Goal: Task Accomplishment & Management: Use online tool/utility

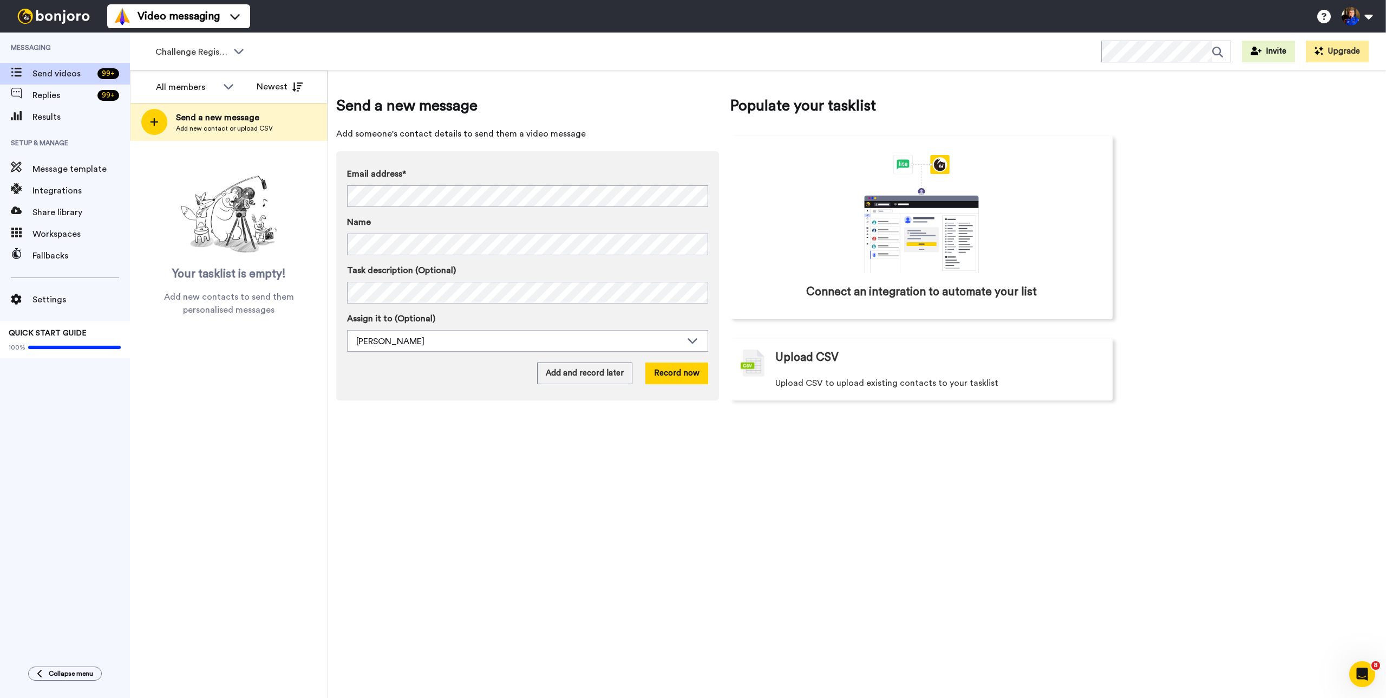
click at [765, 491] on div "Send a new message Add someone's contact details to send them a video message E…" at bounding box center [857, 383] width 1058 height 627
click at [230, 130] on span "Add new contact or upload CSV" at bounding box center [224, 128] width 97 height 9
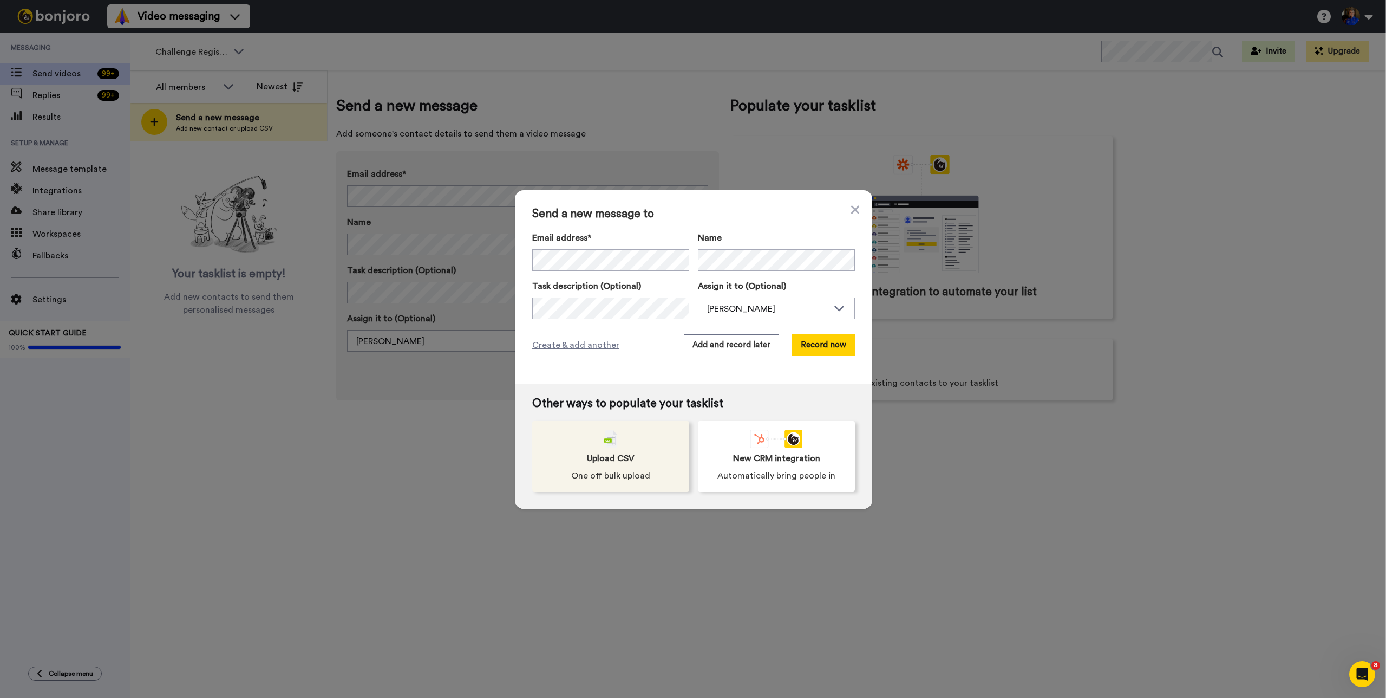
click at [626, 456] on span "Upload CSV" at bounding box center [611, 458] width 48 height 13
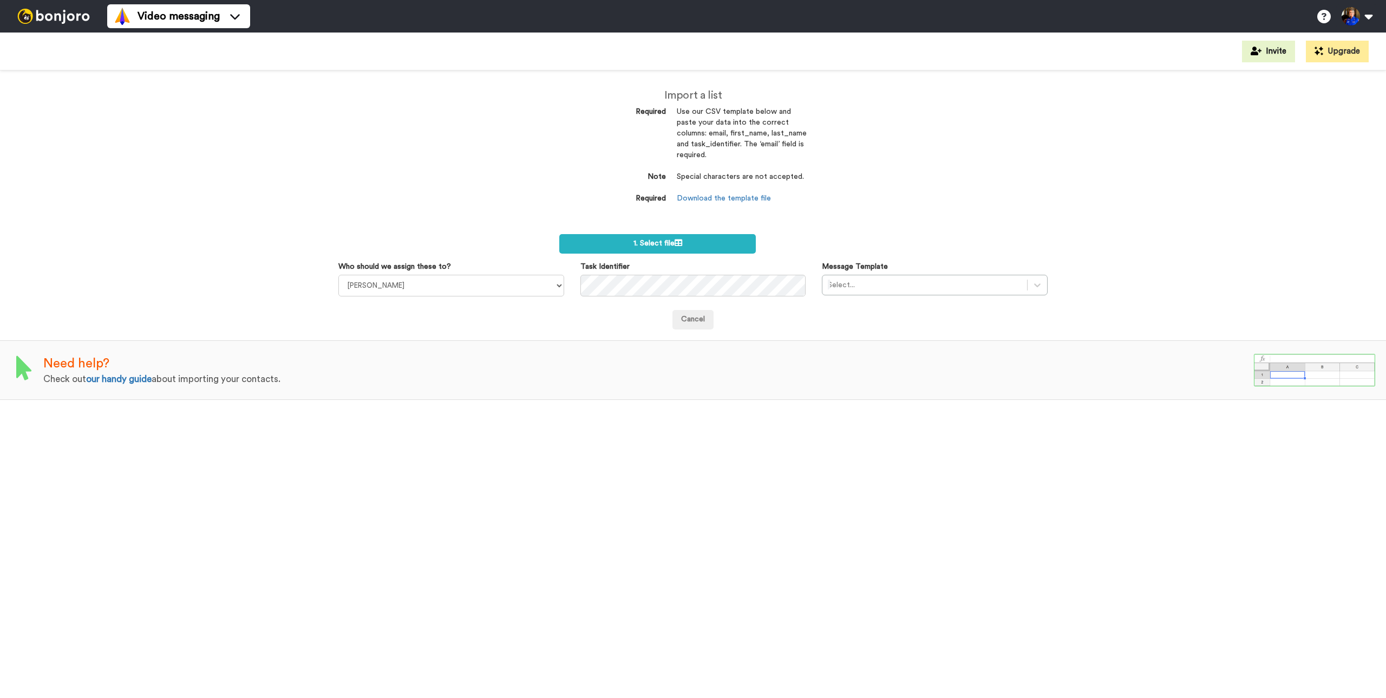
select select "a9f58802-db57-4e71-ac43-b2f844e60d2a"
click at [338, 275] on select "Taylor Klump Kelli Crowley Kendra Dickson Suni Olkjer Brooke Thomas" at bounding box center [451, 286] width 226 height 22
click at [896, 281] on div at bounding box center [925, 284] width 194 height 13
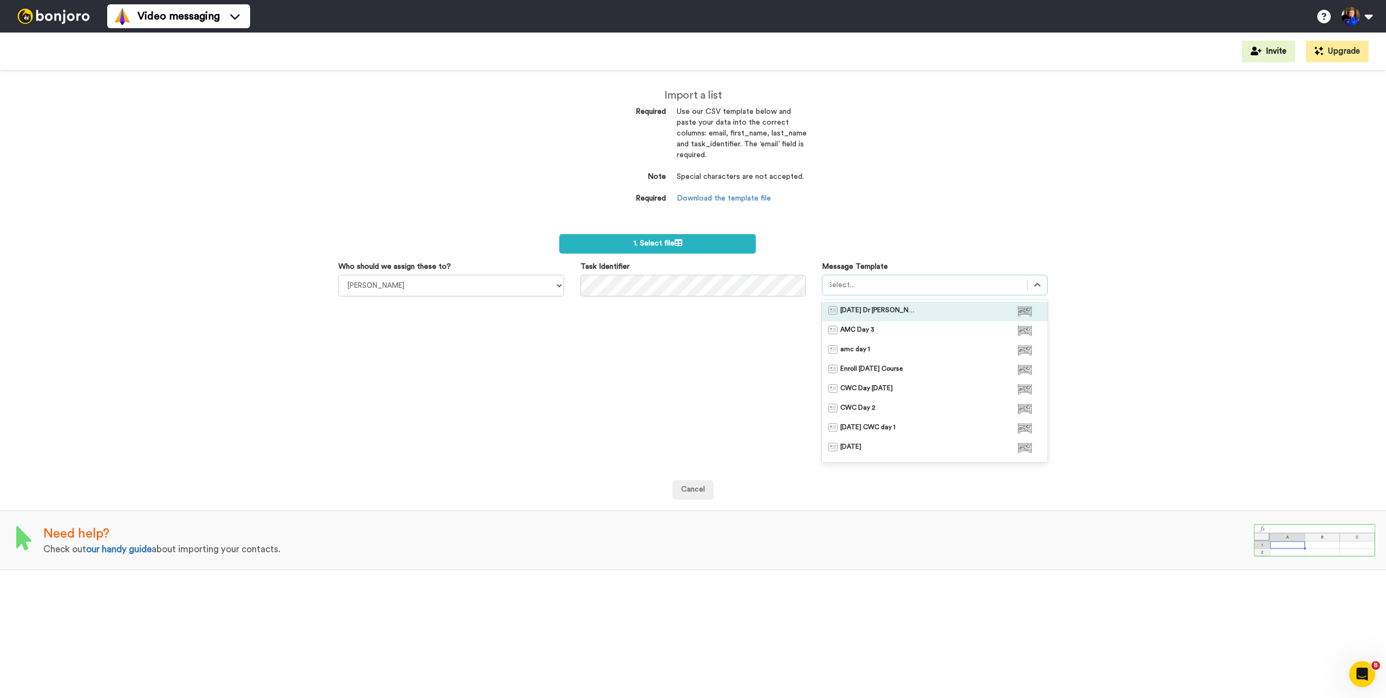
click at [898, 305] on div "August 27 Dr Joe's Class" at bounding box center [935, 311] width 226 height 19
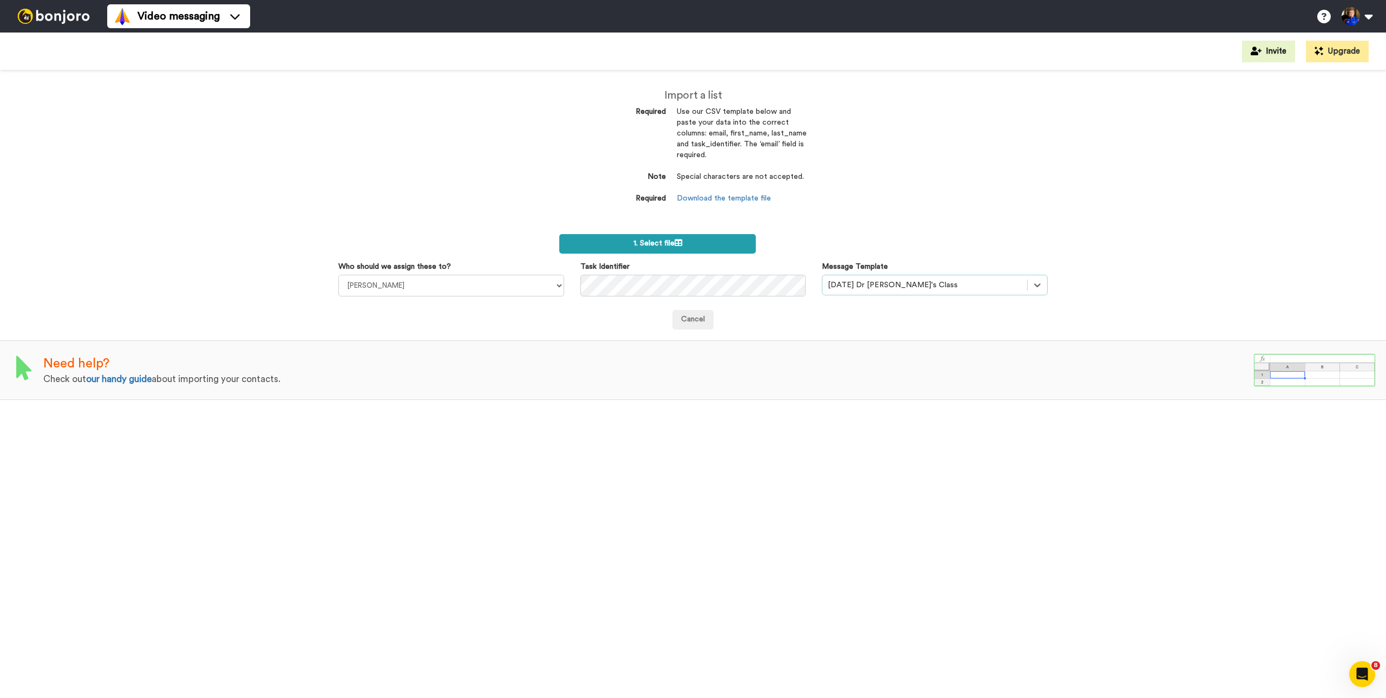
click at [712, 250] on label "1. Select file" at bounding box center [657, 243] width 197 height 19
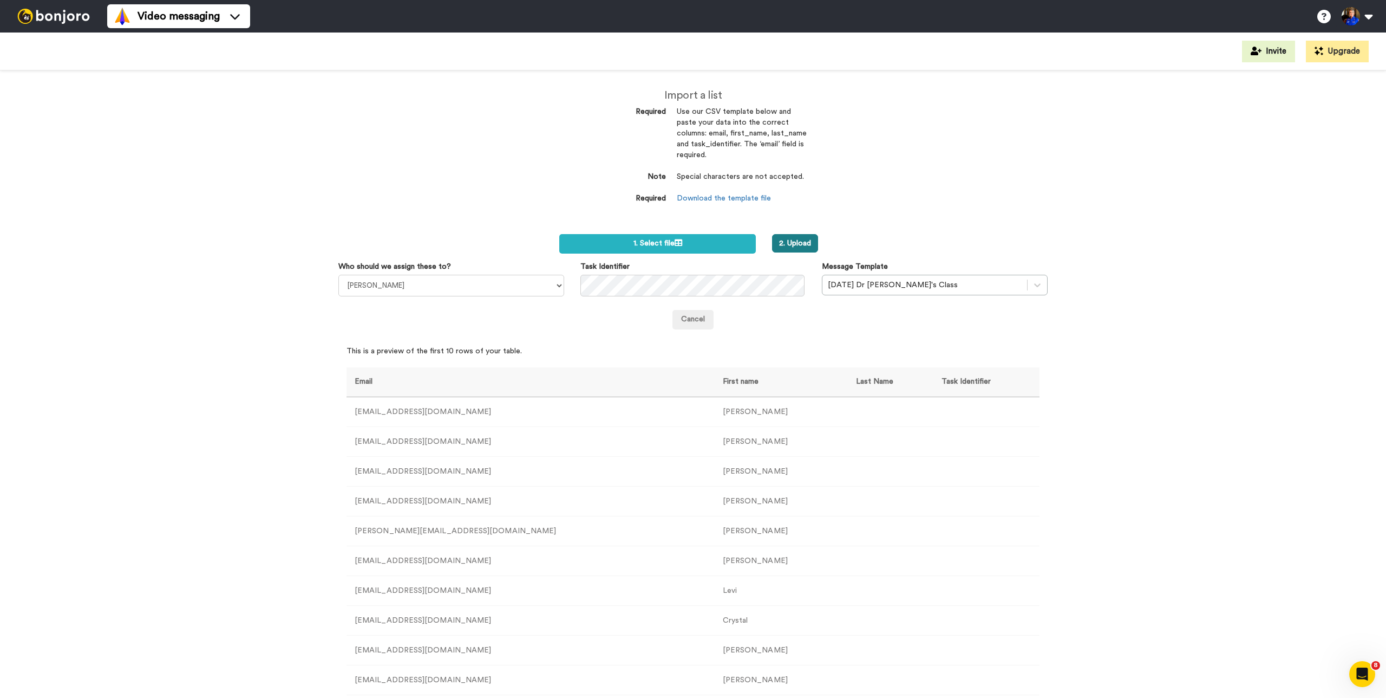
click at [793, 244] on button "2. Upload" at bounding box center [795, 243] width 46 height 18
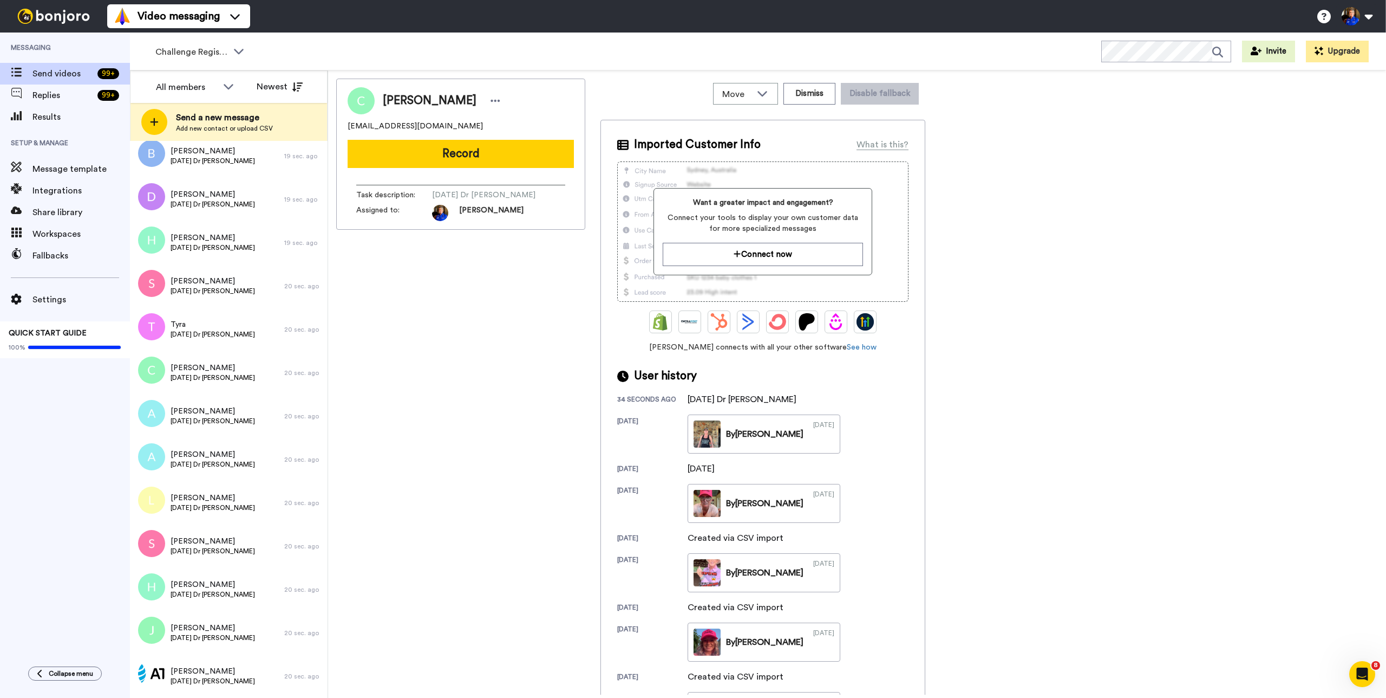
scroll to position [1620, 0]
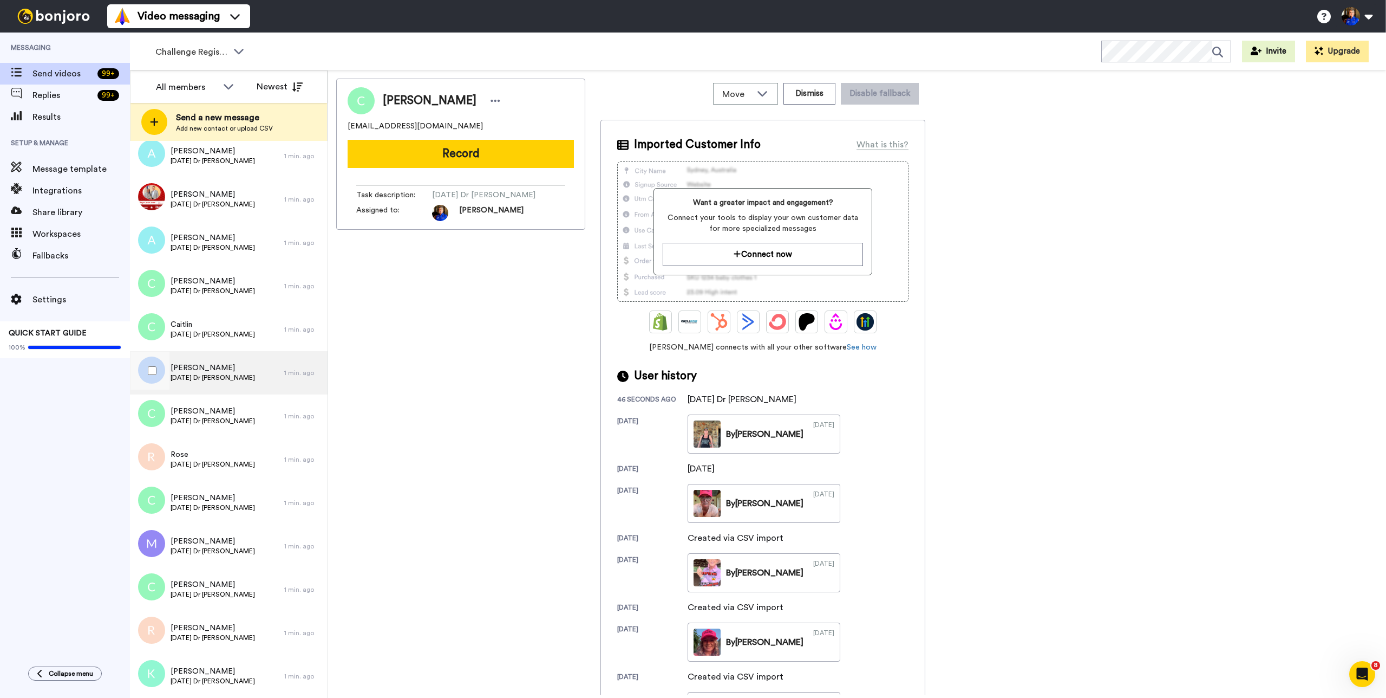
scroll to position [8076, 0]
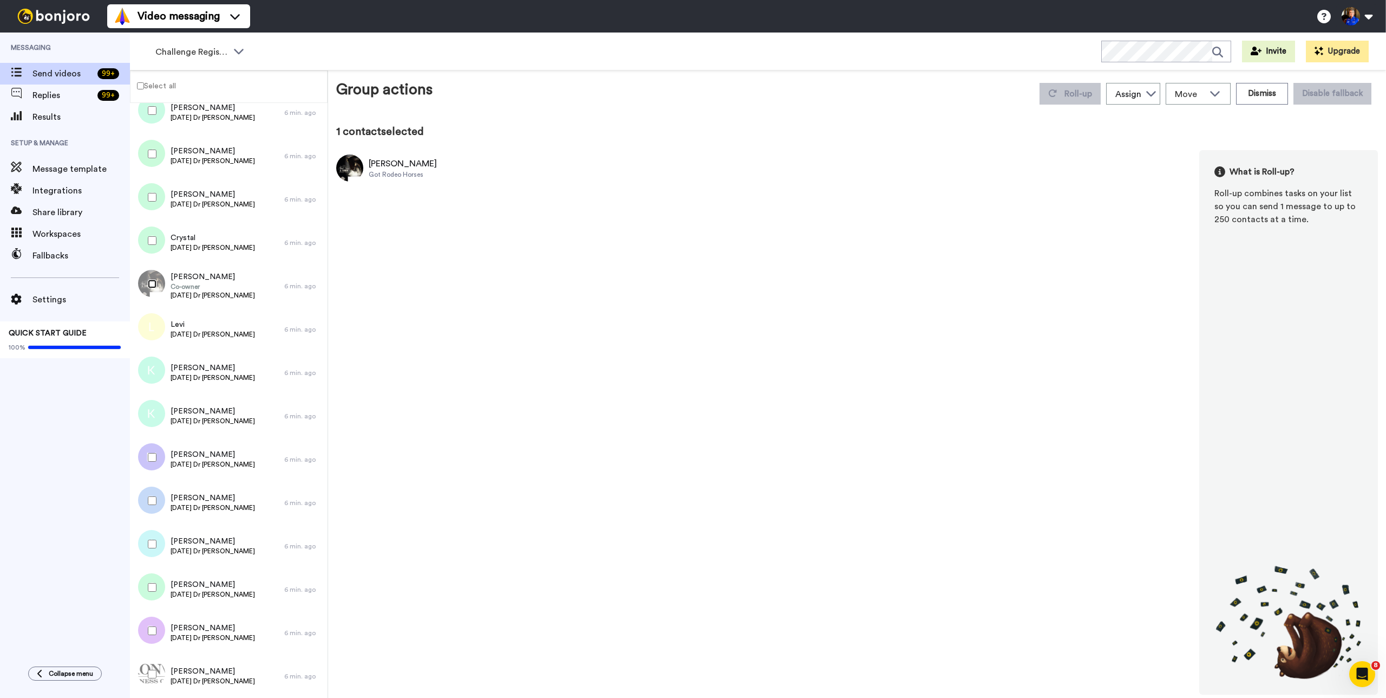
scroll to position [8038, 0]
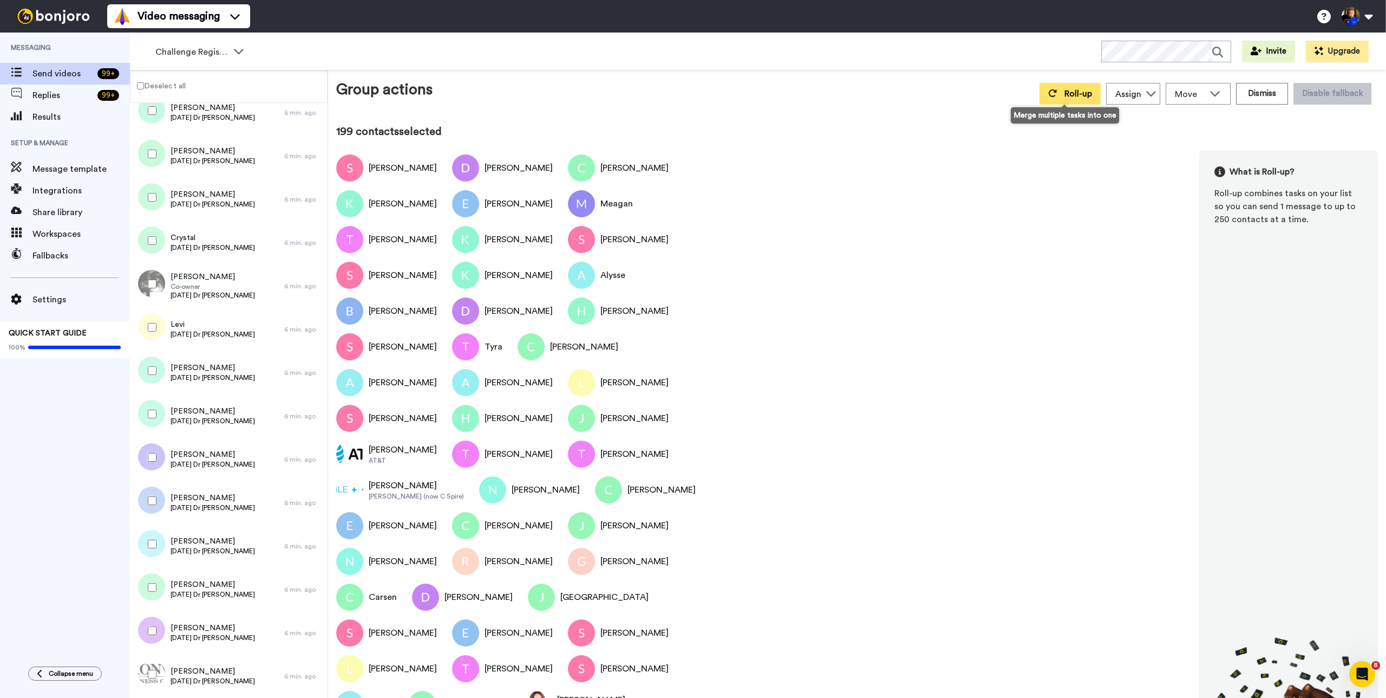
click at [1058, 94] on button "Roll-up" at bounding box center [1070, 94] width 61 height 22
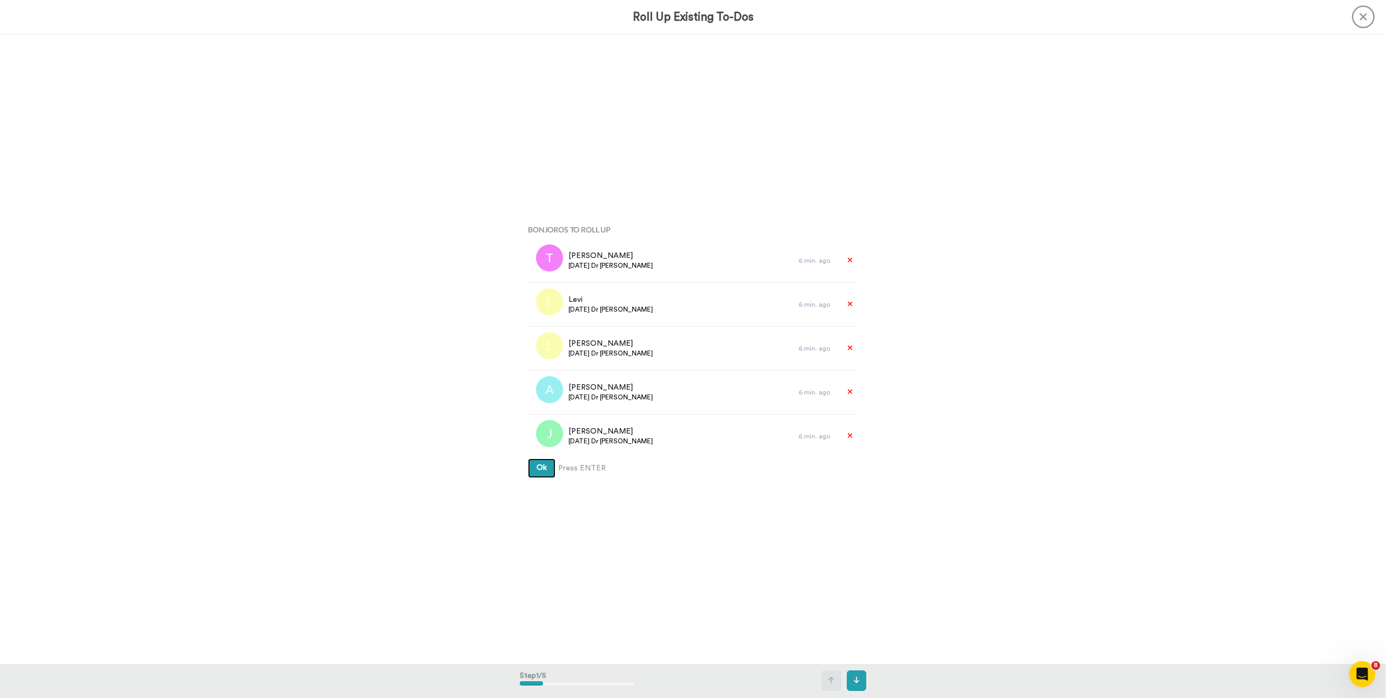
click at [528, 458] on button "Ok" at bounding box center [542, 467] width 28 height 19
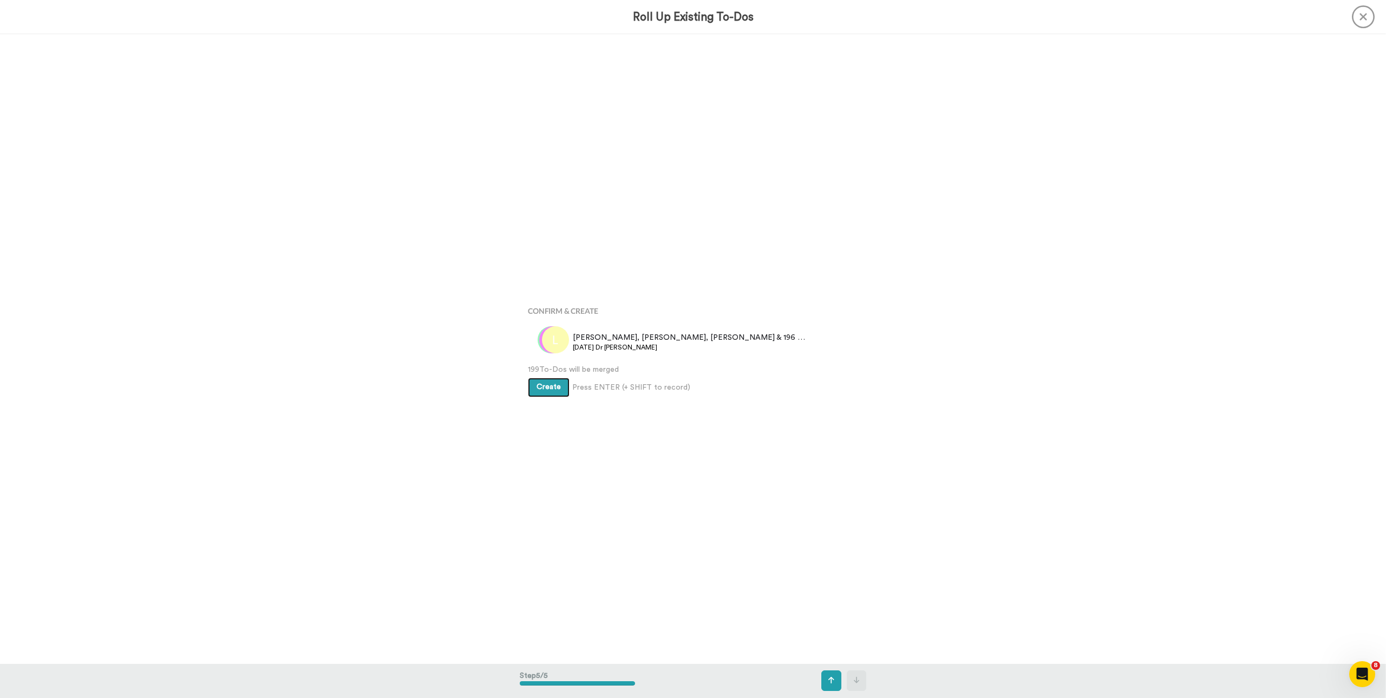
scroll to position [2516, 0]
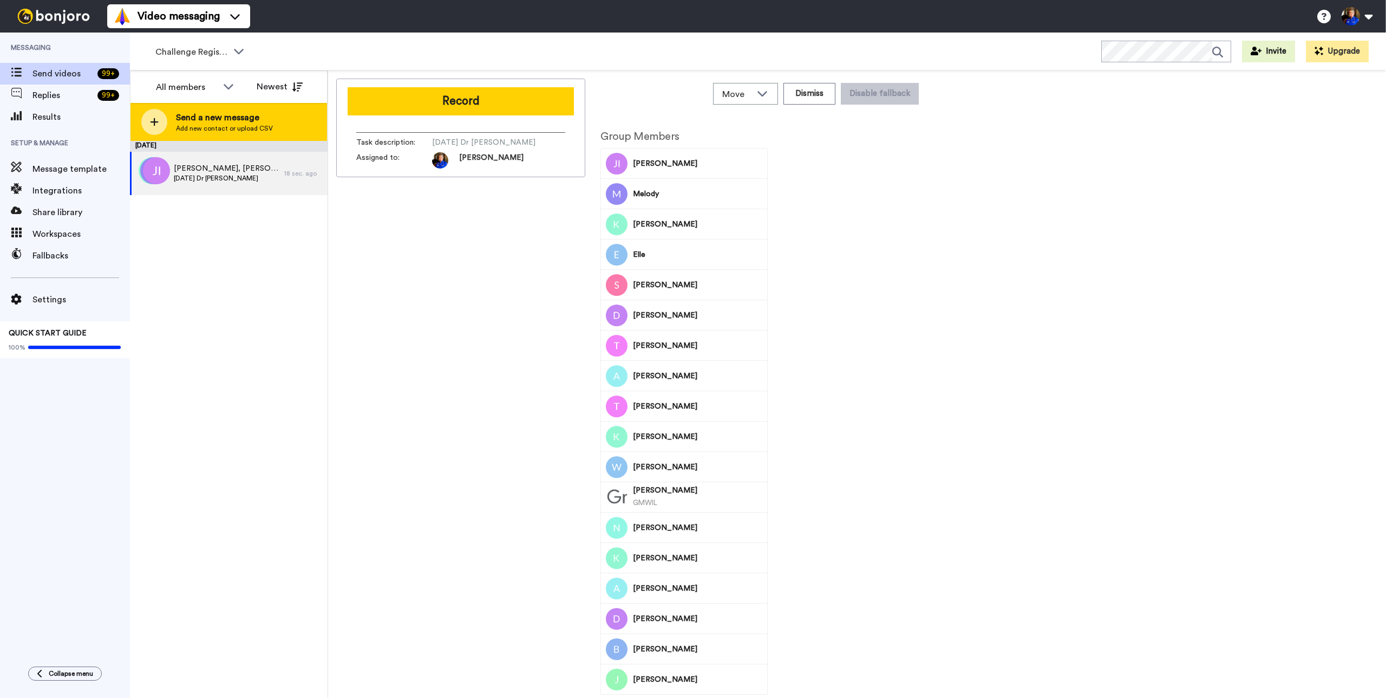
click at [200, 125] on span "Add new contact or upload CSV" at bounding box center [224, 128] width 97 height 9
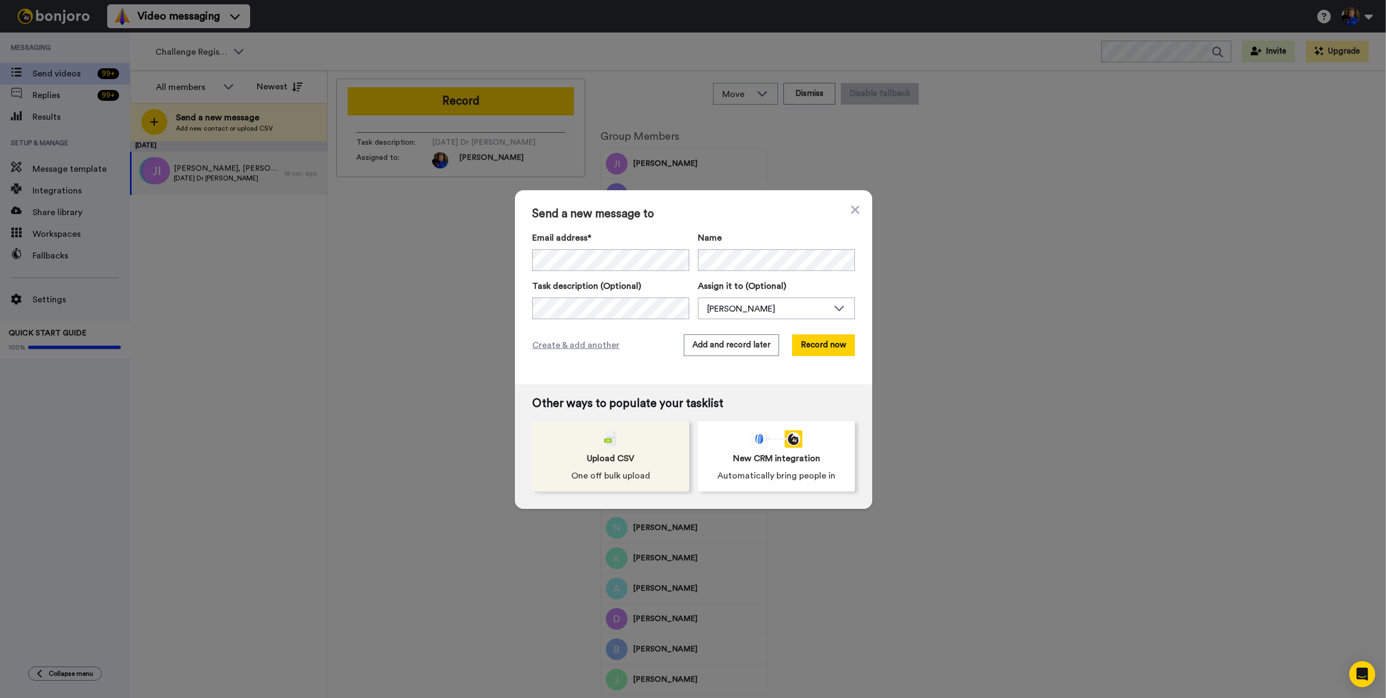
click at [647, 478] on div "Upload CSV One off bulk upload" at bounding box center [610, 456] width 157 height 70
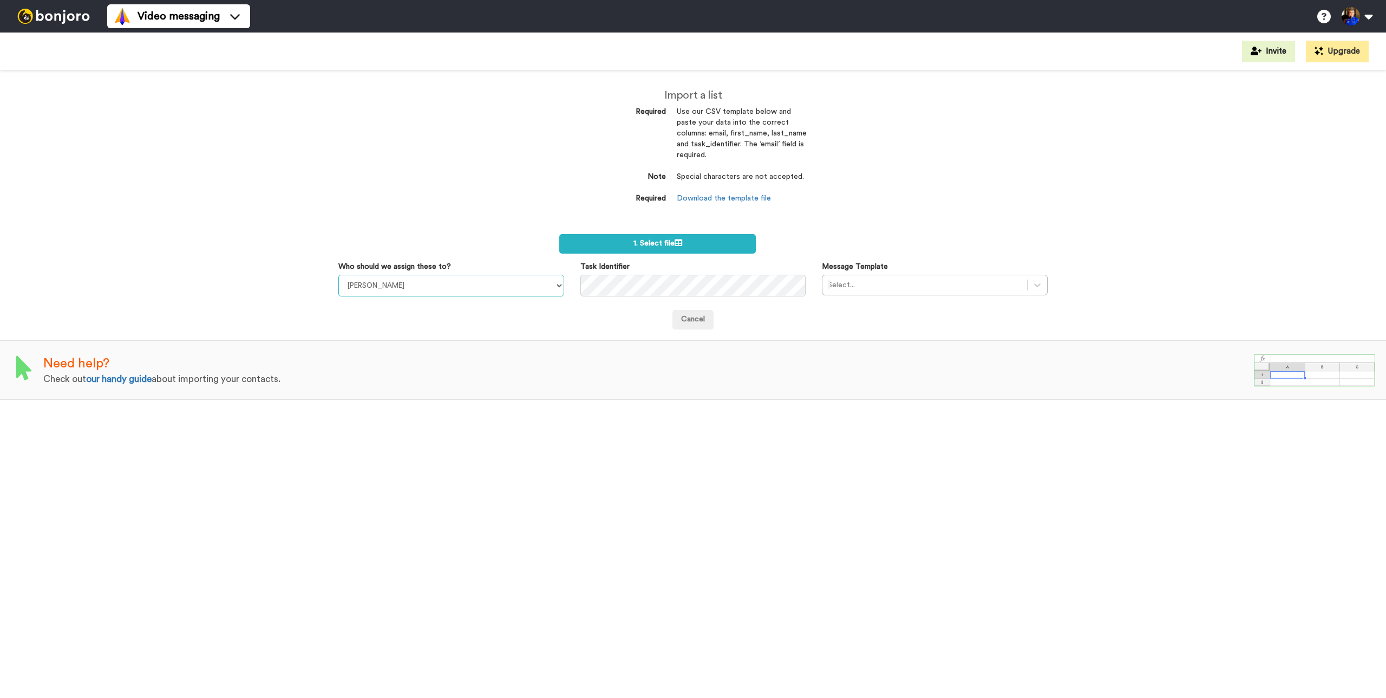
click at [453, 283] on select "[PERSON_NAME] [PERSON_NAME] [PERSON_NAME] [PERSON_NAME] [PERSON_NAME]" at bounding box center [451, 286] width 226 height 22
select select "a9f58802-db57-4e71-ac43-b2f844e60d2a"
click at [338, 275] on select "Taylor Klump Kelli Crowley Kendra Dickson Suni Olkjer Brooke Thomas" at bounding box center [451, 286] width 226 height 22
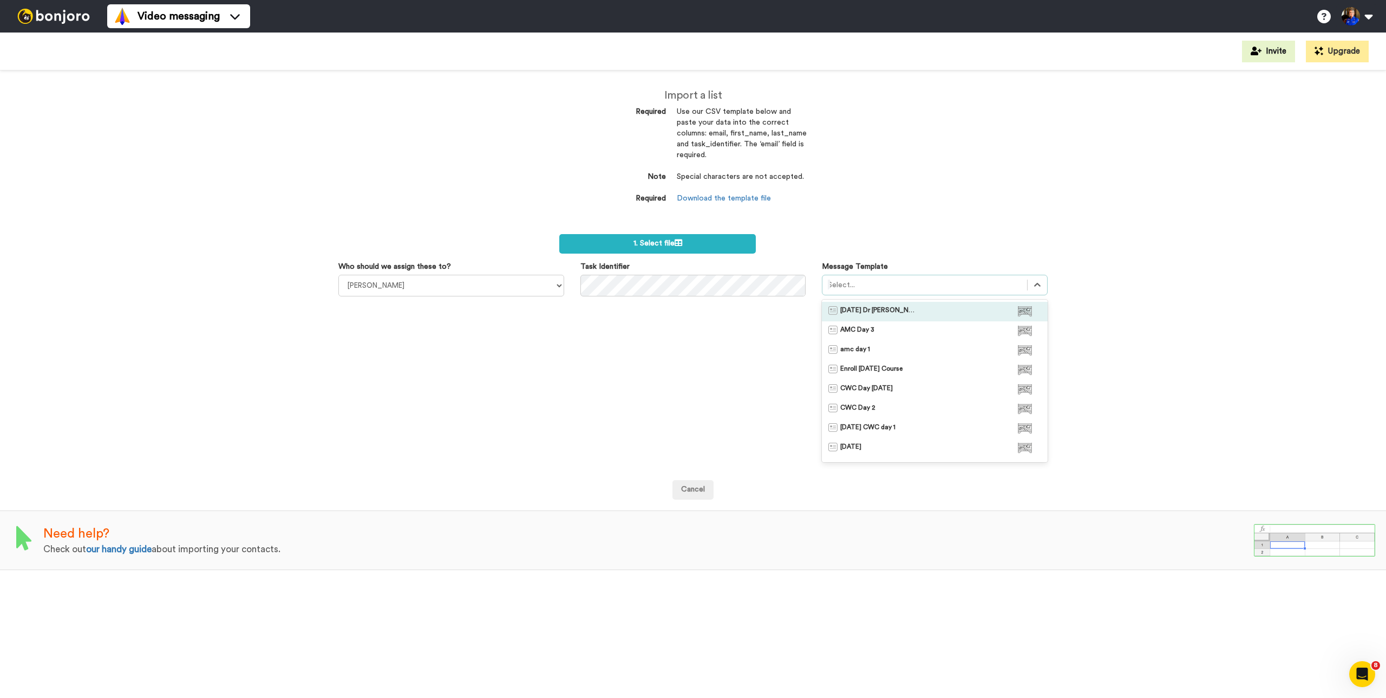
click at [893, 283] on div at bounding box center [925, 284] width 194 height 13
click at [885, 305] on div "August 27 Dr Joe's Class" at bounding box center [935, 311] width 226 height 19
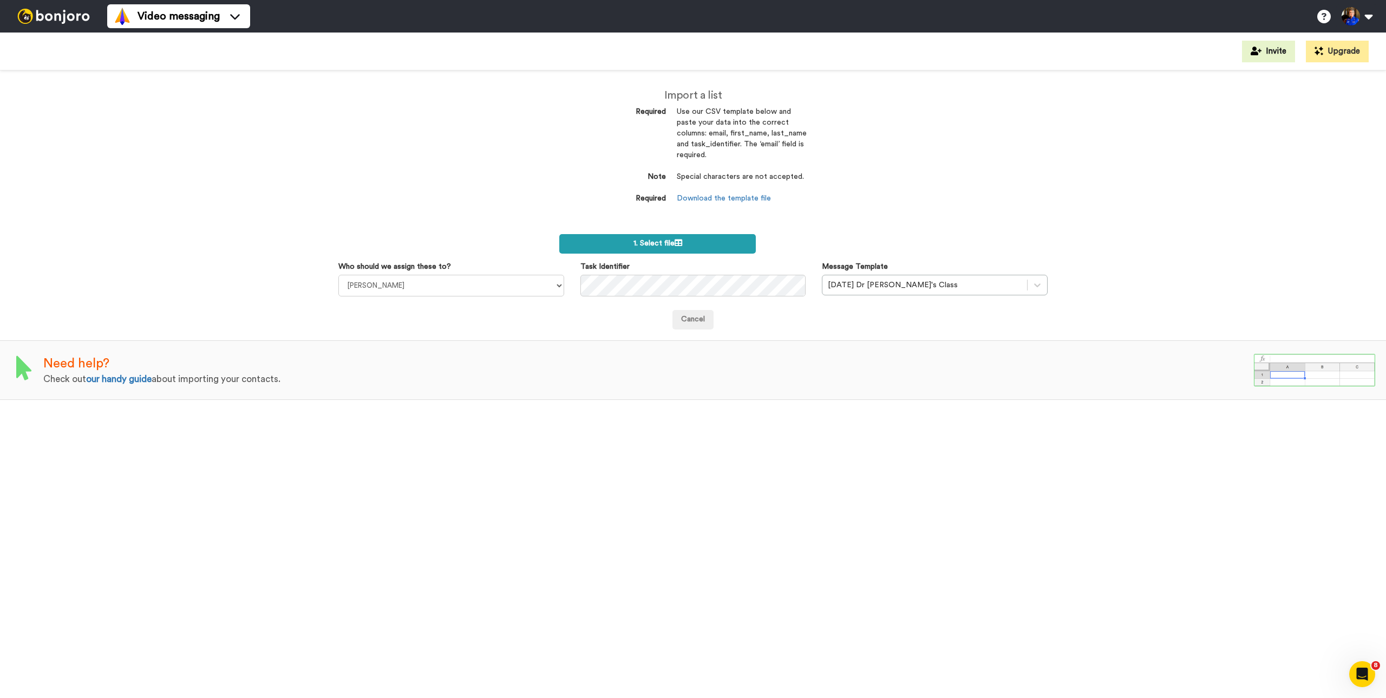
click at [694, 250] on label "1. Select file" at bounding box center [657, 243] width 197 height 19
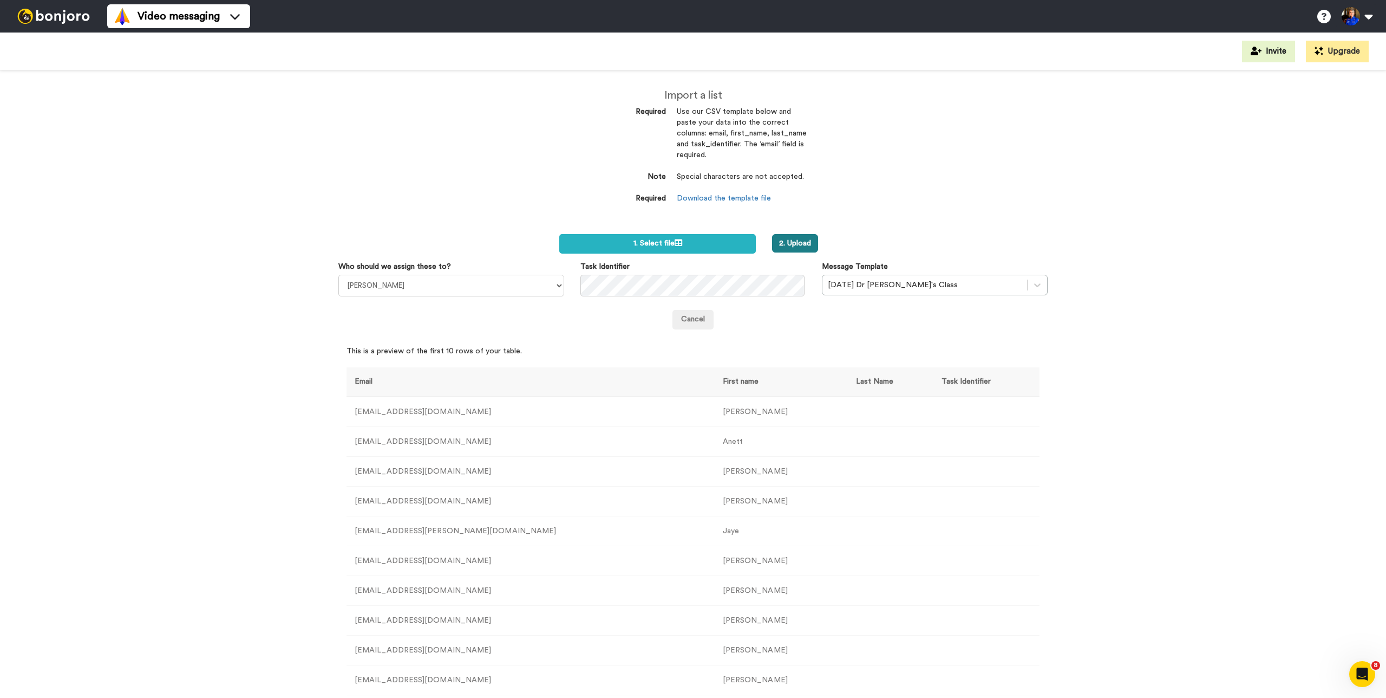
click at [812, 246] on button "2. Upload" at bounding box center [795, 243] width 46 height 18
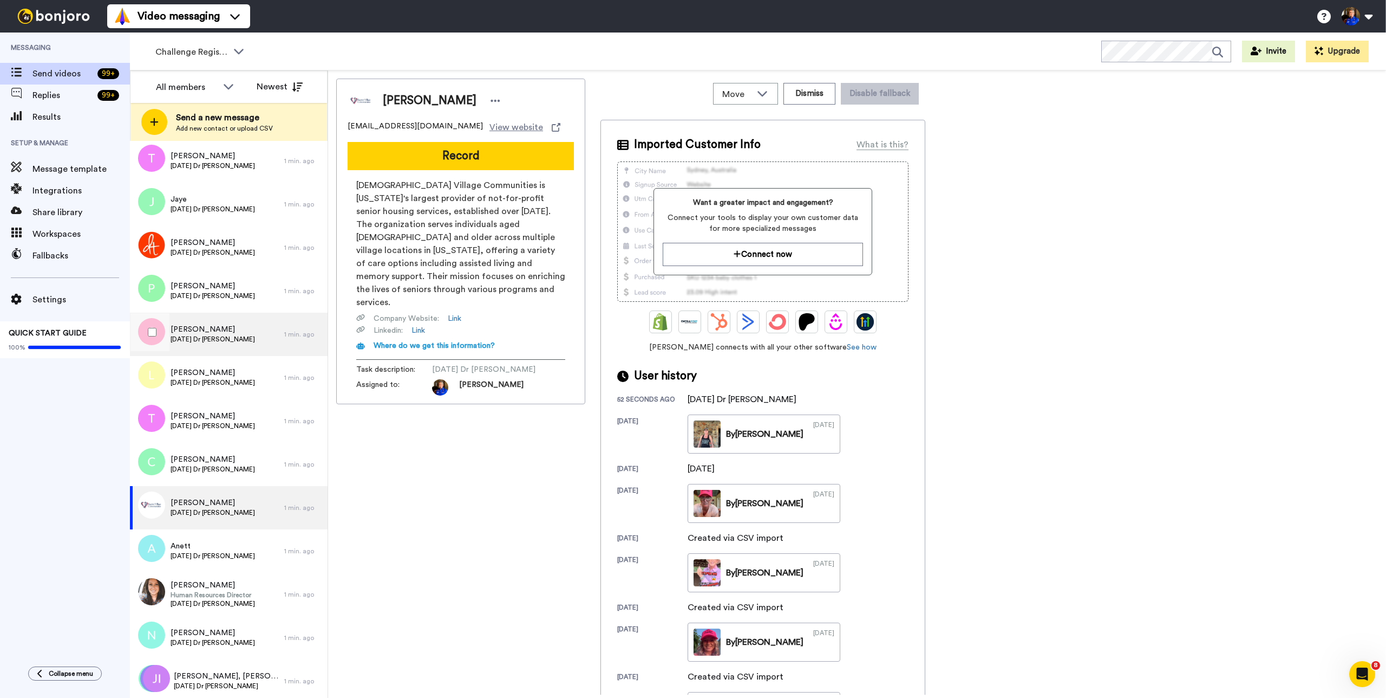
scroll to position [8119, 0]
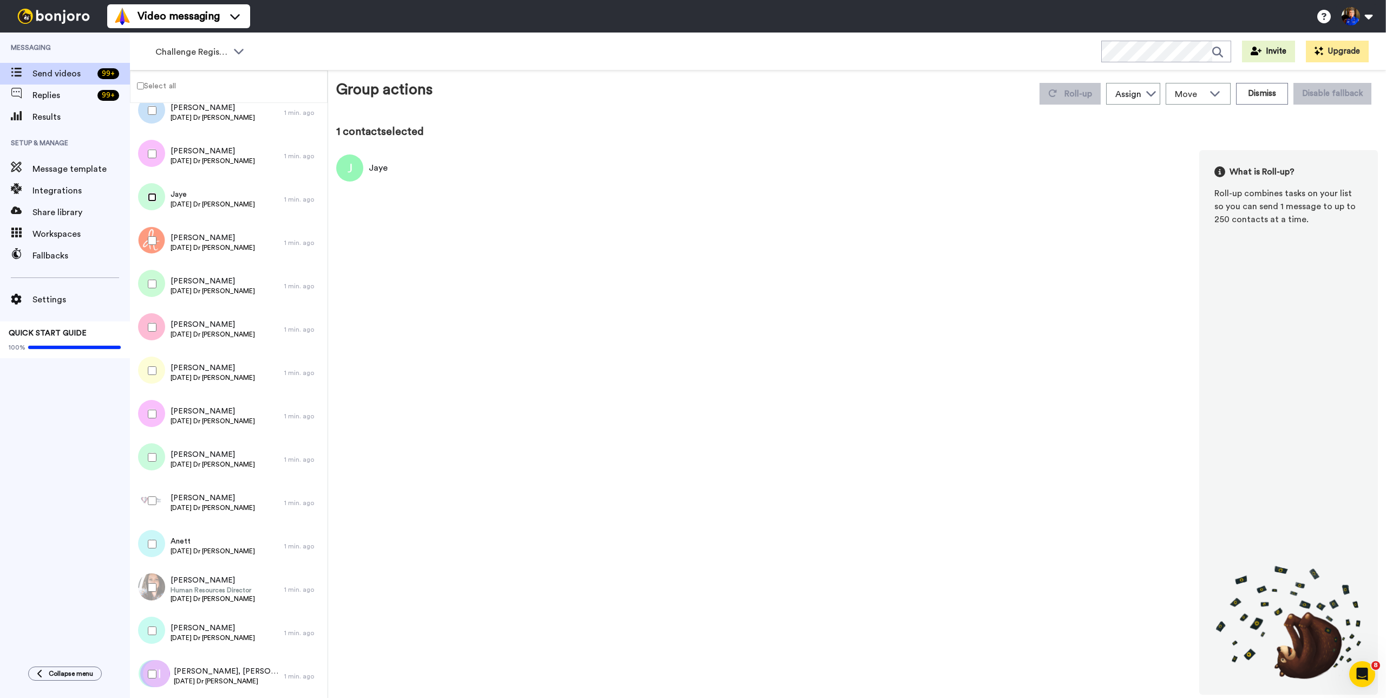
scroll to position [8081, 0]
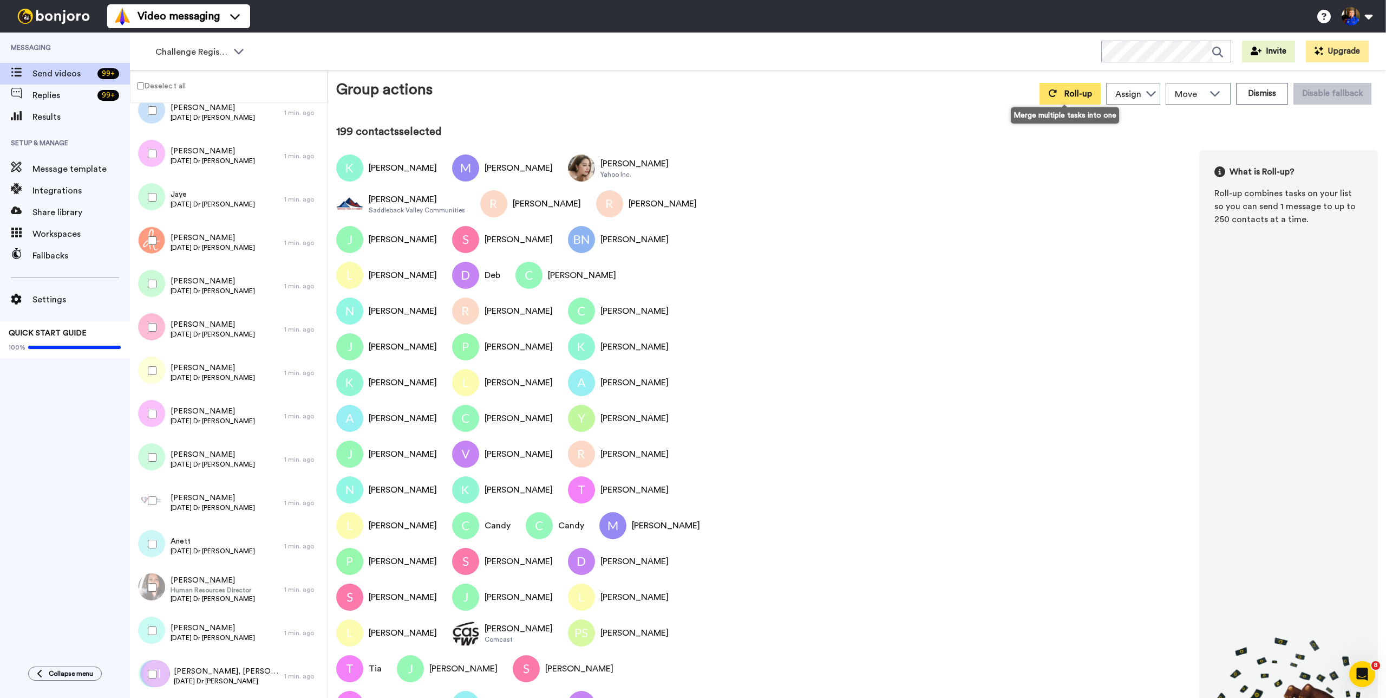
click at [1082, 91] on span "Roll-up" at bounding box center [1079, 93] width 28 height 9
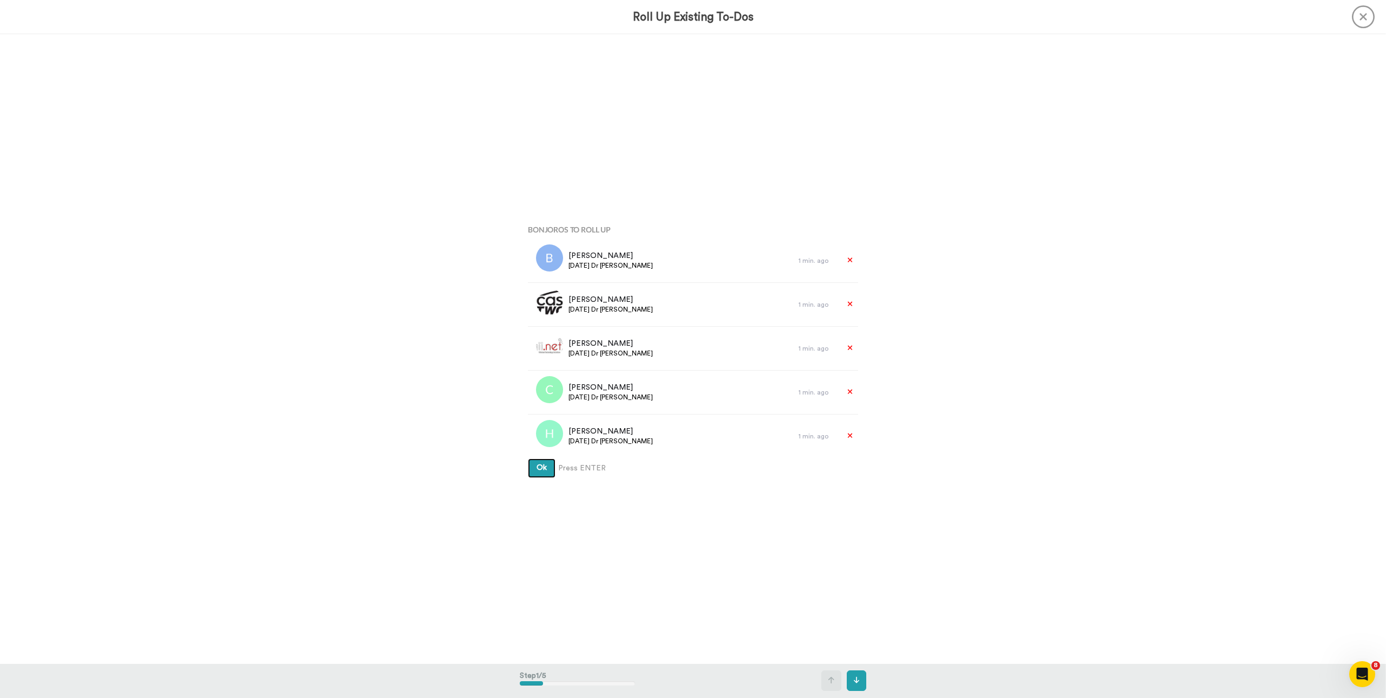
click at [528, 458] on button "Ok" at bounding box center [542, 467] width 28 height 19
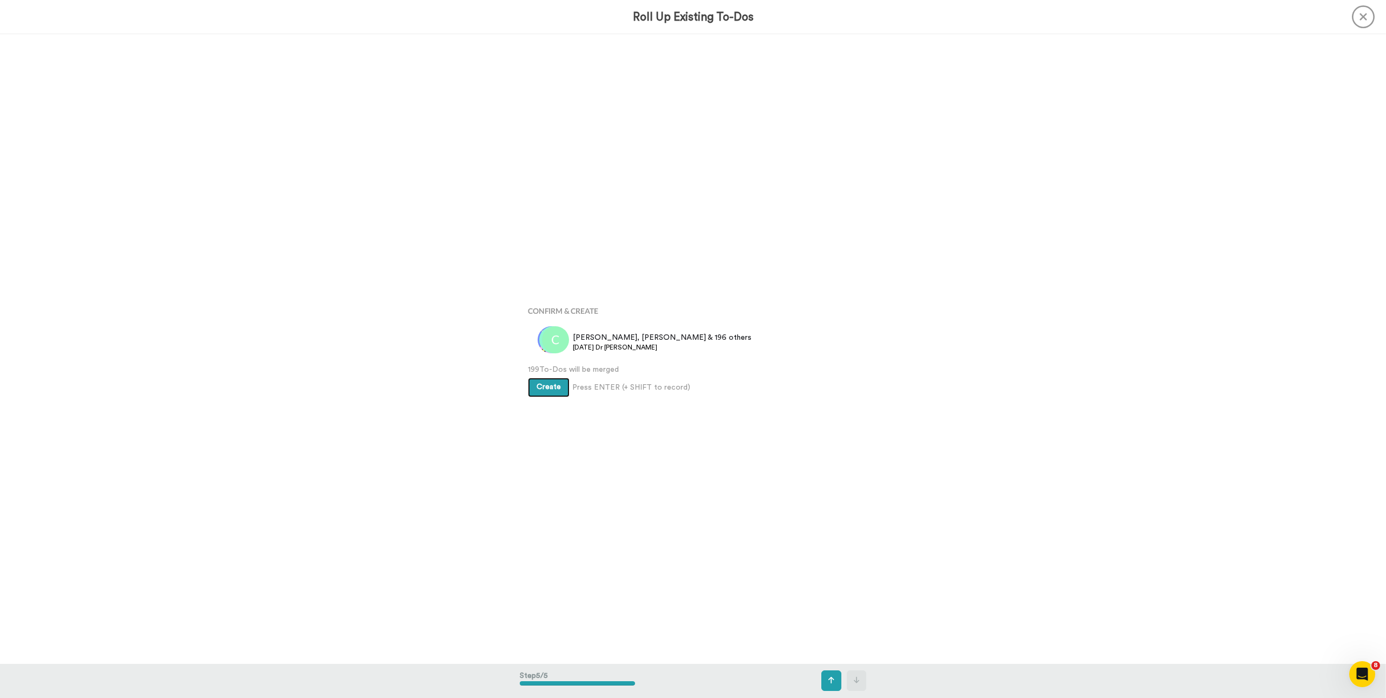
scroll to position [2516, 0]
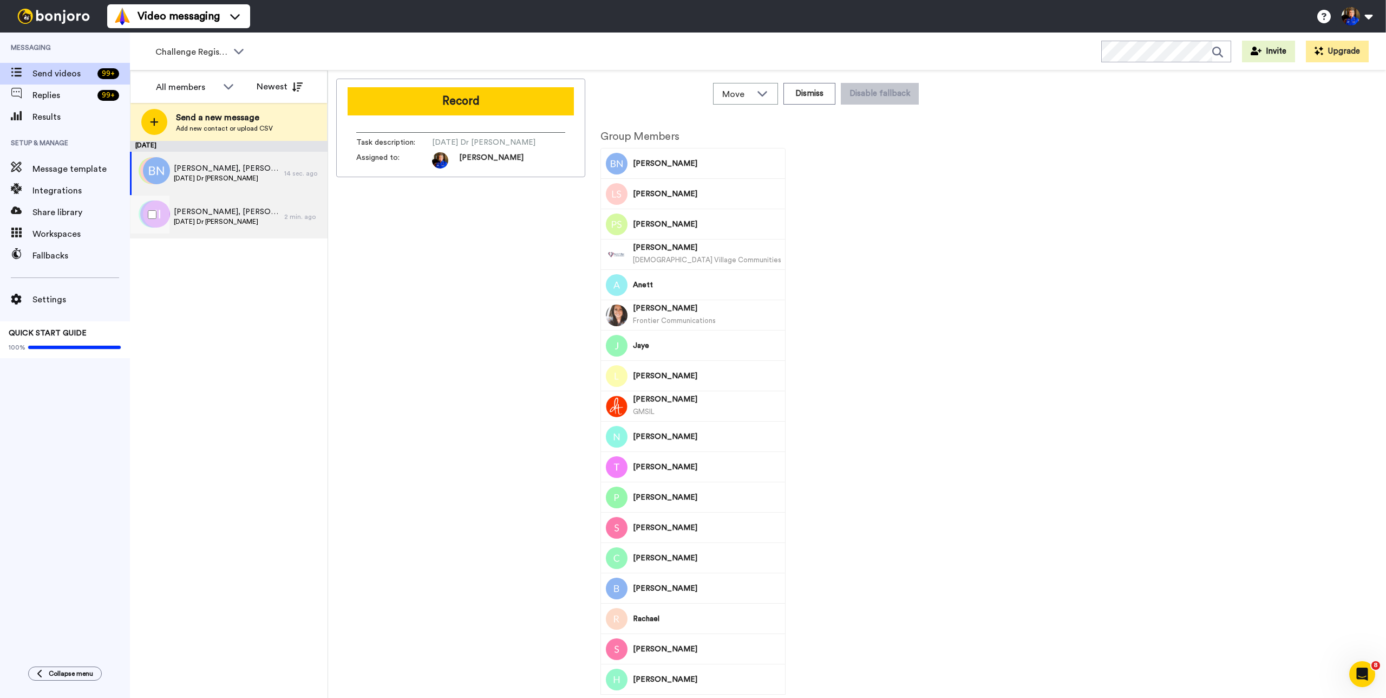
click at [237, 210] on span "Jennifer, Melody & 197 others" at bounding box center [226, 211] width 105 height 11
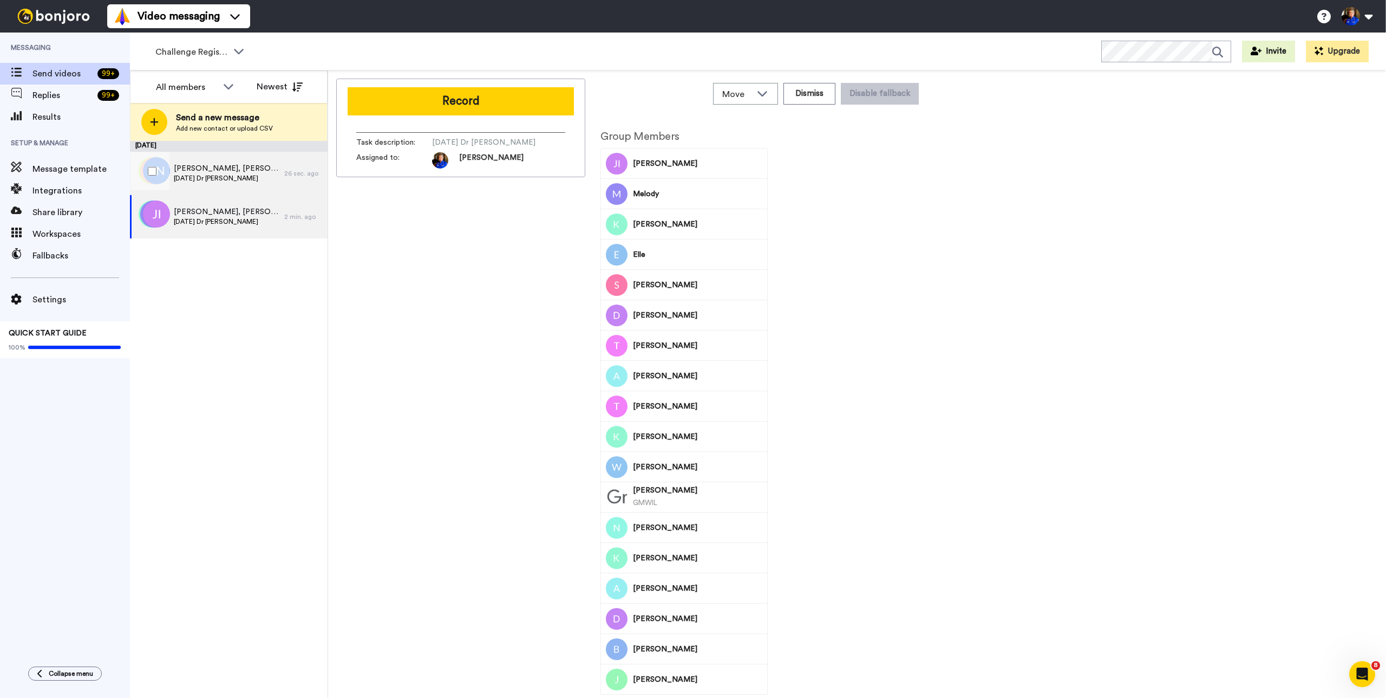
click at [242, 163] on span "Baggs, Lacey, Peggy & 196 others" at bounding box center [226, 168] width 105 height 11
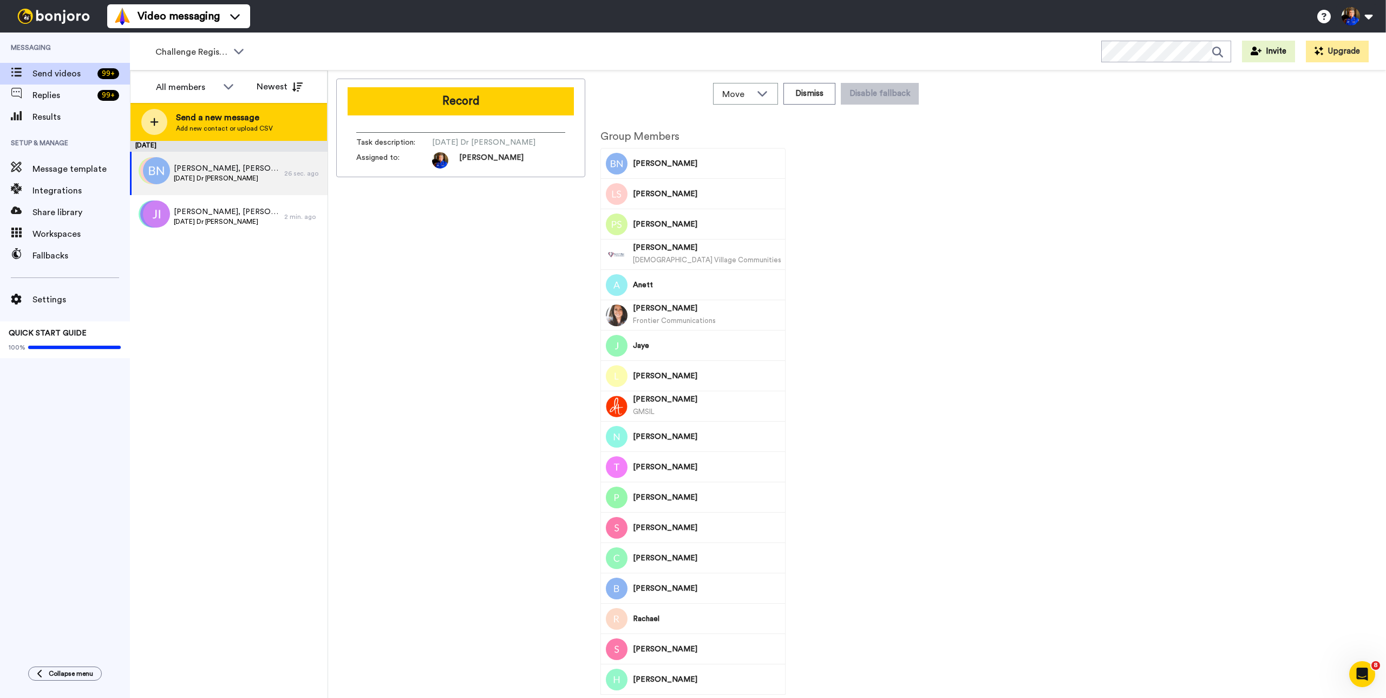
click at [220, 118] on span "Send a new message" at bounding box center [224, 117] width 97 height 13
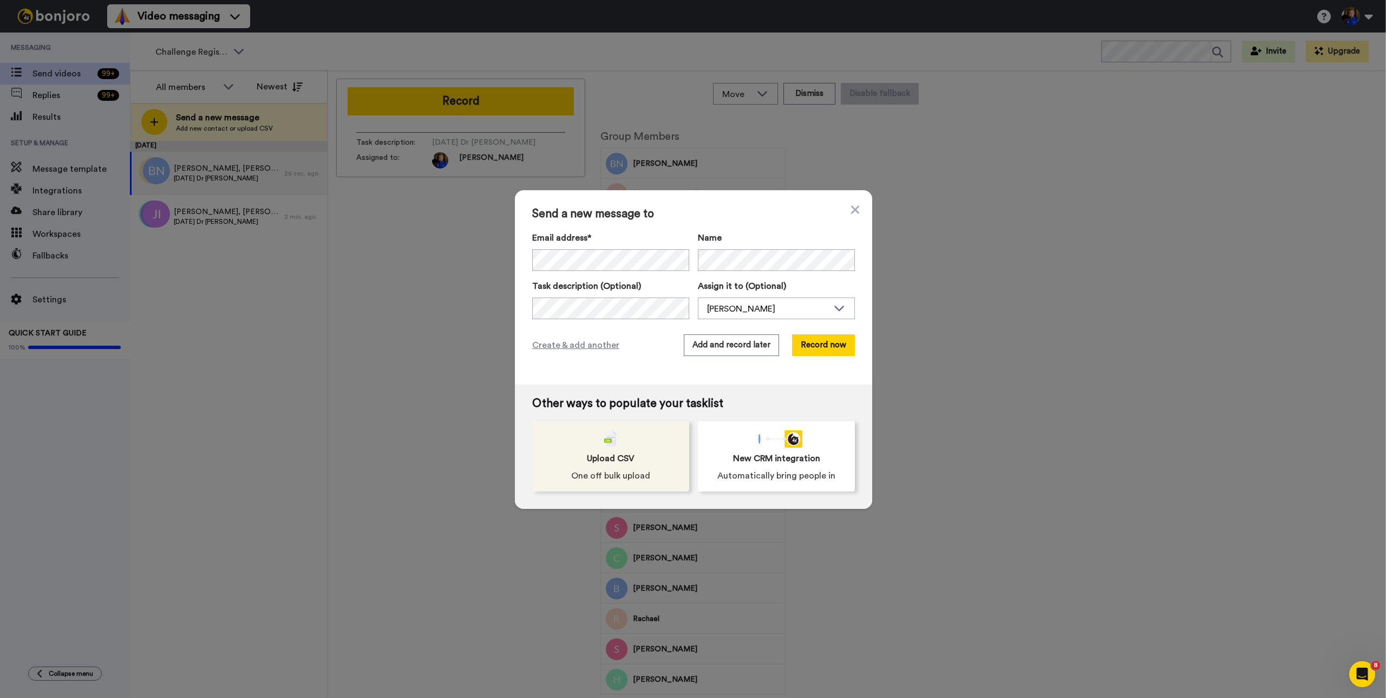
click at [624, 476] on span "One off bulk upload" at bounding box center [610, 475] width 79 height 13
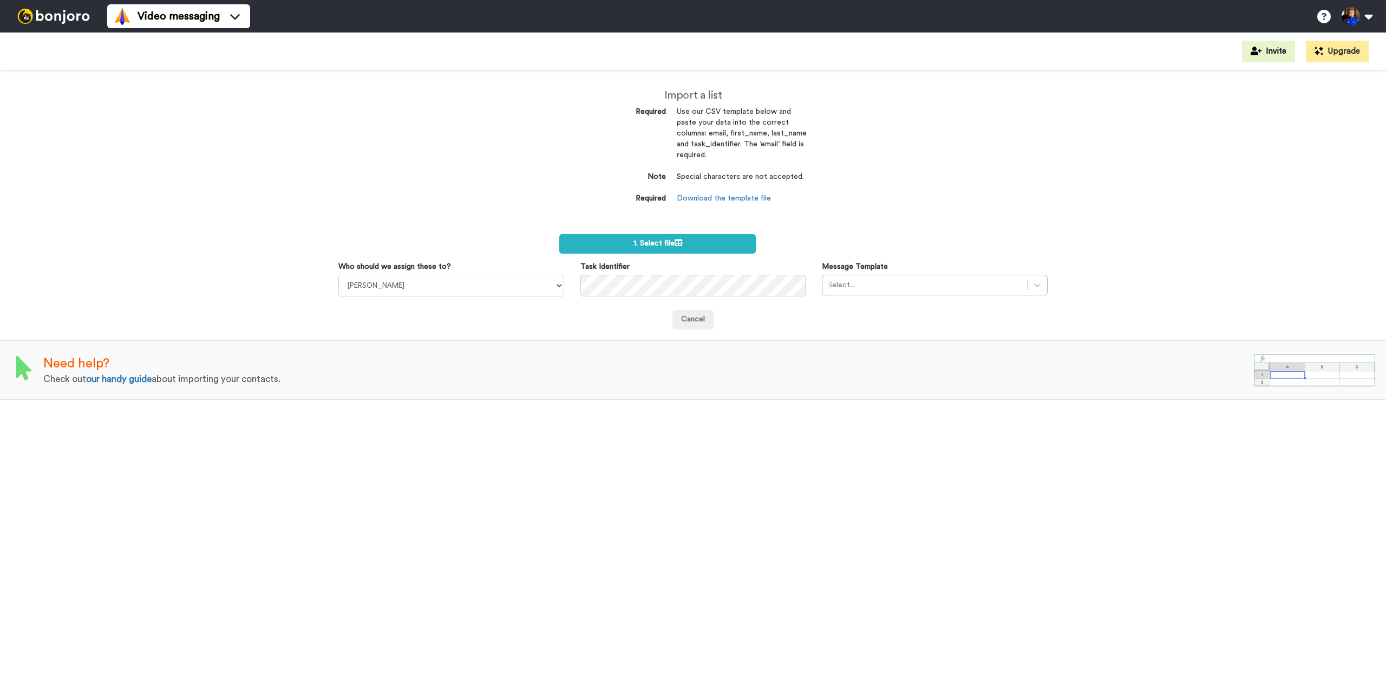
select select "a9f58802-db57-4e71-ac43-b2f844e60d2a"
click at [338, 275] on select "[PERSON_NAME] [PERSON_NAME] [PERSON_NAME] [PERSON_NAME] [PERSON_NAME]" at bounding box center [451, 286] width 226 height 22
click at [891, 272] on div "Message Template Select..." at bounding box center [935, 278] width 242 height 34
click at [894, 284] on div at bounding box center [925, 284] width 194 height 13
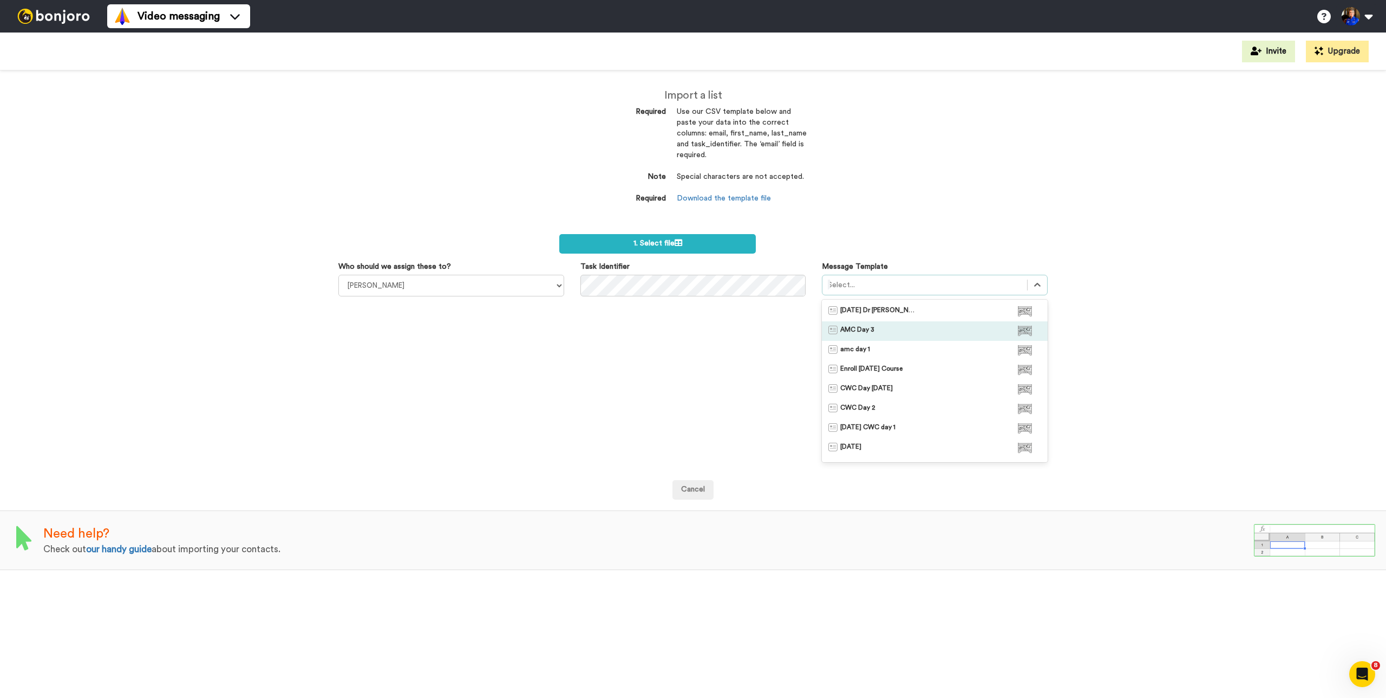
click at [885, 312] on span "[DATE] Dr [PERSON_NAME]'s Class" at bounding box center [879, 311] width 76 height 11
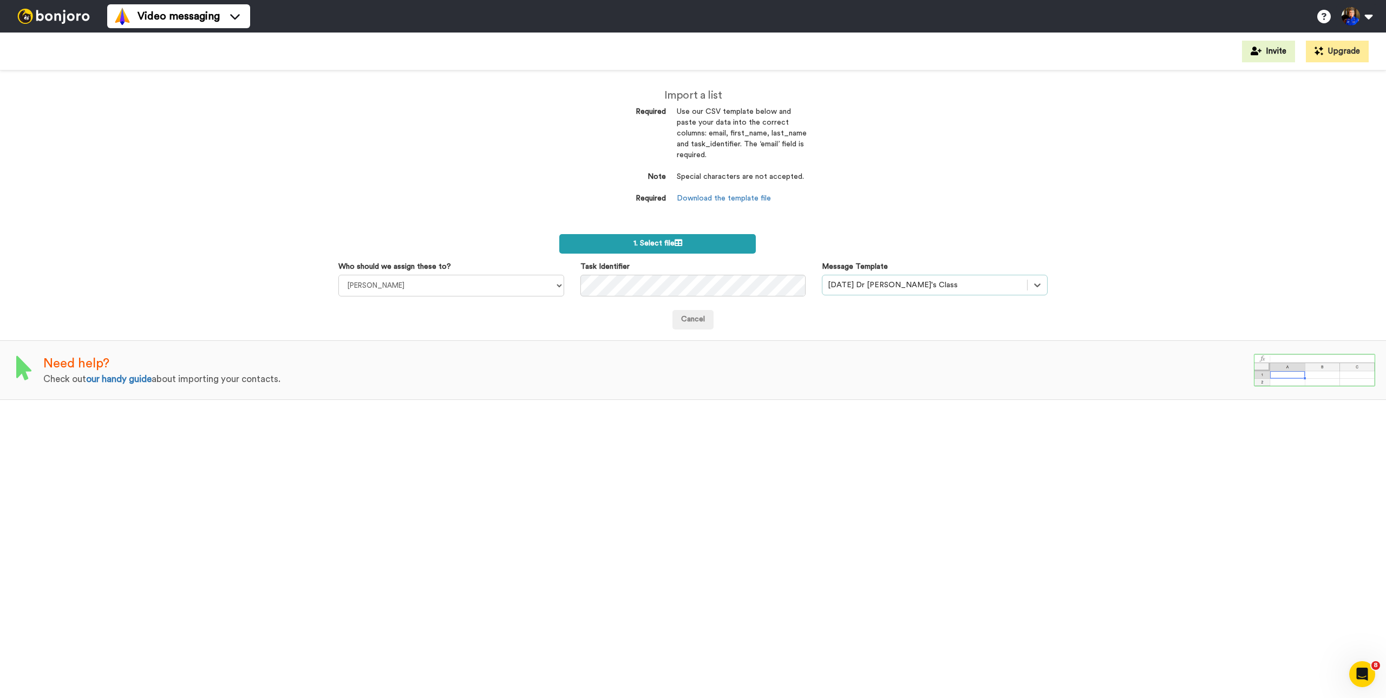
click at [669, 249] on label "1. Select file" at bounding box center [657, 243] width 197 height 19
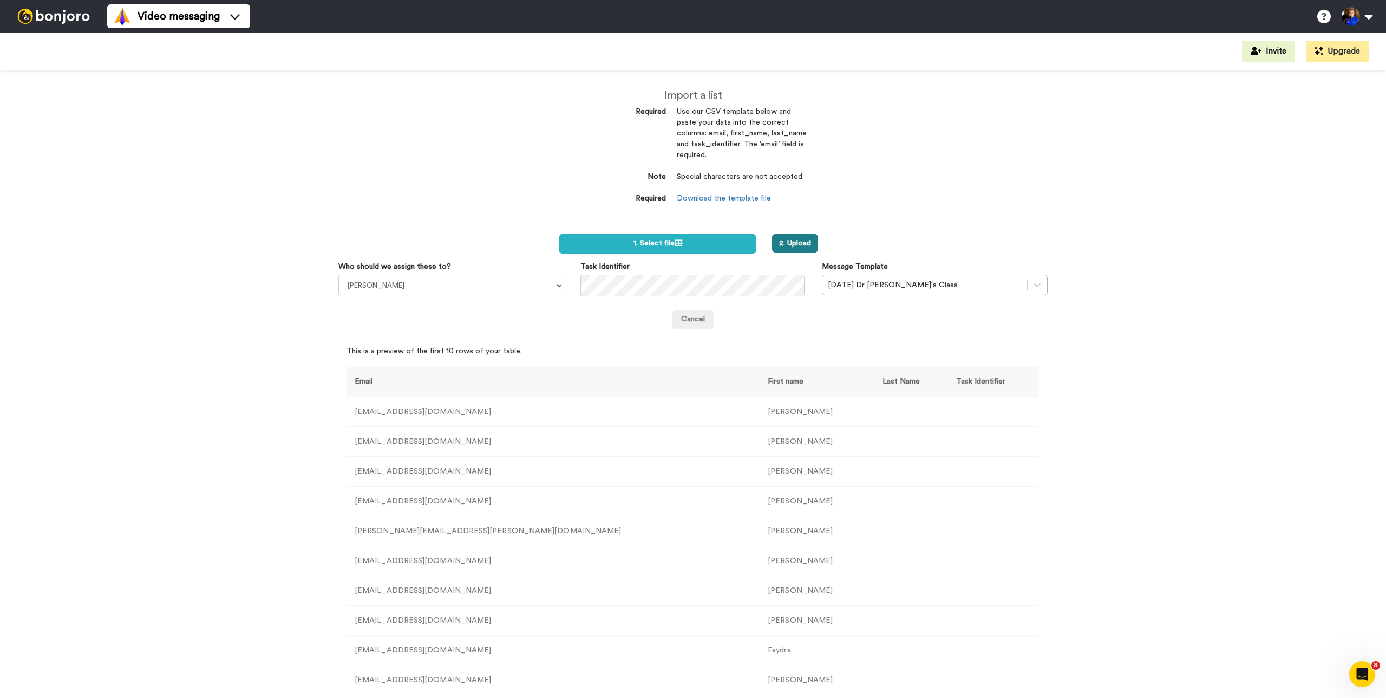
click at [797, 242] on button "2. Upload" at bounding box center [795, 243] width 46 height 18
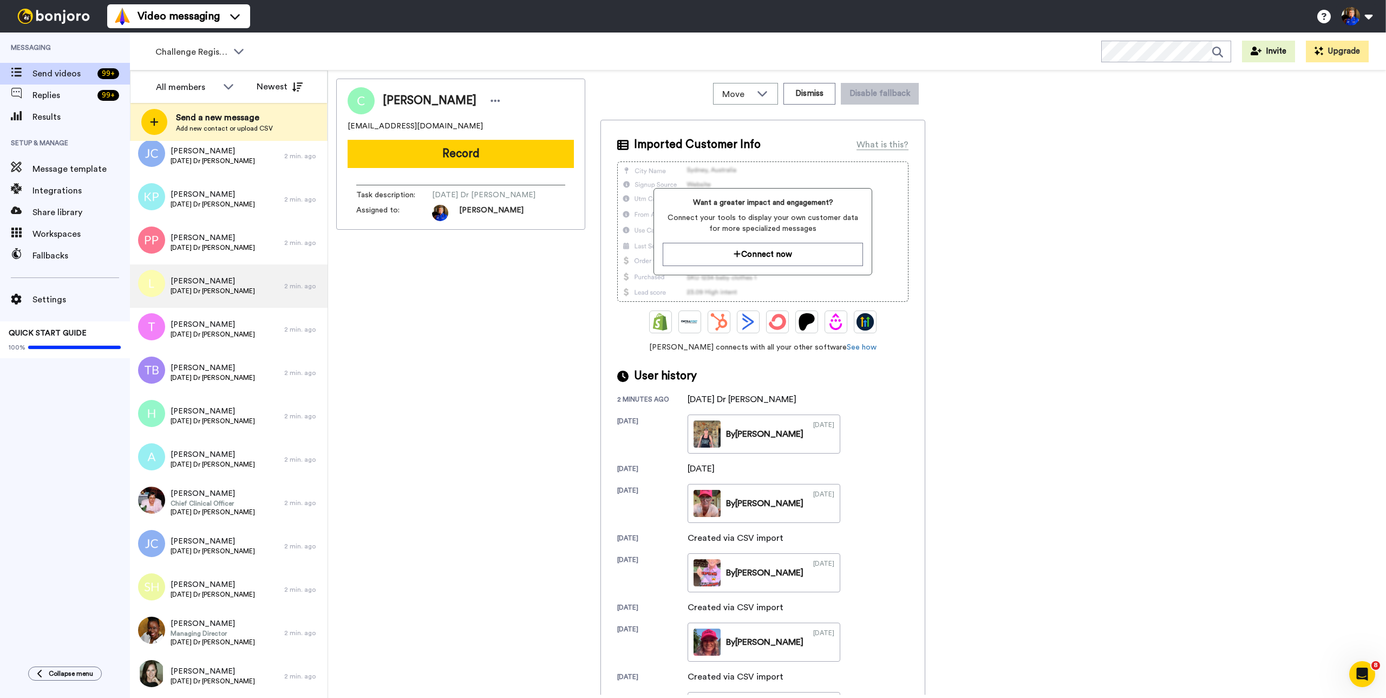
scroll to position [4727, 0]
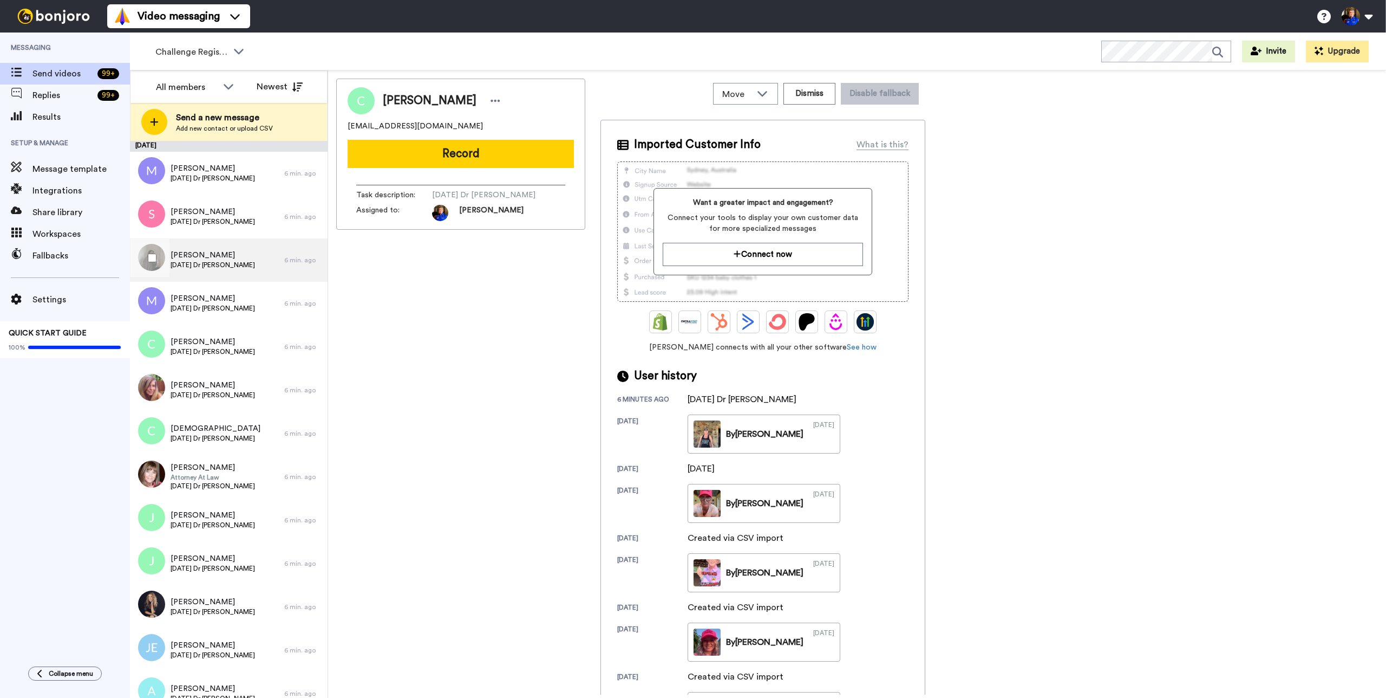
click at [243, 266] on div "Tracie Aug 27 Dr Joe" at bounding box center [207, 259] width 154 height 43
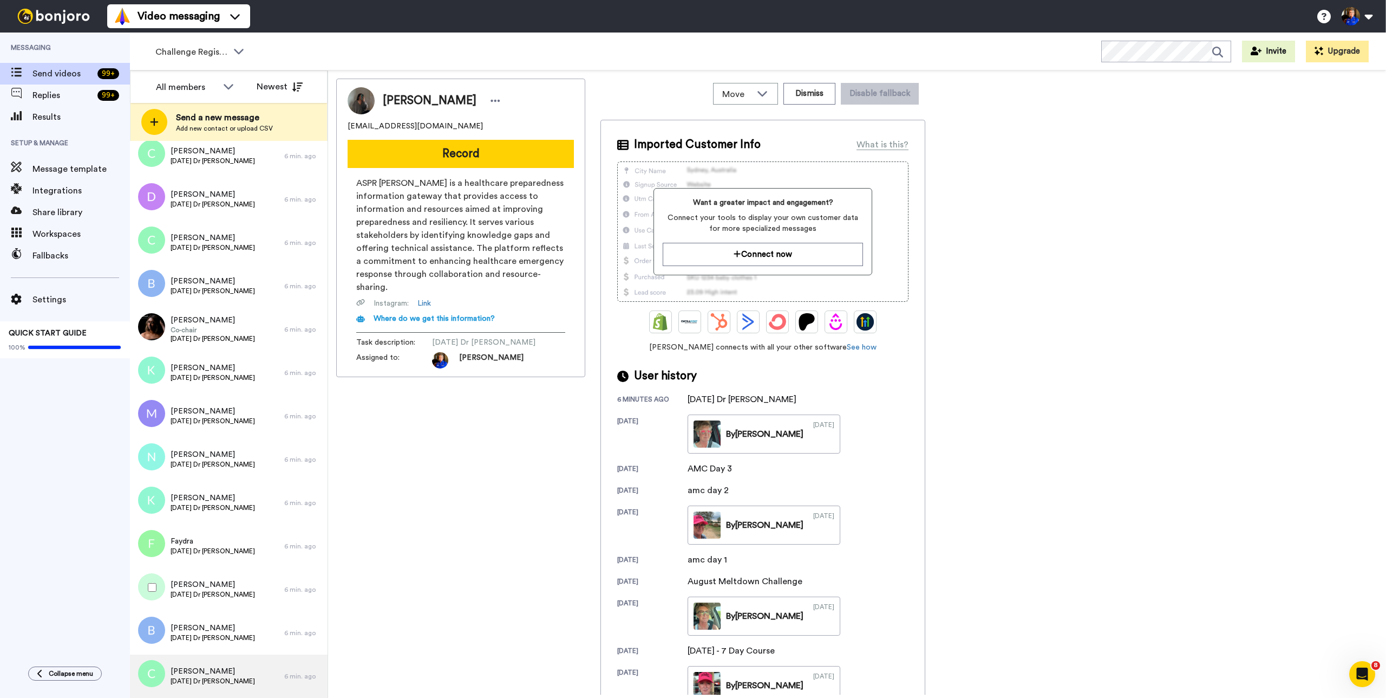
scroll to position [8206, 0]
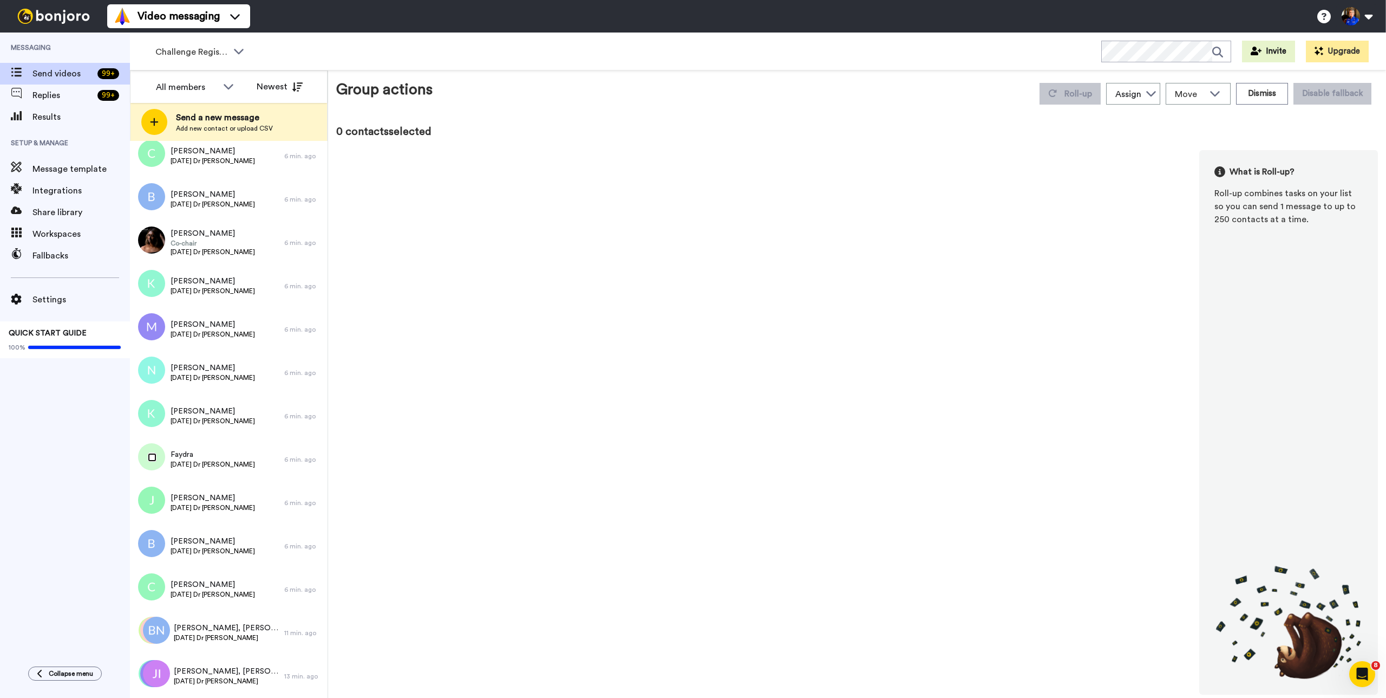
scroll to position [8168, 0]
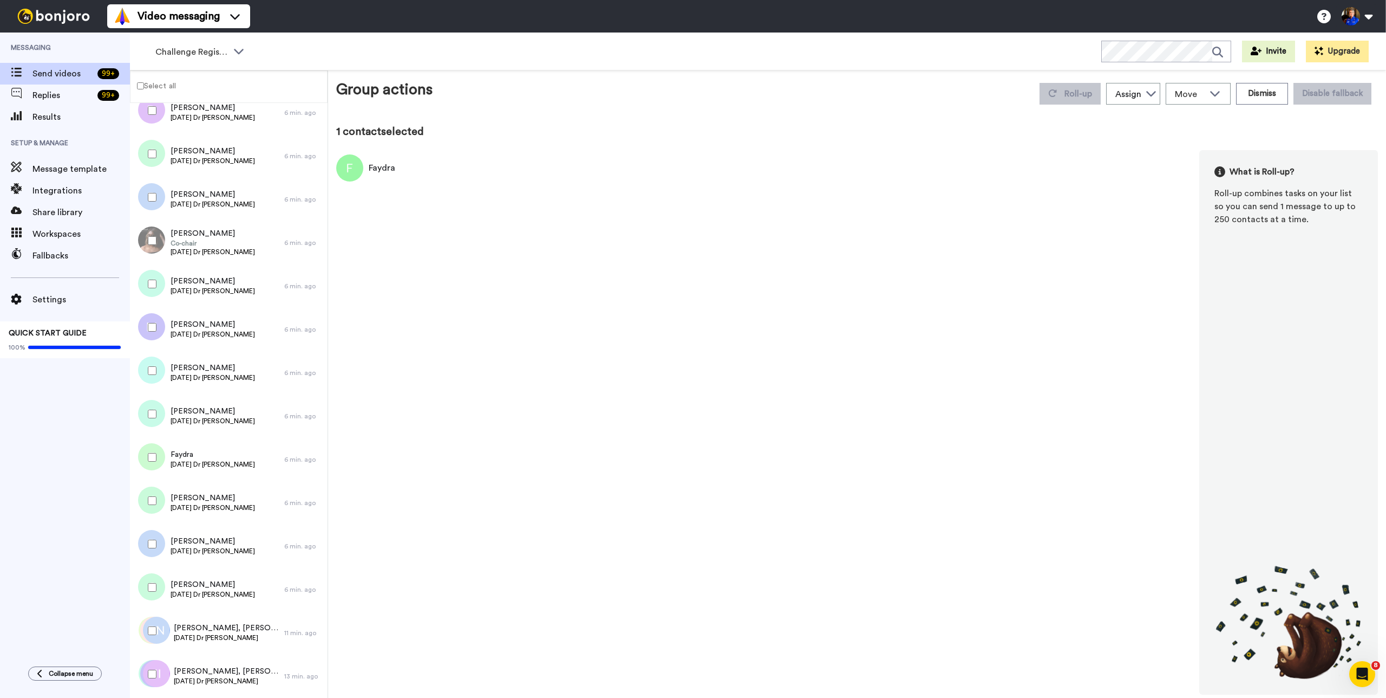
click at [155, 82] on label "Select all" at bounding box center [153, 85] width 45 height 13
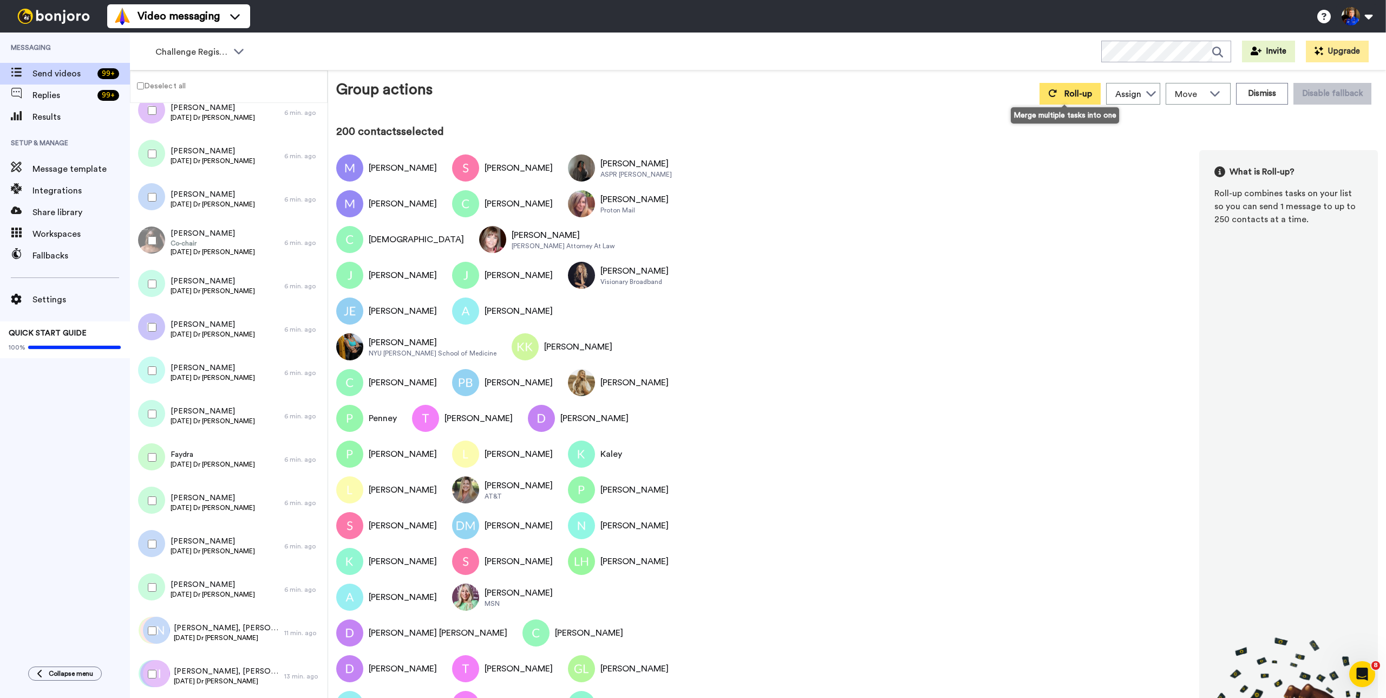
click at [1065, 92] on span "Roll-up" at bounding box center [1079, 93] width 28 height 9
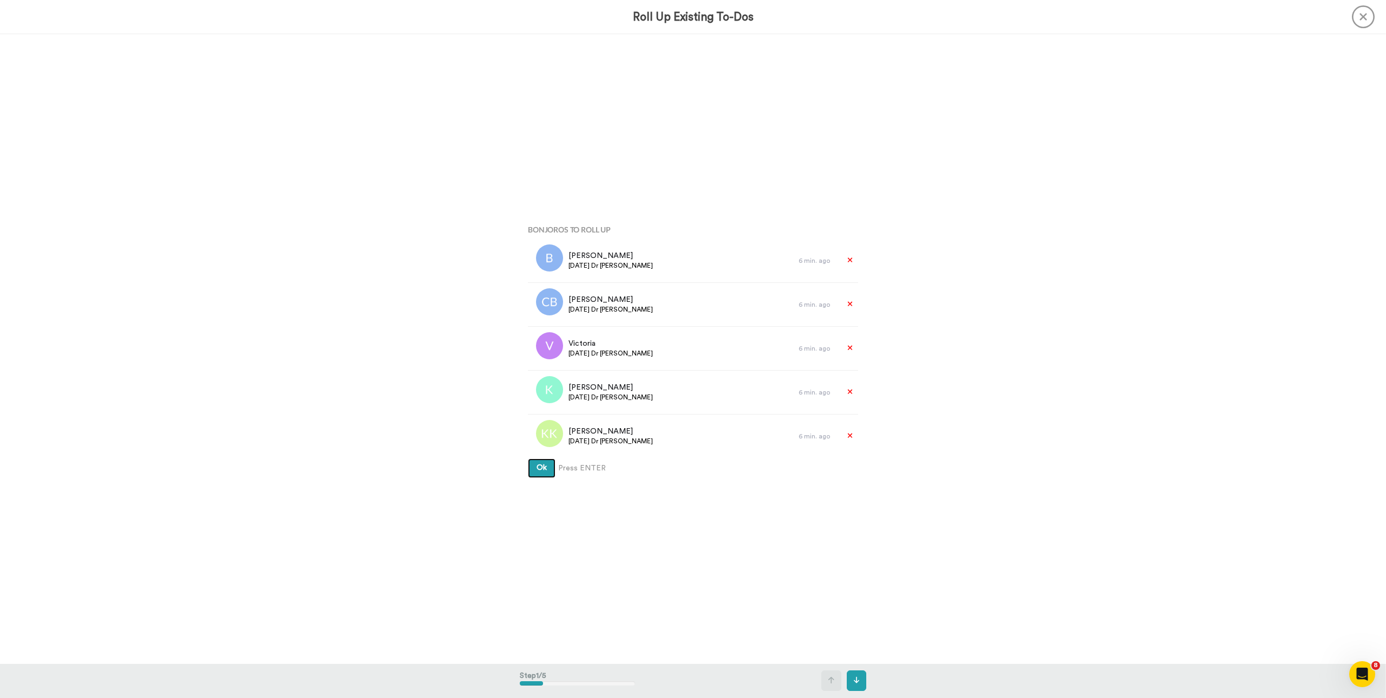
click at [528, 458] on button "Ok" at bounding box center [542, 467] width 28 height 19
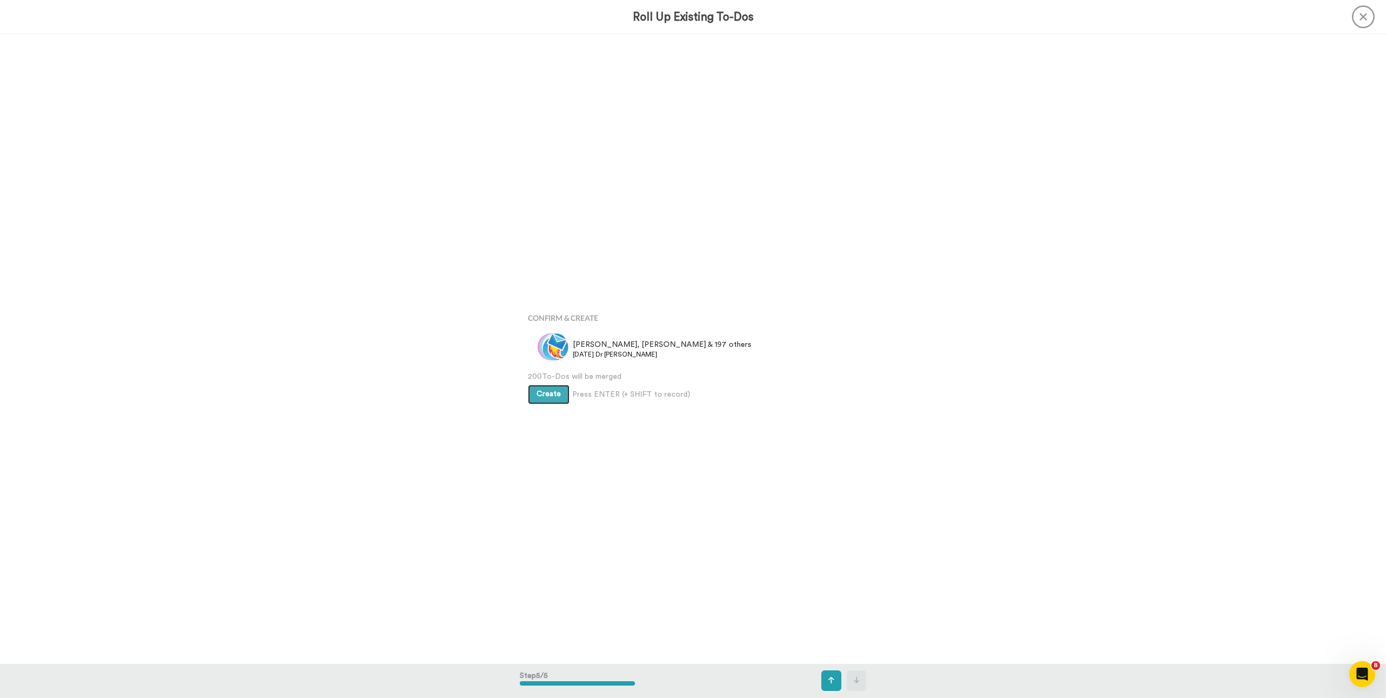
scroll to position [2516, 0]
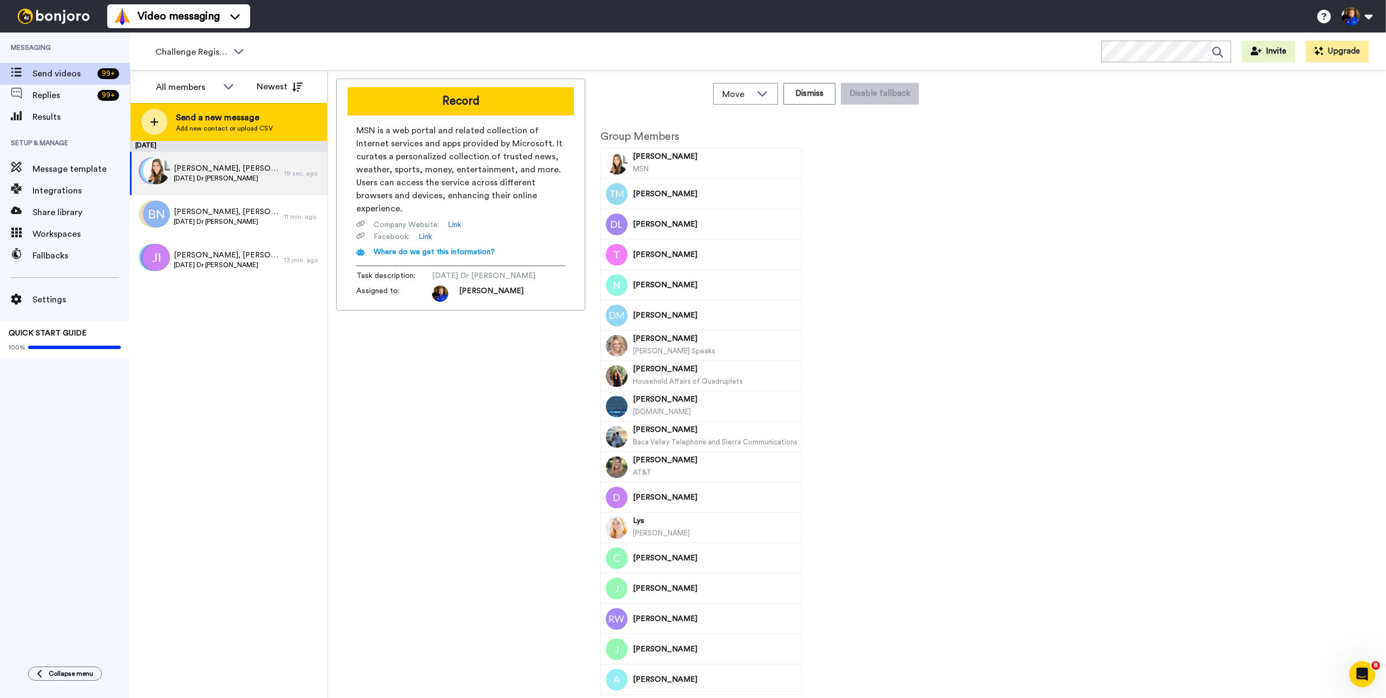
click at [219, 119] on span "Send a new message" at bounding box center [224, 117] width 97 height 13
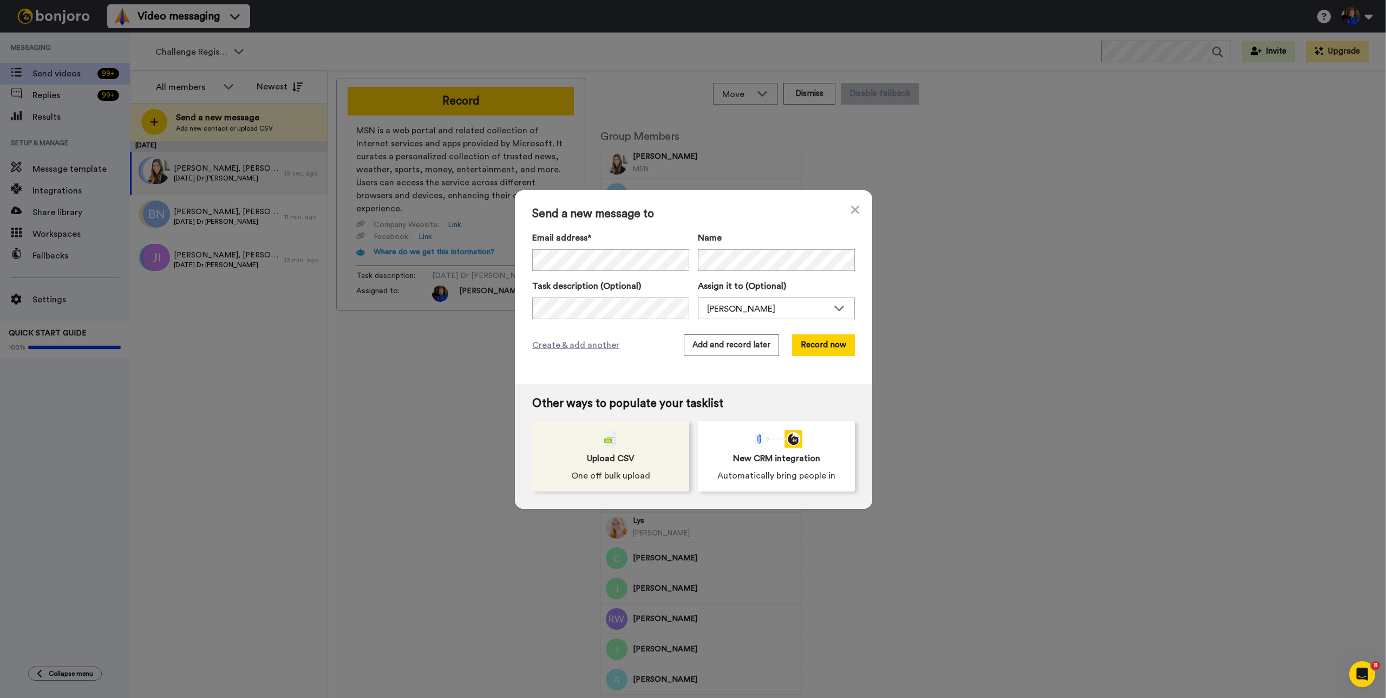
click at [623, 449] on div "Upload CSV One off bulk upload" at bounding box center [610, 456] width 157 height 70
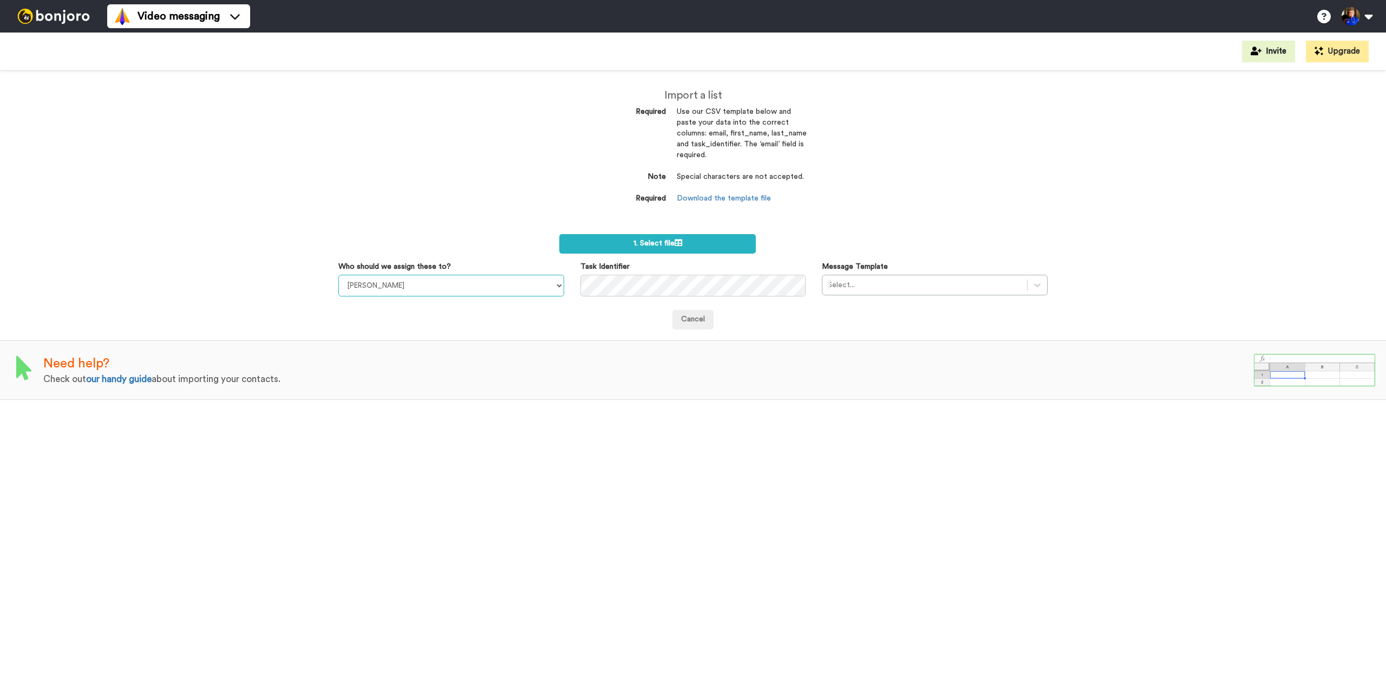
click at [490, 288] on select "Taylor Klump Kelli Crowley Kendra Dickson Suni Olkjer Brooke Thomas" at bounding box center [451, 286] width 226 height 22
select select "a9f58802-db57-4e71-ac43-b2f844e60d2a"
click at [338, 275] on select "Taylor Klump Kelli Crowley Kendra Dickson Suni Olkjer Brooke Thomas" at bounding box center [451, 286] width 226 height 22
click at [872, 285] on div at bounding box center [925, 284] width 194 height 13
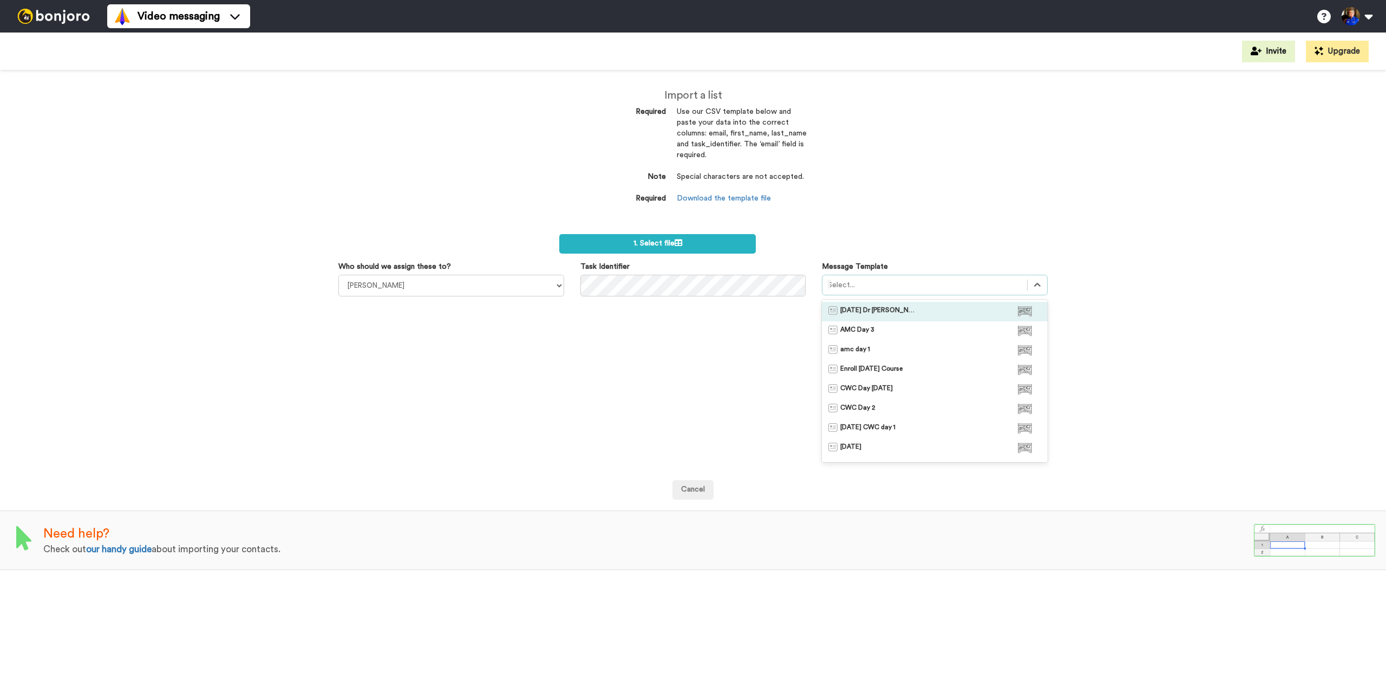
click at [871, 308] on span "August 27 Dr Joe's Class" at bounding box center [879, 311] width 76 height 11
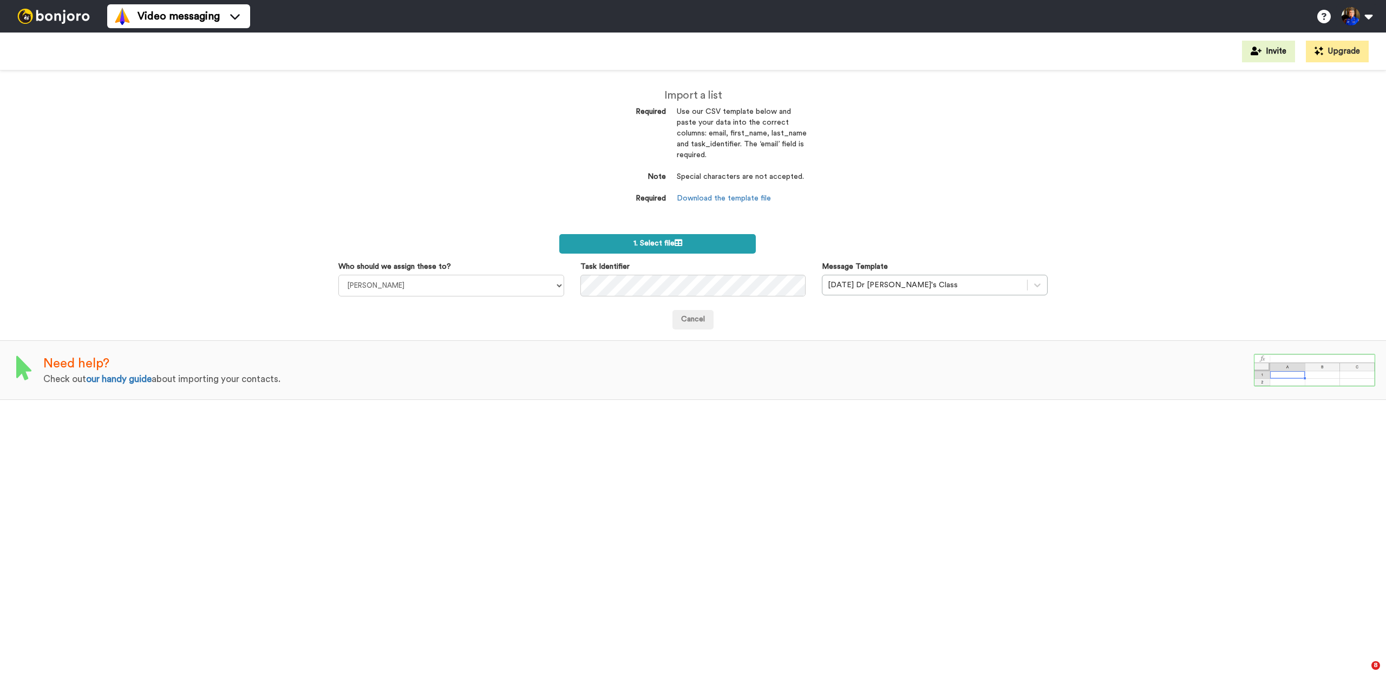
click at [678, 245] on icon at bounding box center [679, 243] width 8 height 8
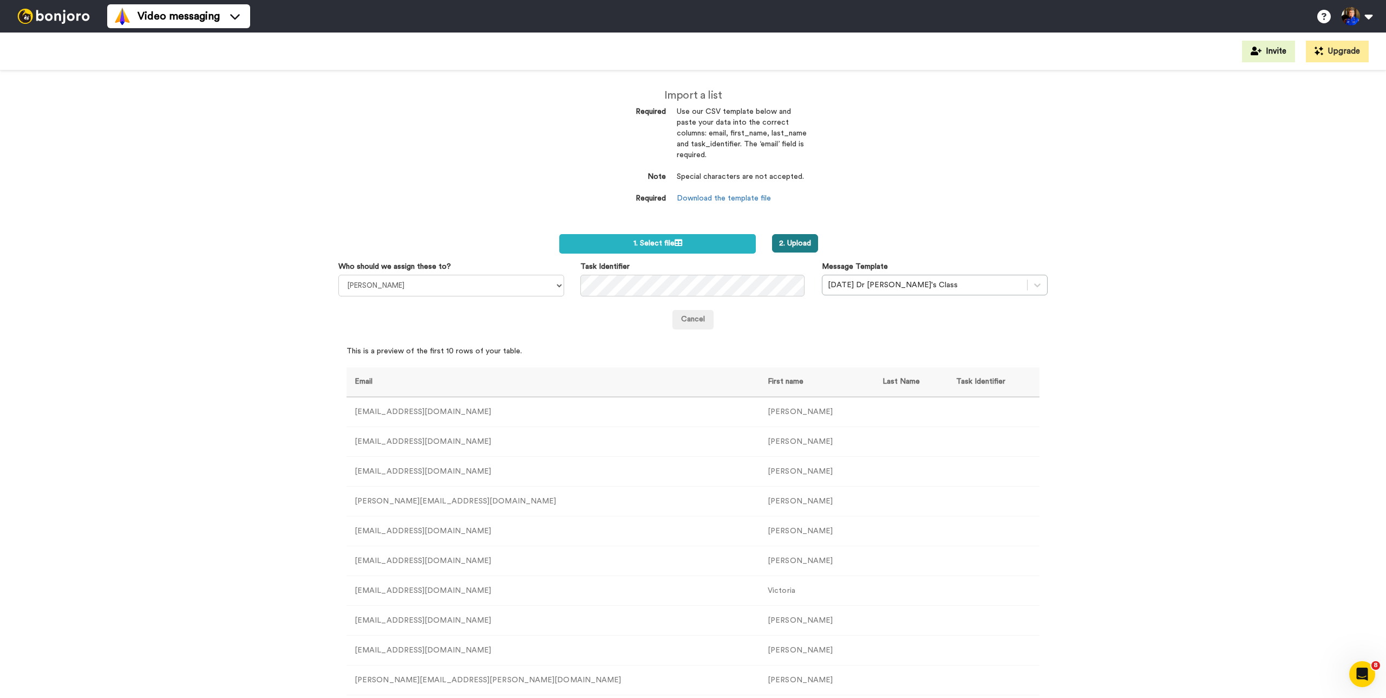
click at [811, 250] on button "2. Upload" at bounding box center [795, 243] width 46 height 18
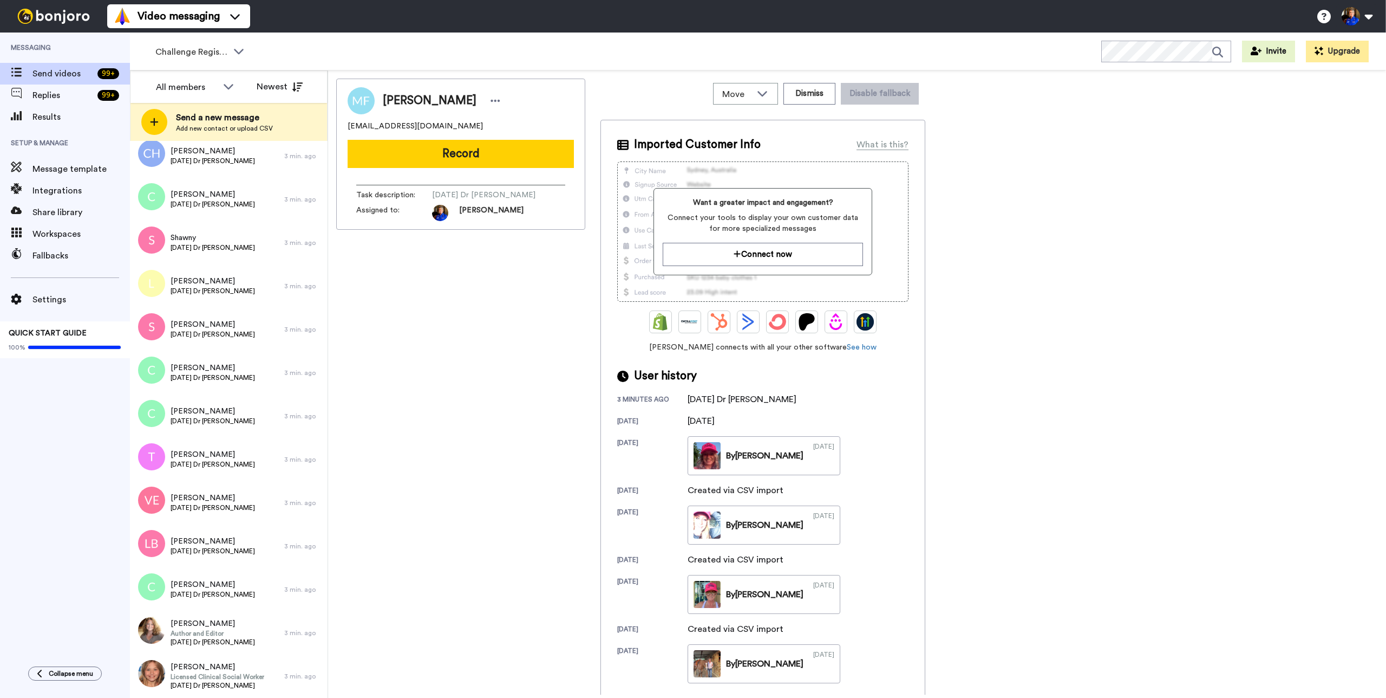
scroll to position [1750, 0]
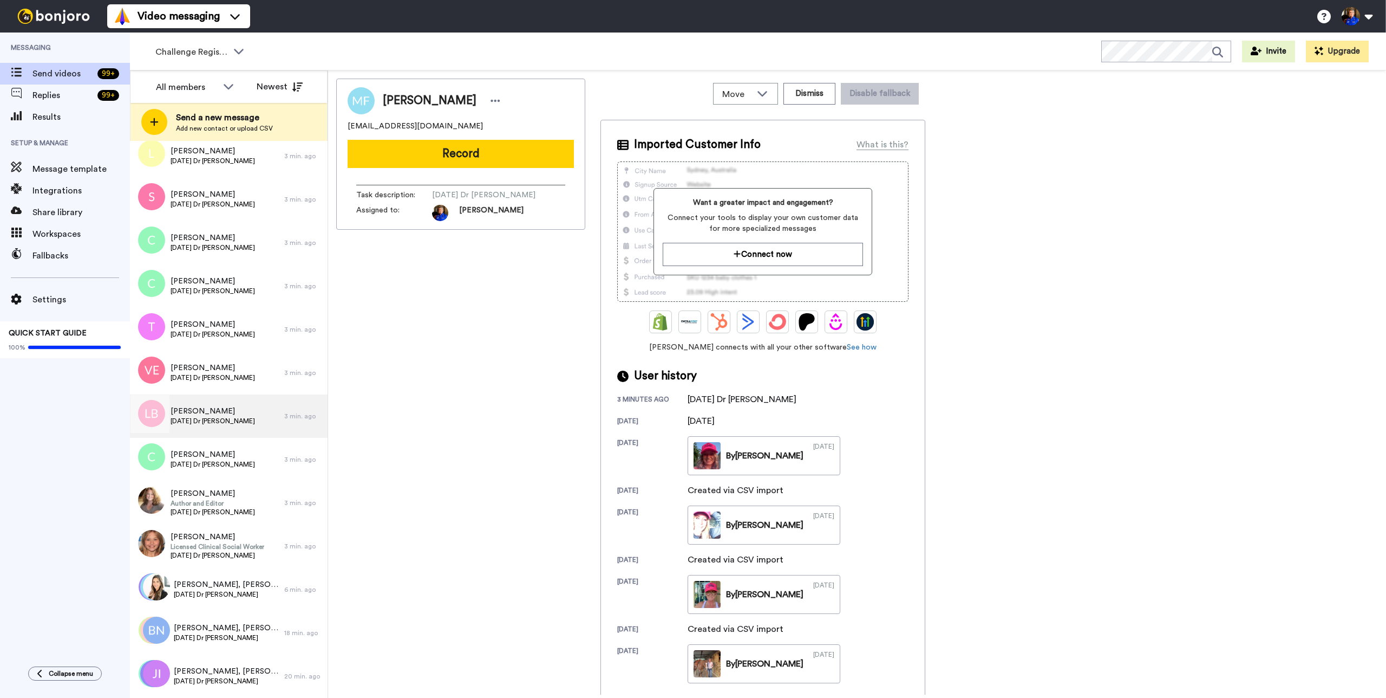
click at [212, 415] on div "Lori Brown Aug 27 Dr Joe" at bounding box center [207, 415] width 154 height 43
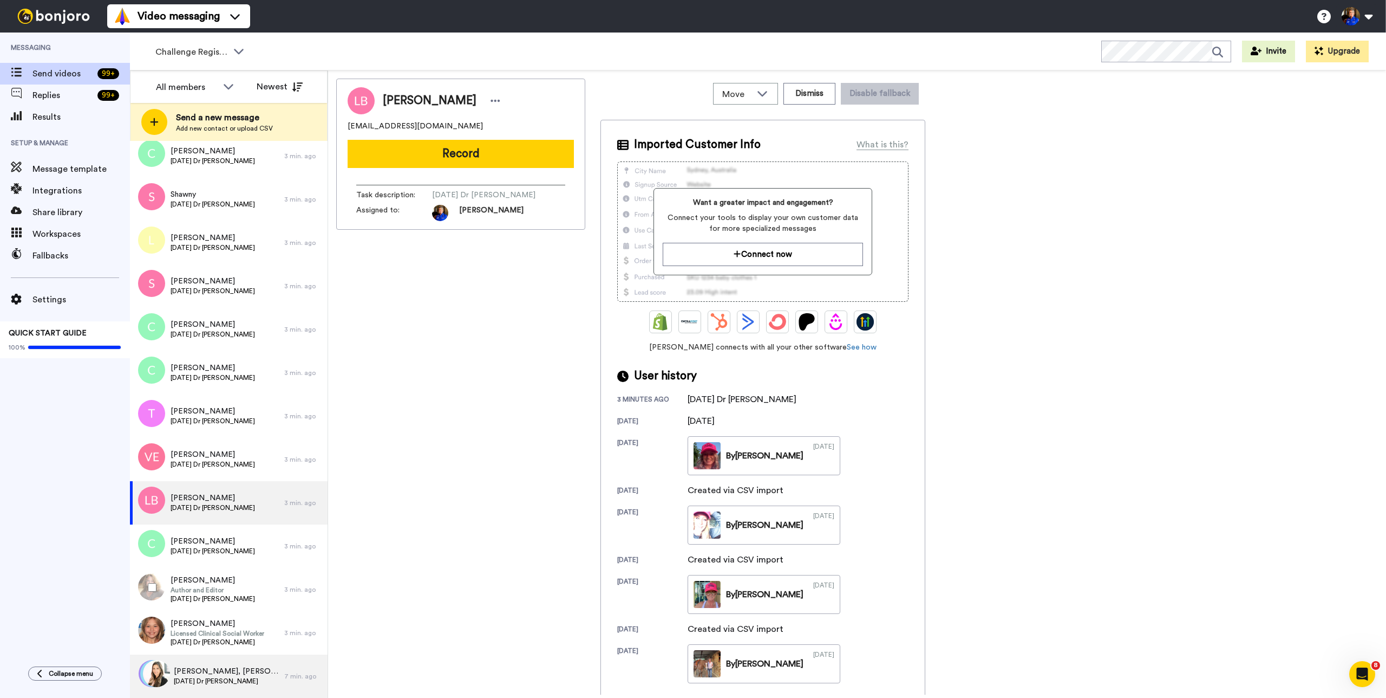
scroll to position [1750, 0]
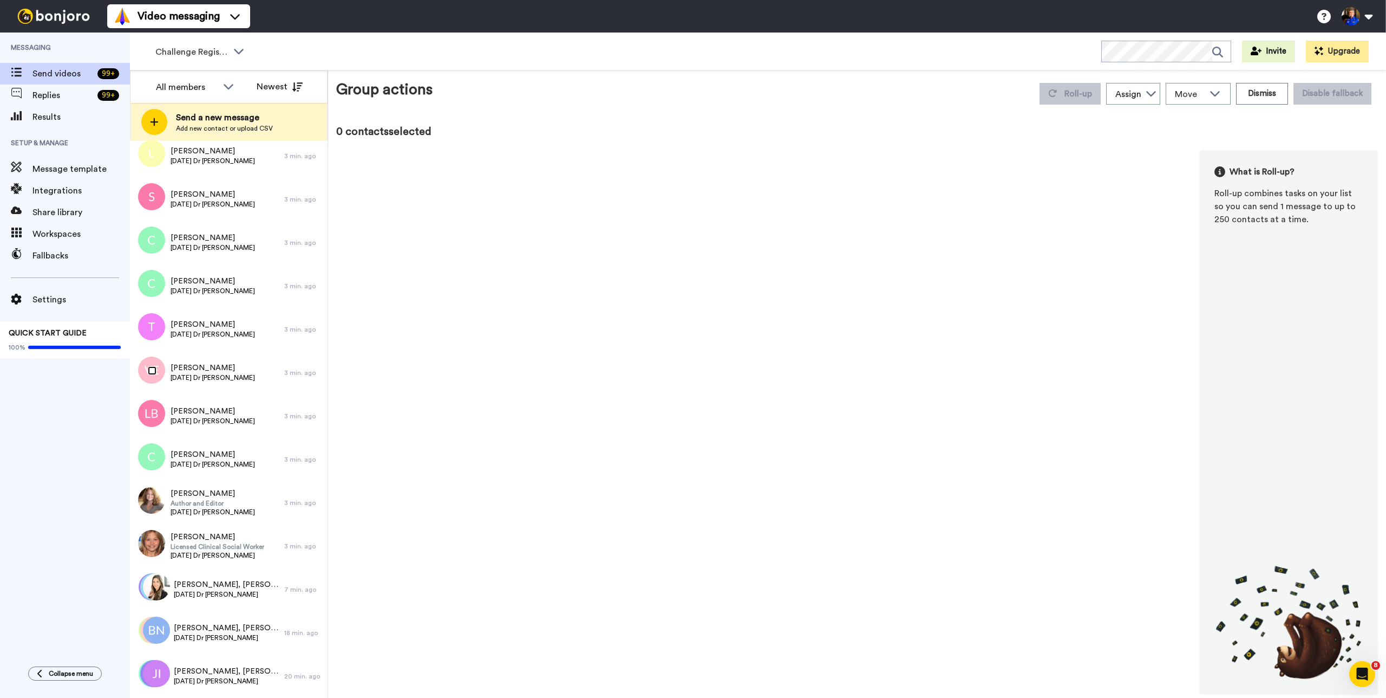
scroll to position [1712, 0]
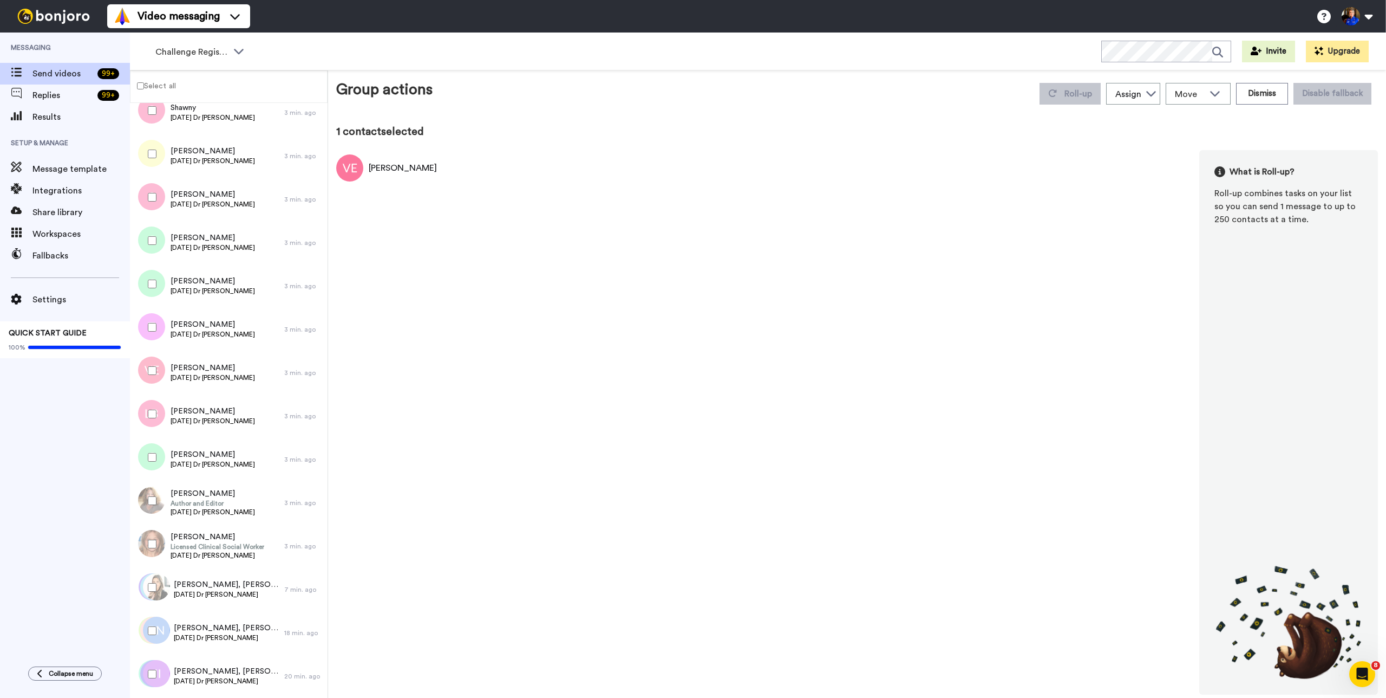
click at [173, 84] on label "Select all" at bounding box center [153, 85] width 45 height 13
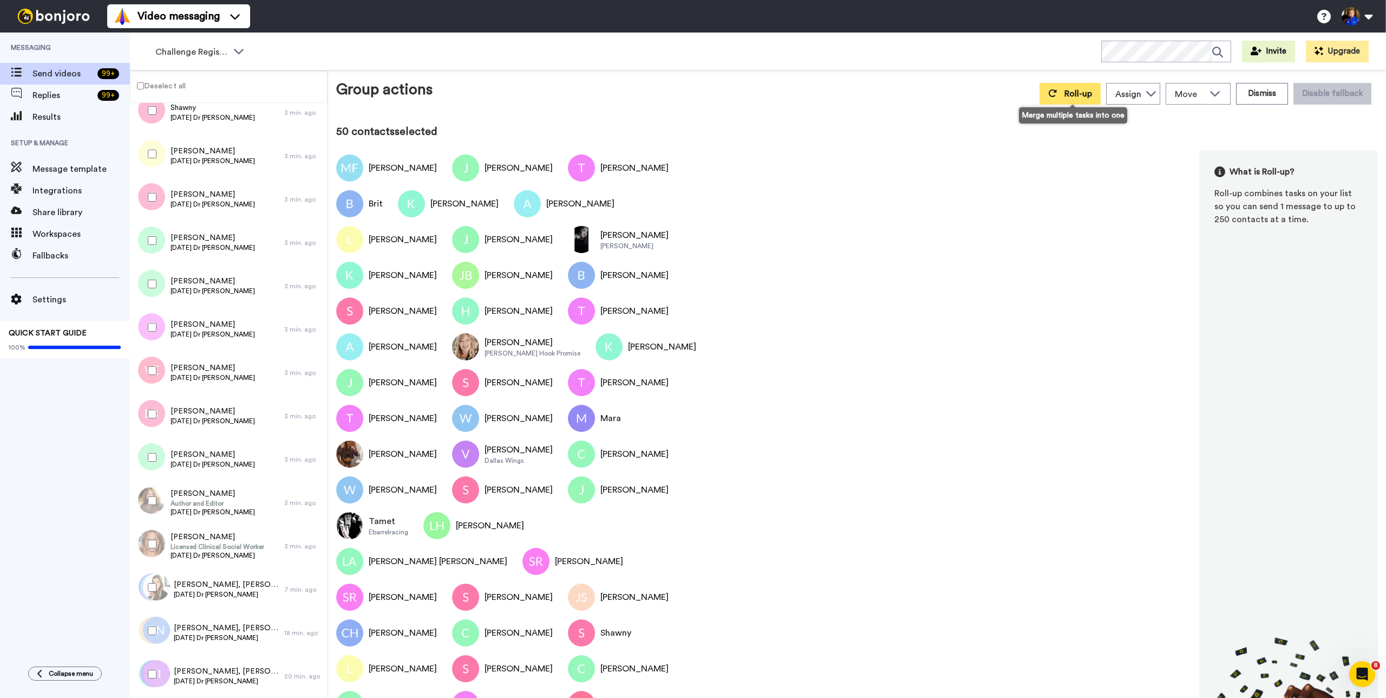
click at [1080, 99] on button "Roll-up" at bounding box center [1070, 94] width 61 height 22
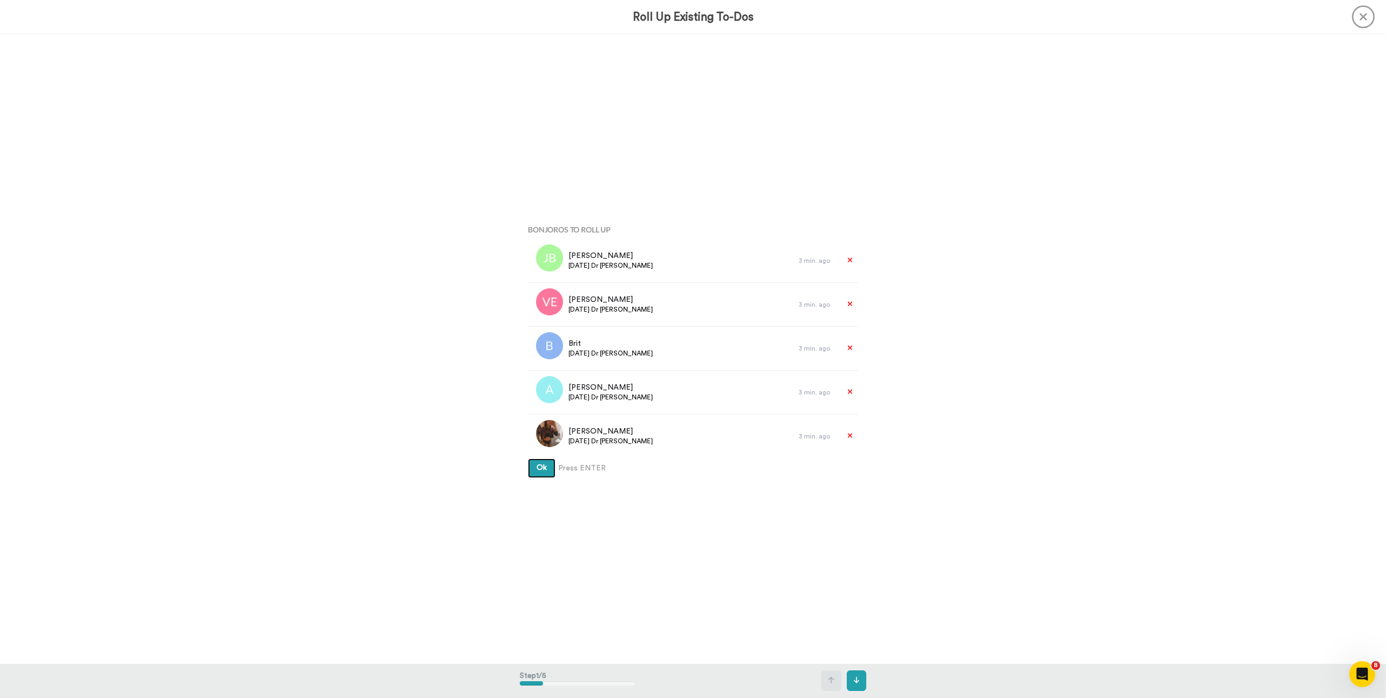
click at [528, 458] on button "Ok" at bounding box center [542, 467] width 28 height 19
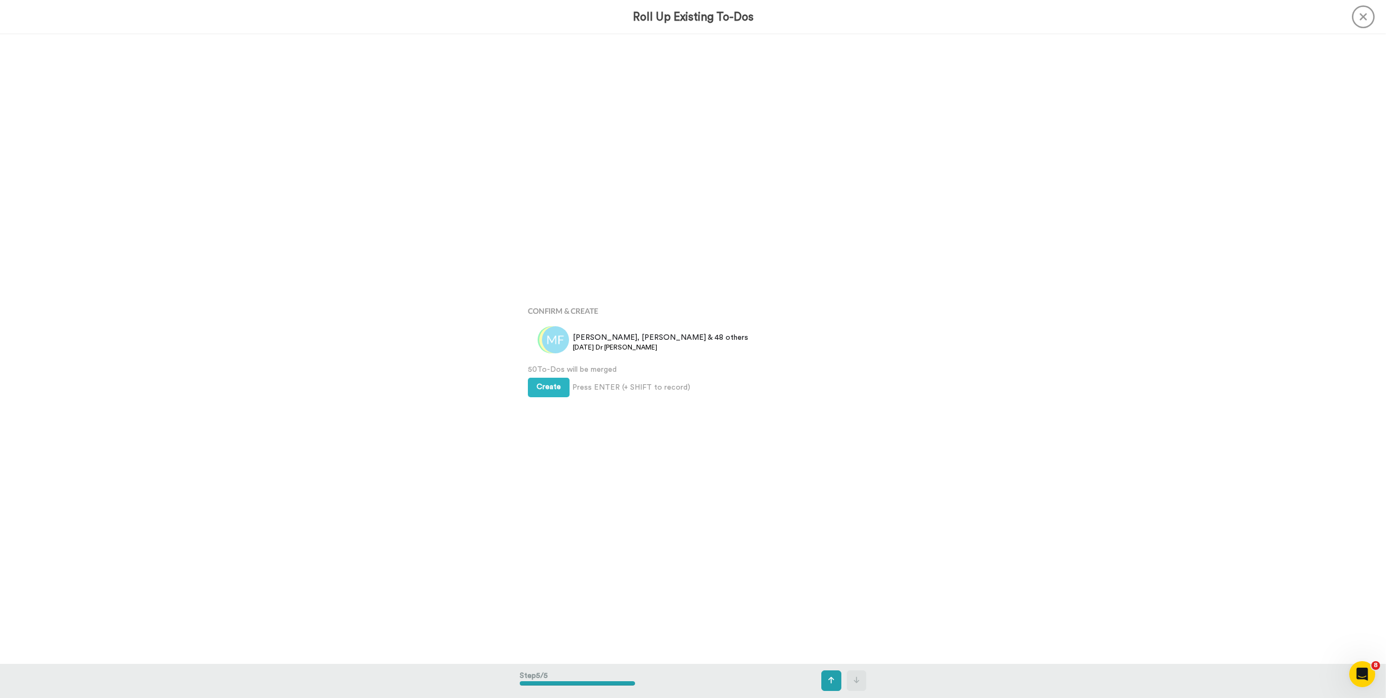
scroll to position [2516, 0]
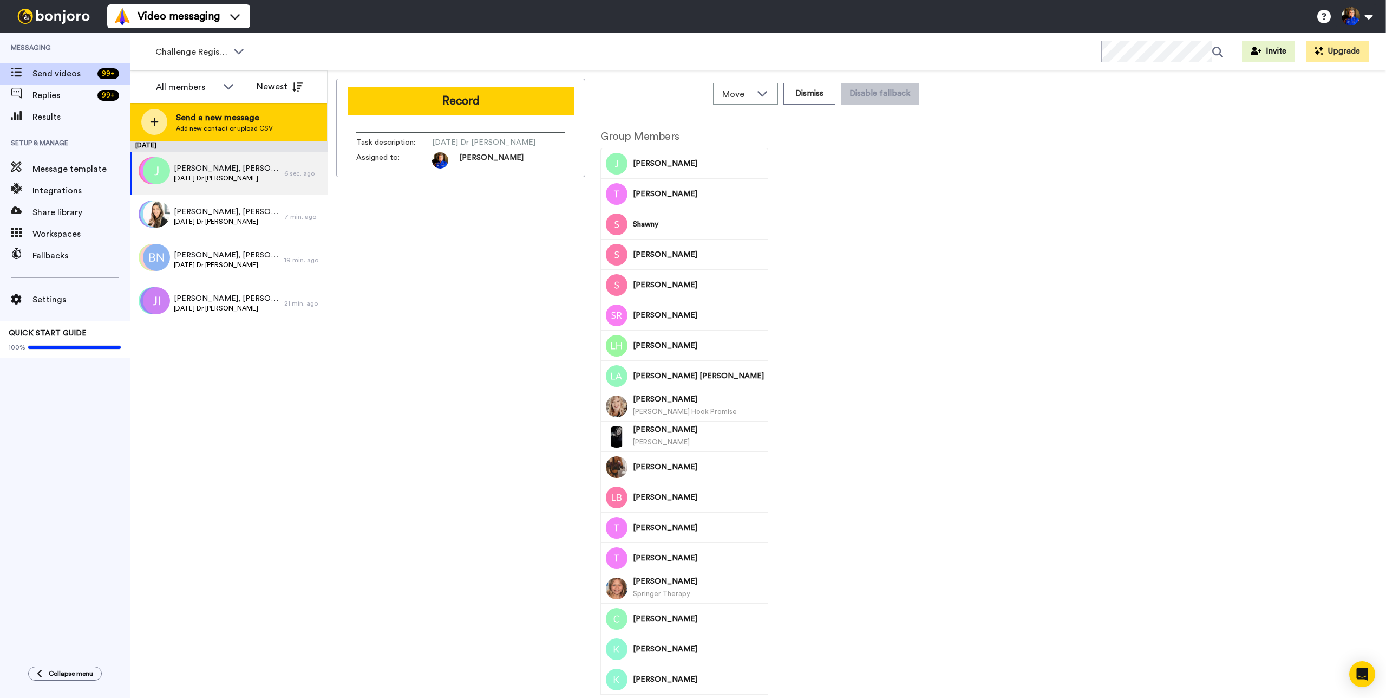
click at [226, 131] on span "Add new contact or upload CSV" at bounding box center [224, 128] width 97 height 9
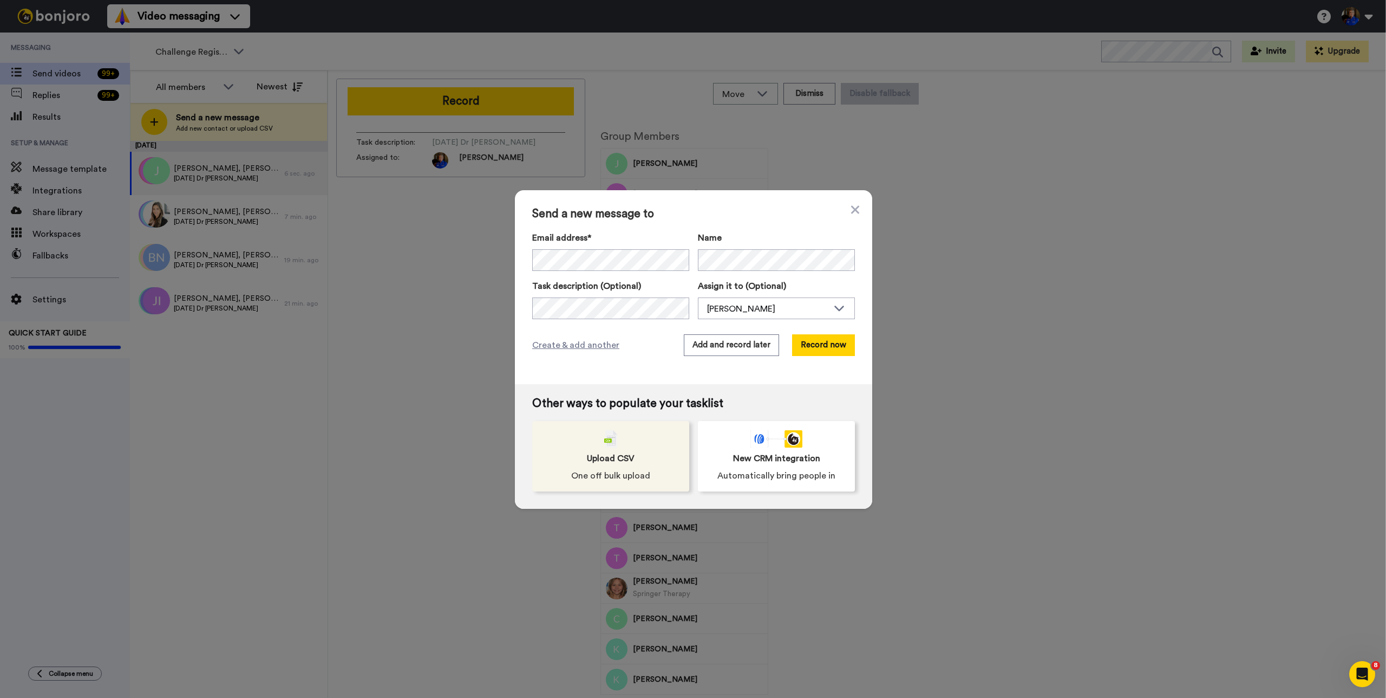
click at [663, 470] on div "Upload CSV One off bulk upload" at bounding box center [610, 456] width 157 height 70
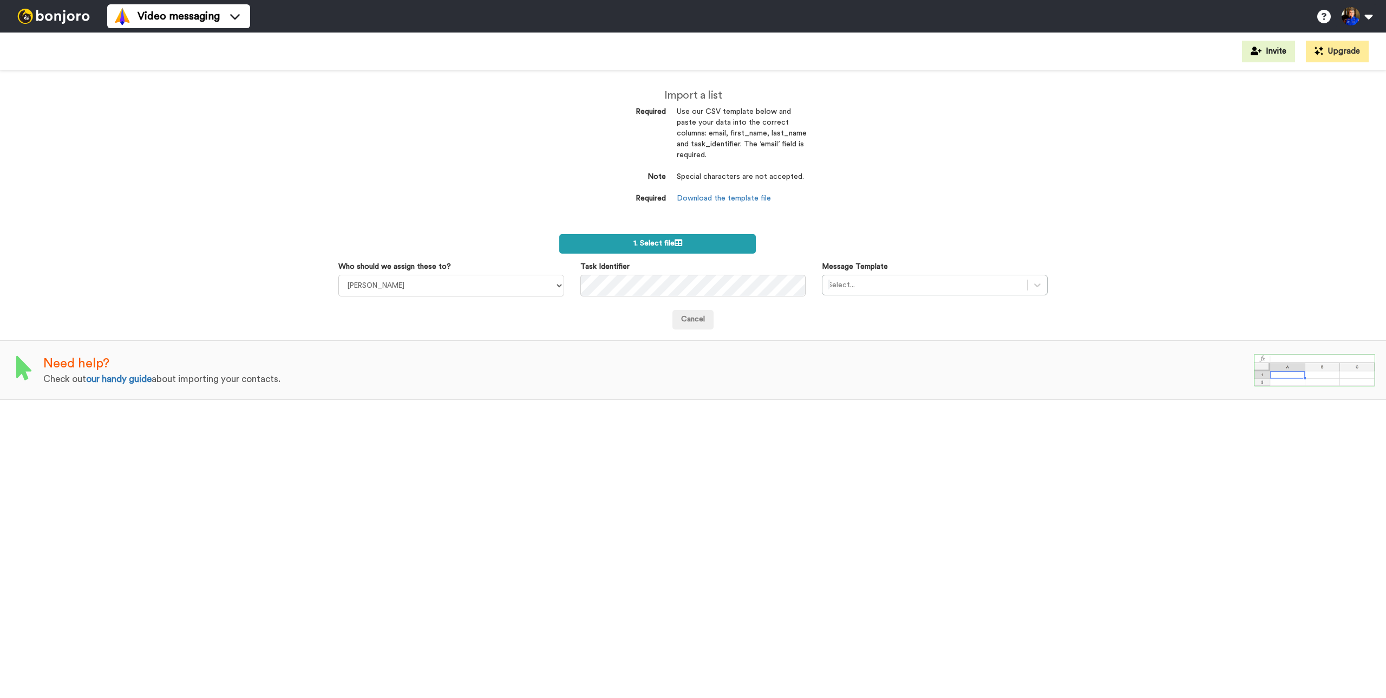
click at [652, 241] on span "1. Select file" at bounding box center [658, 243] width 49 height 8
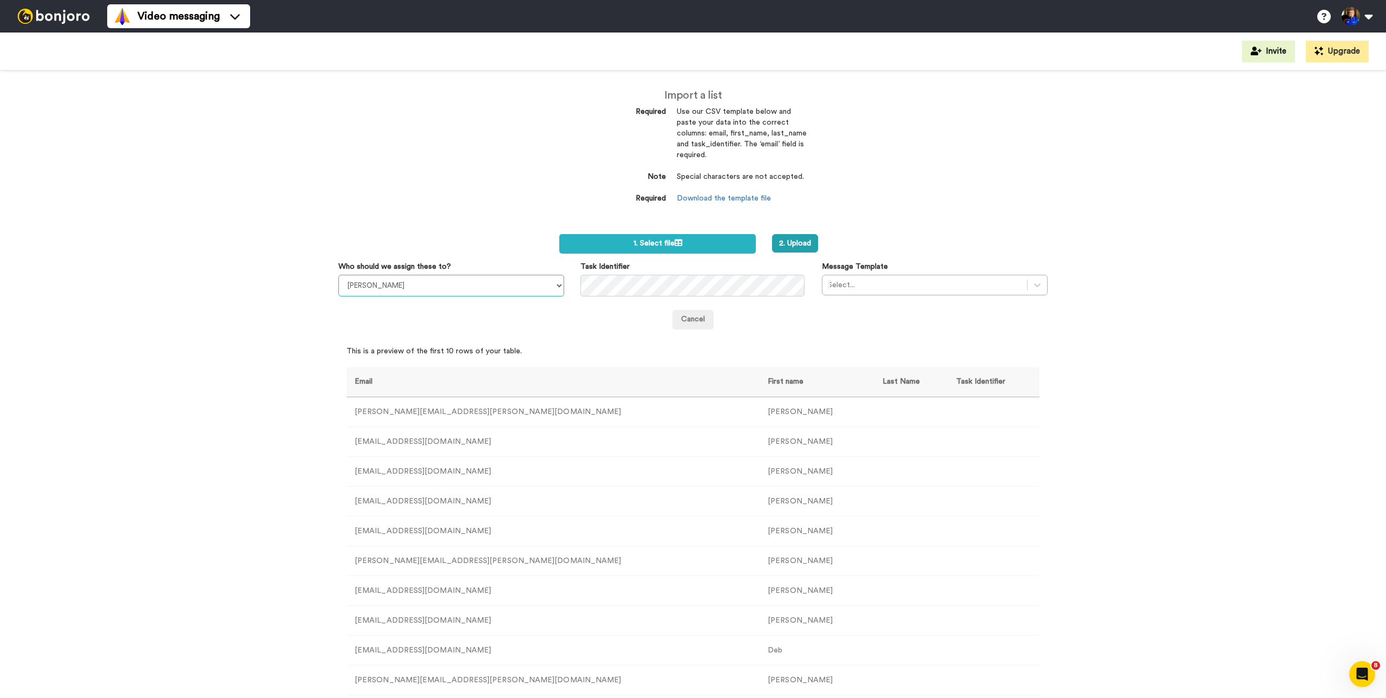
click at [477, 288] on select "[PERSON_NAME] [PERSON_NAME] [PERSON_NAME] [PERSON_NAME] [PERSON_NAME]" at bounding box center [451, 286] width 226 height 22
select select "a9f58802-db57-4e71-ac43-b2f844e60d2a"
click at [338, 275] on select "[PERSON_NAME] [PERSON_NAME] [PERSON_NAME] [PERSON_NAME] [PERSON_NAME]" at bounding box center [451, 286] width 226 height 22
click at [867, 285] on div at bounding box center [925, 284] width 194 height 13
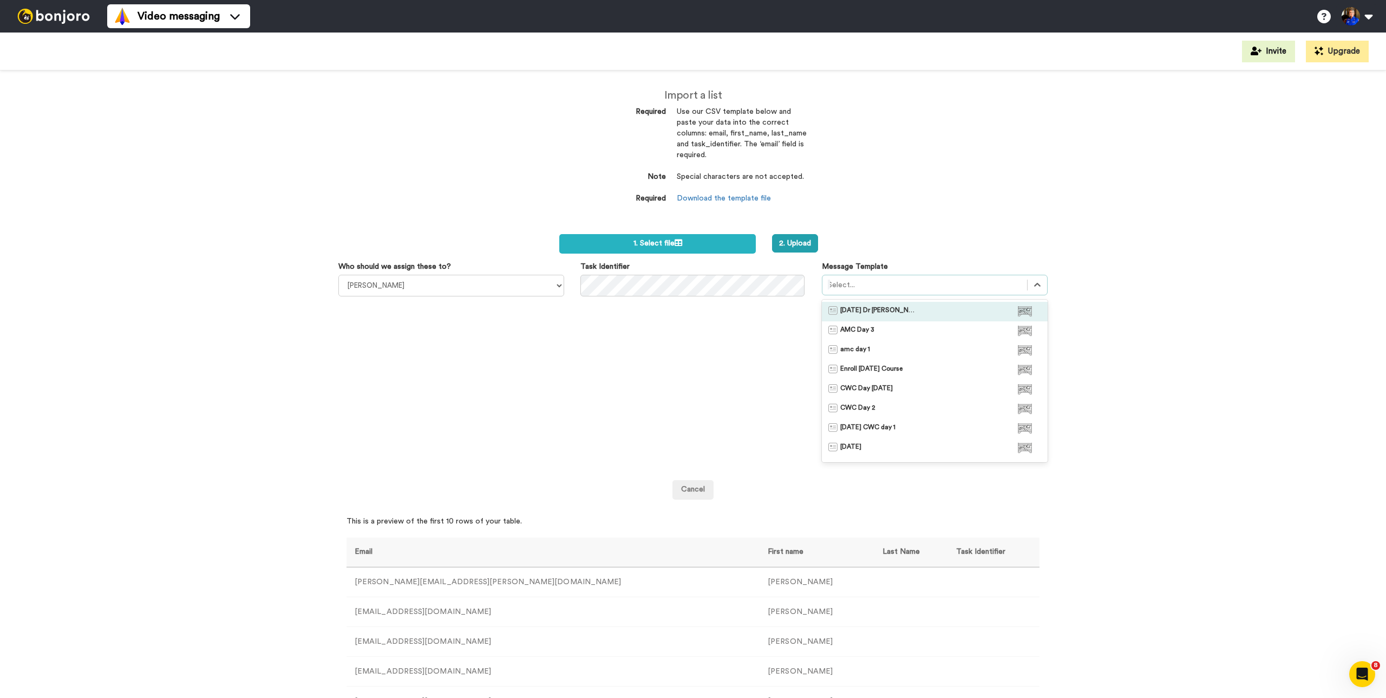
click at [866, 303] on div "August 27 Dr Joe's Class" at bounding box center [935, 311] width 226 height 19
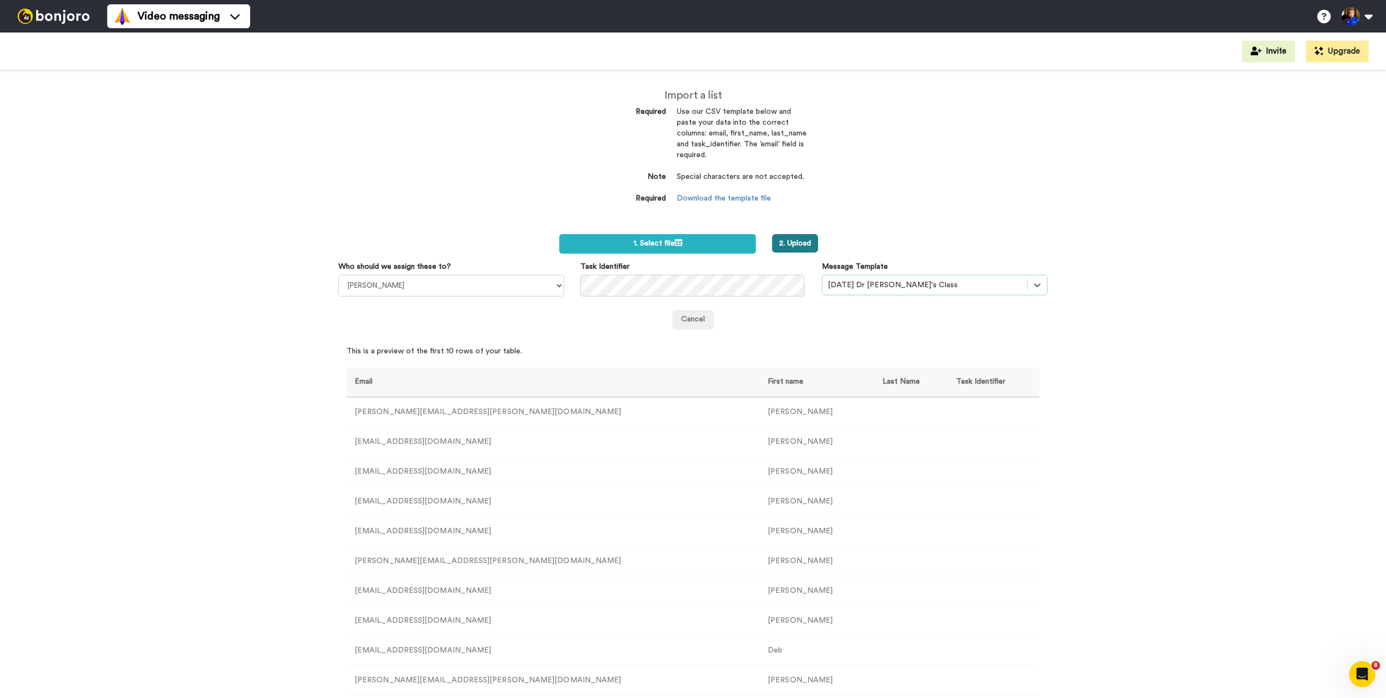
click at [804, 248] on button "2. Upload" at bounding box center [795, 243] width 46 height 18
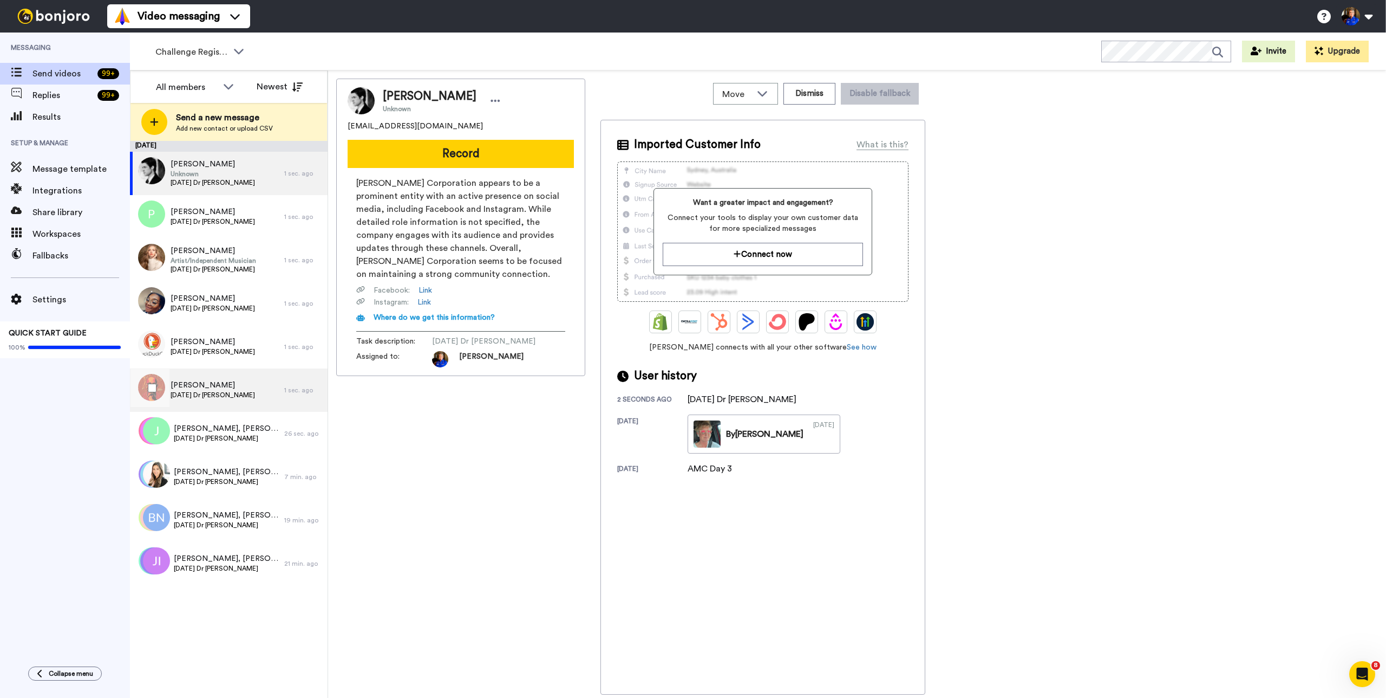
click at [178, 380] on span "[PERSON_NAME]" at bounding box center [213, 385] width 84 height 11
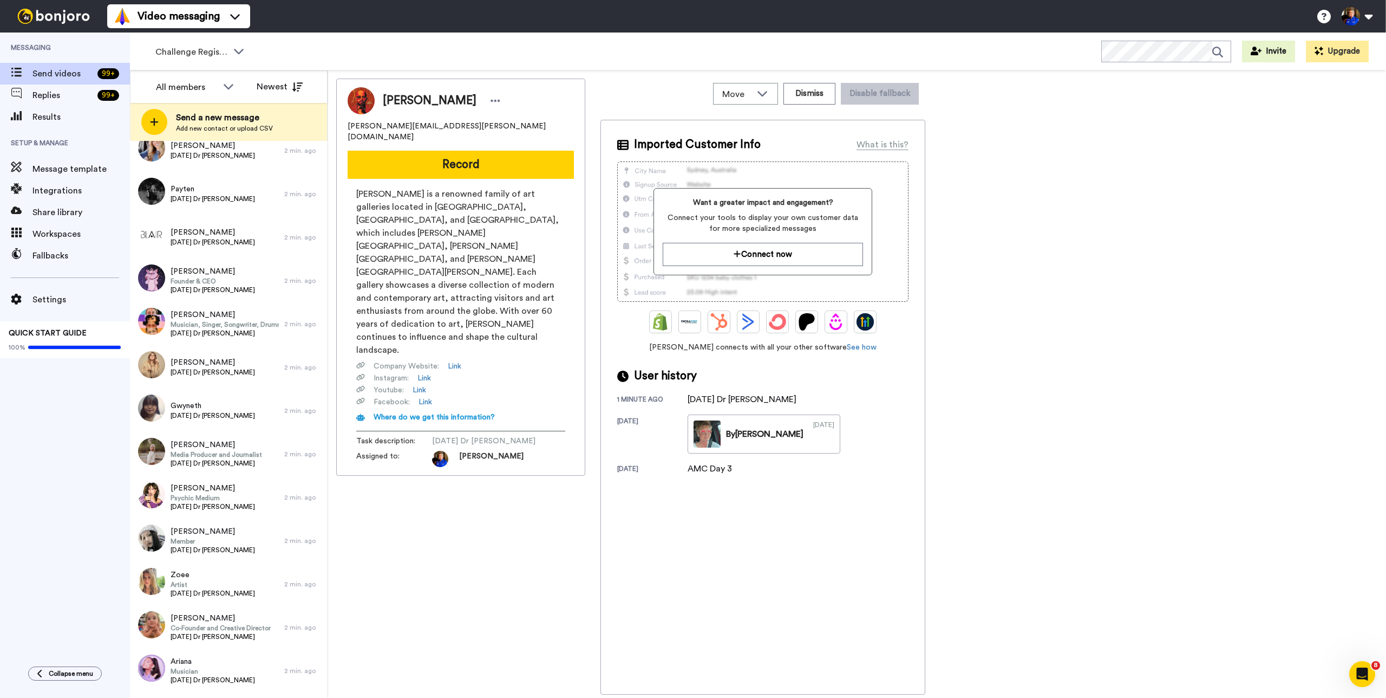
scroll to position [7859, 0]
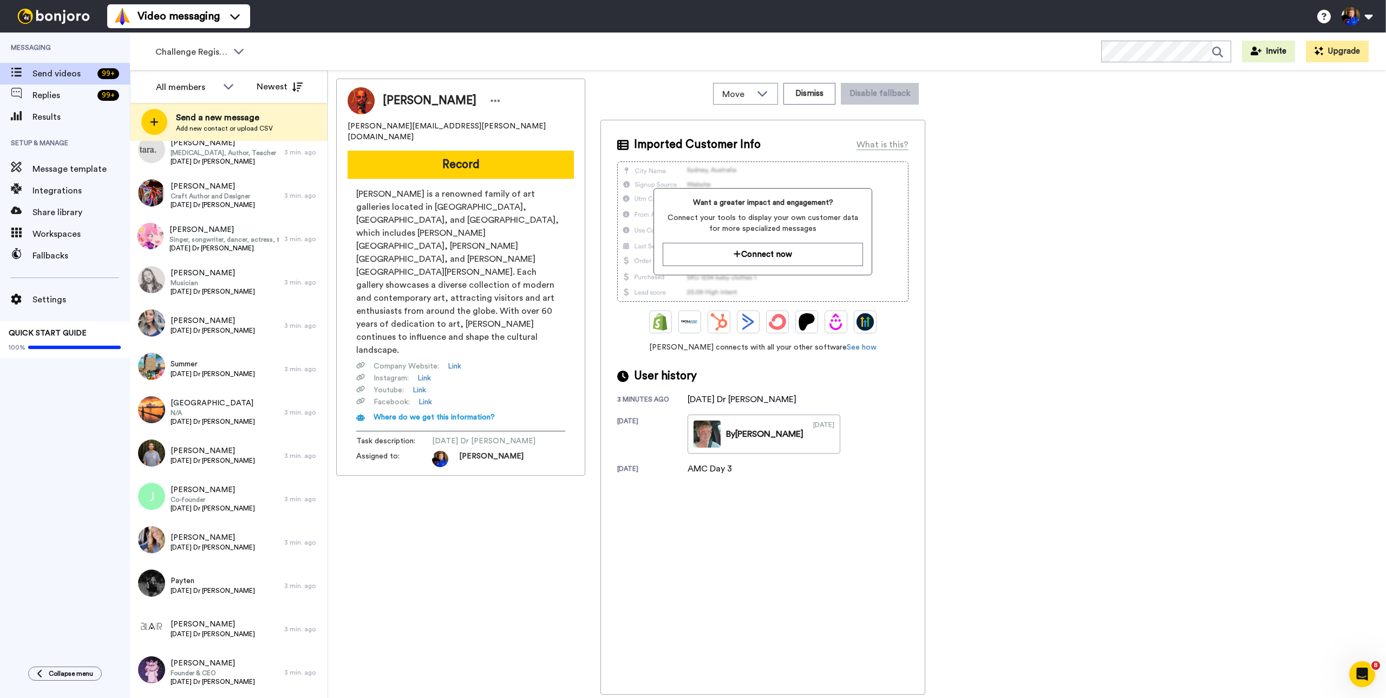
scroll to position [7859, 0]
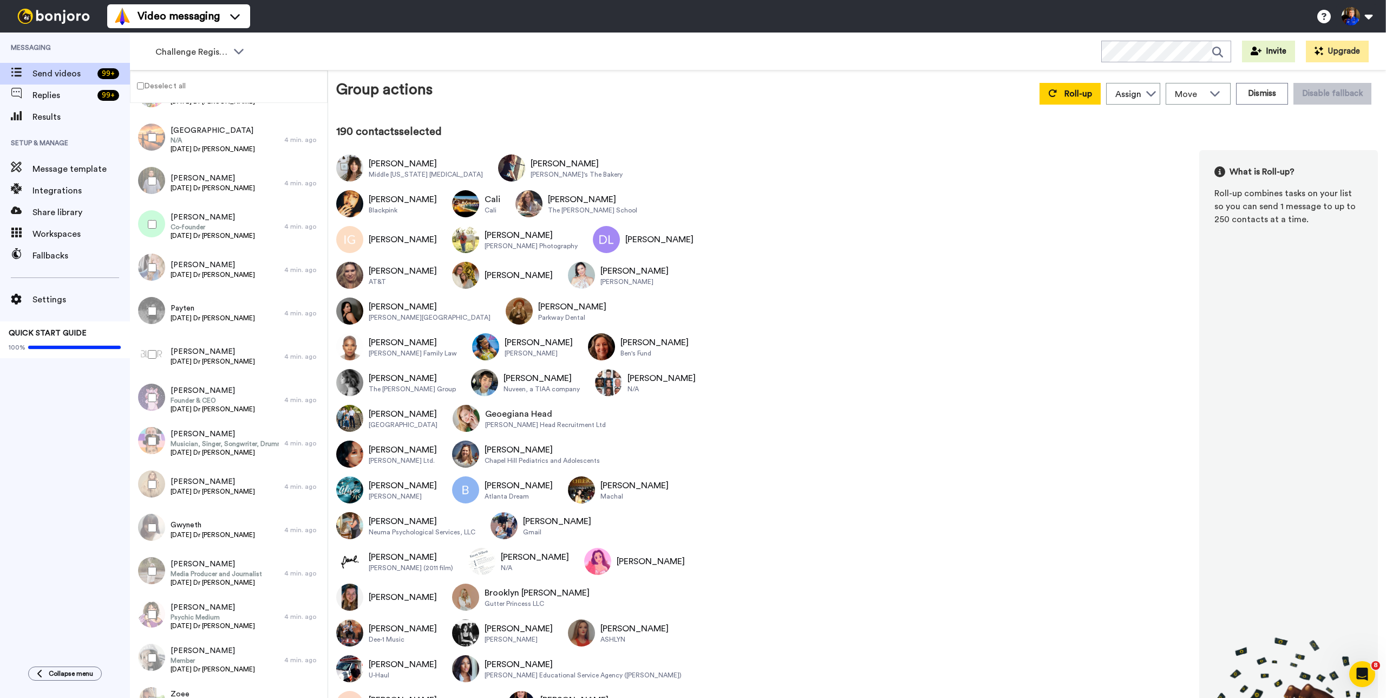
scroll to position [7821, 0]
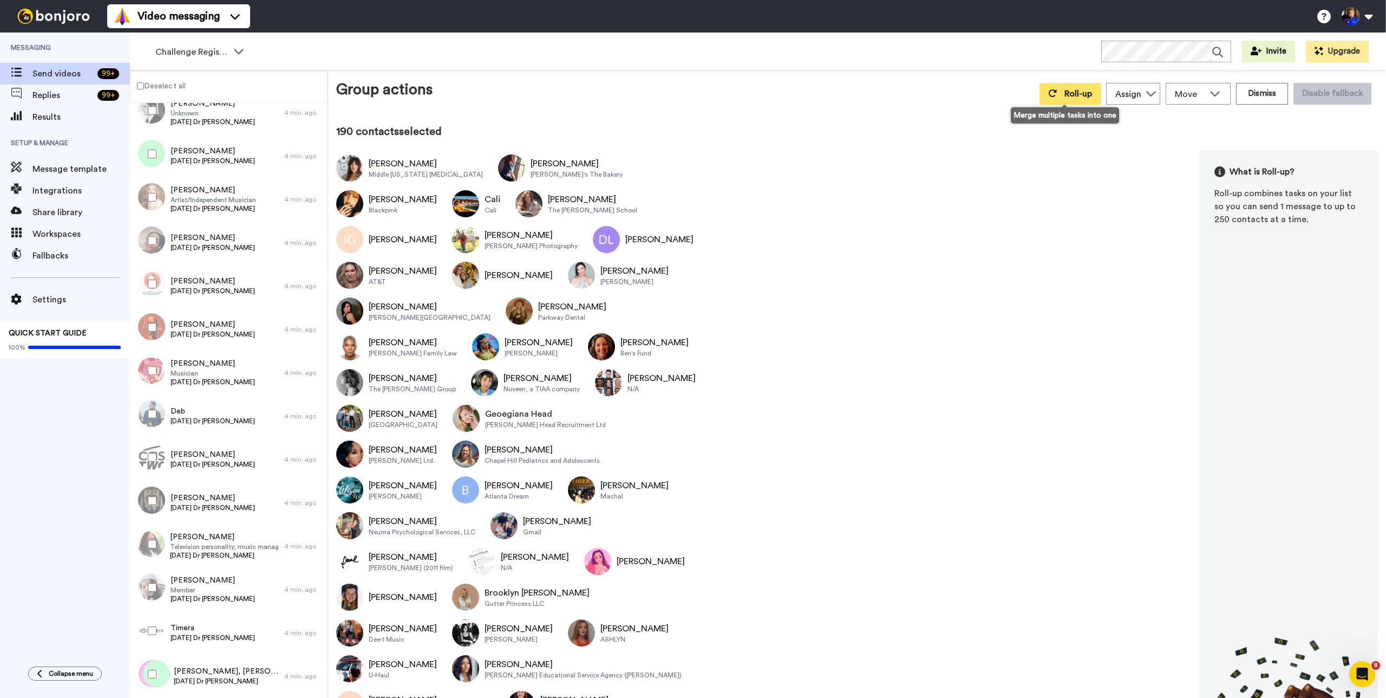
click at [1065, 90] on span "Roll-up" at bounding box center [1079, 93] width 28 height 9
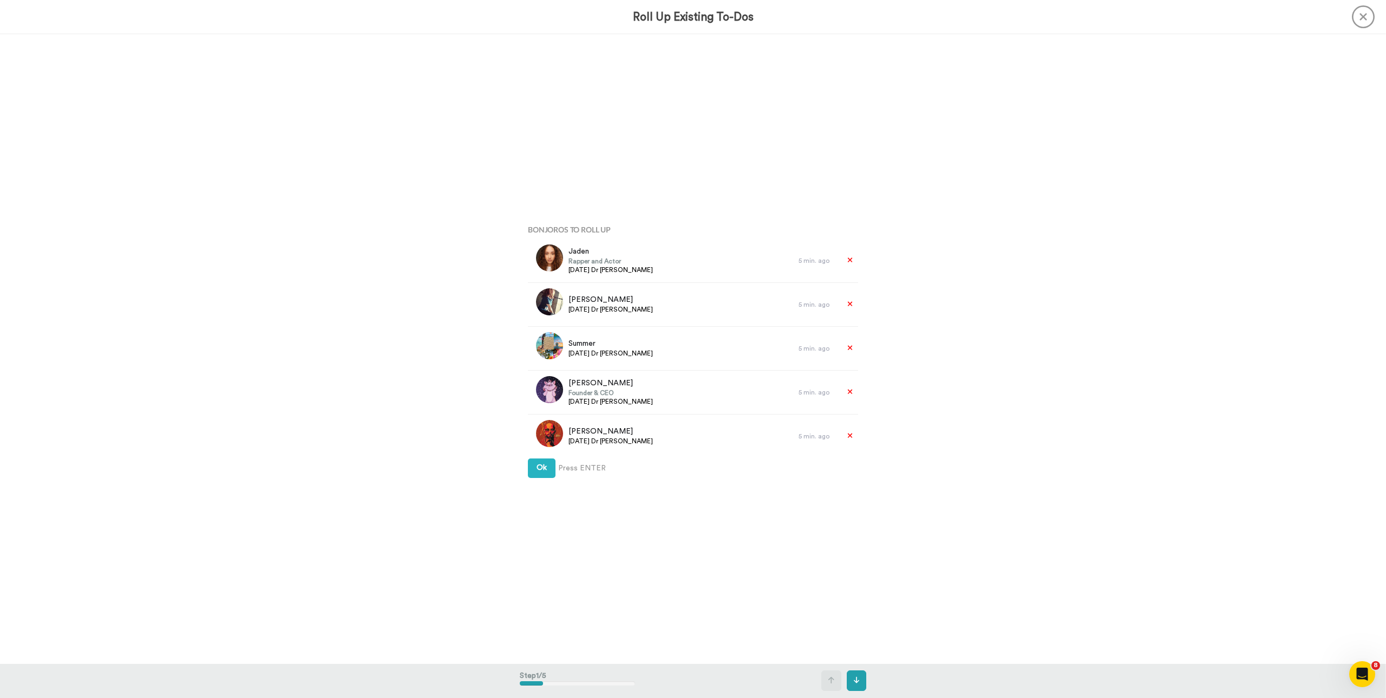
click at [1361, 11] on icon at bounding box center [1363, 16] width 23 height 23
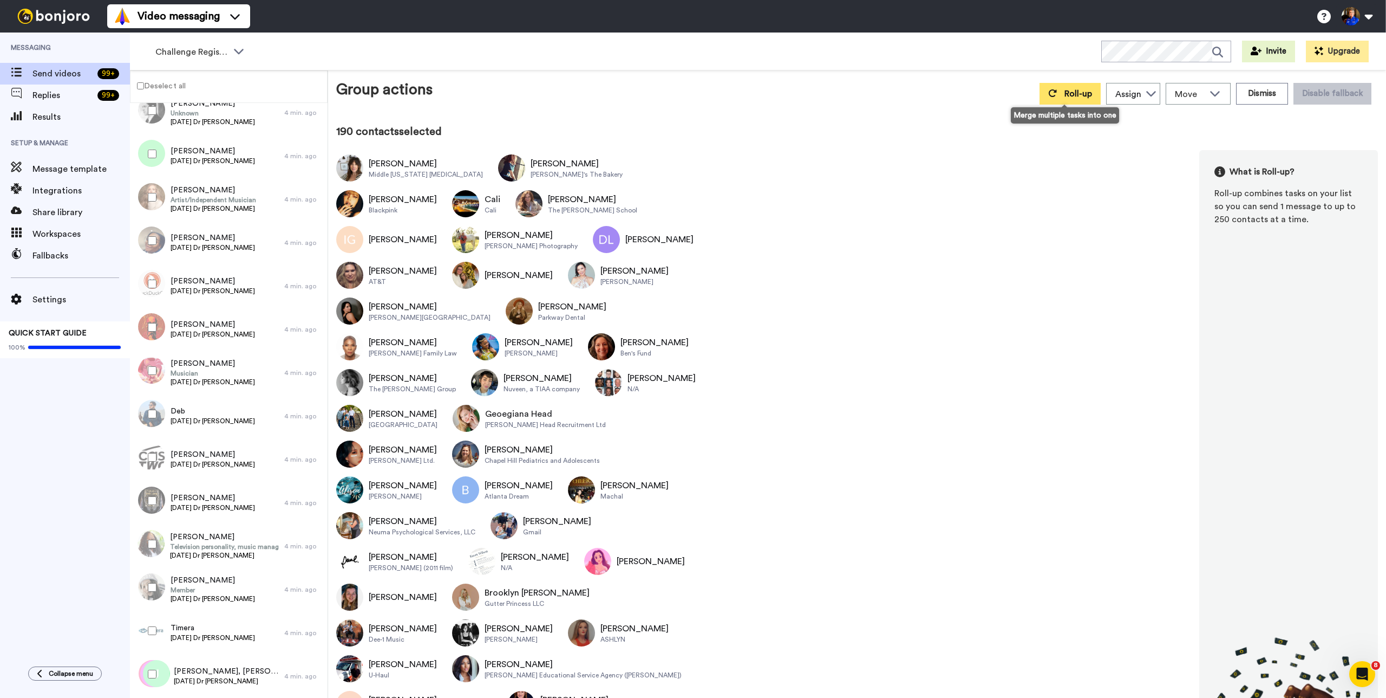
click at [1077, 97] on span "Roll-up" at bounding box center [1079, 93] width 28 height 9
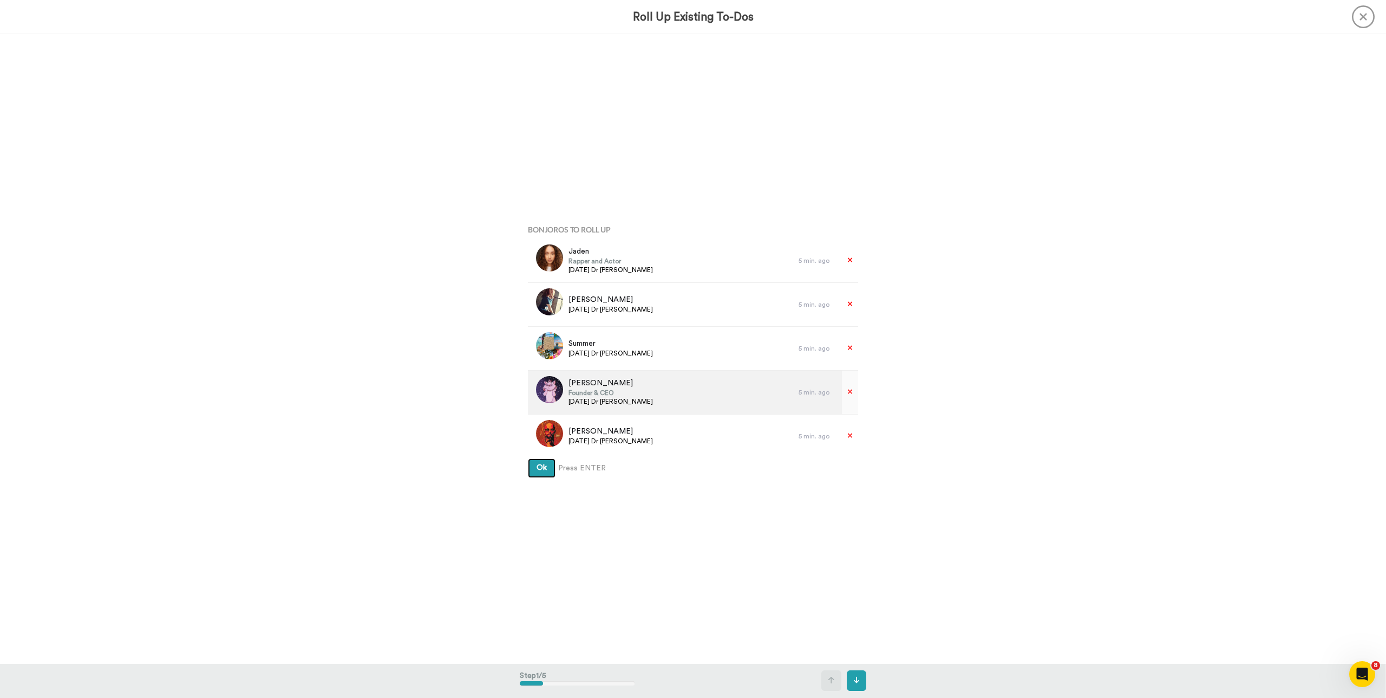
click at [528, 458] on button "Ok" at bounding box center [542, 467] width 28 height 19
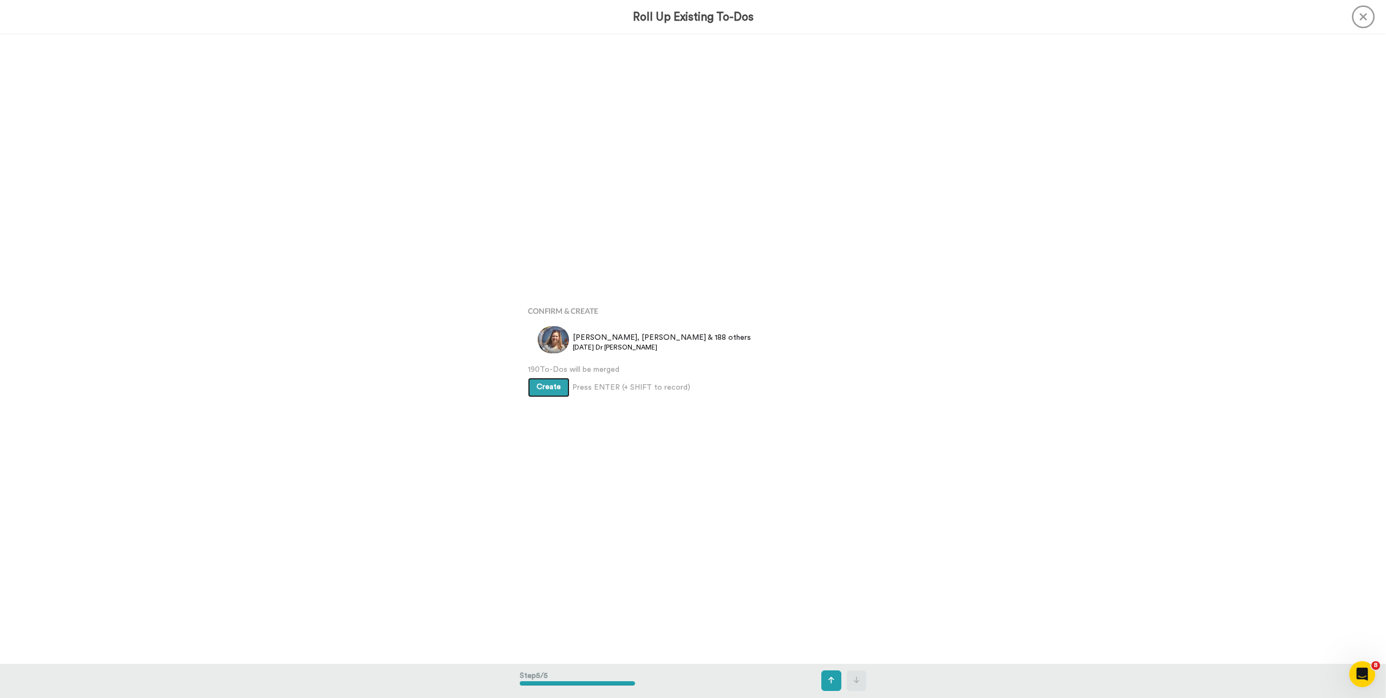
scroll to position [2516, 0]
click at [545, 383] on span "Create" at bounding box center [549, 387] width 24 height 8
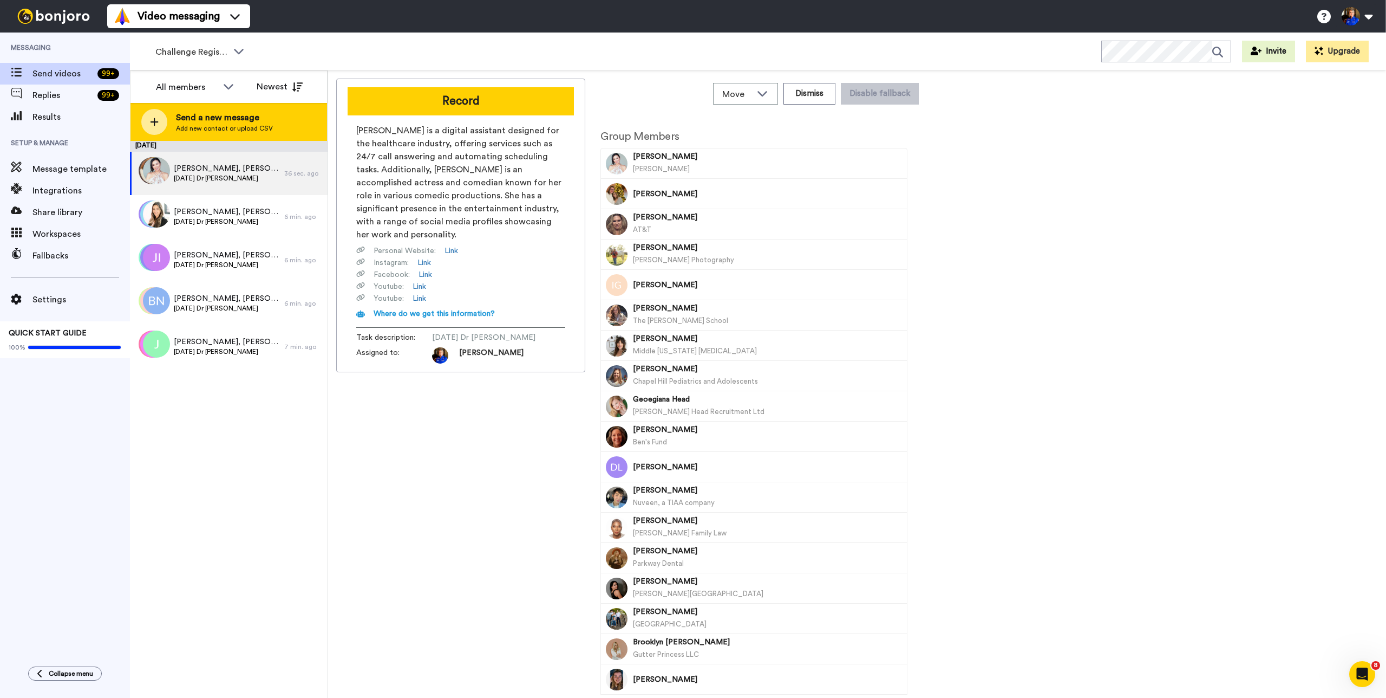
click at [253, 127] on span "Add new contact or upload CSV" at bounding box center [224, 128] width 97 height 9
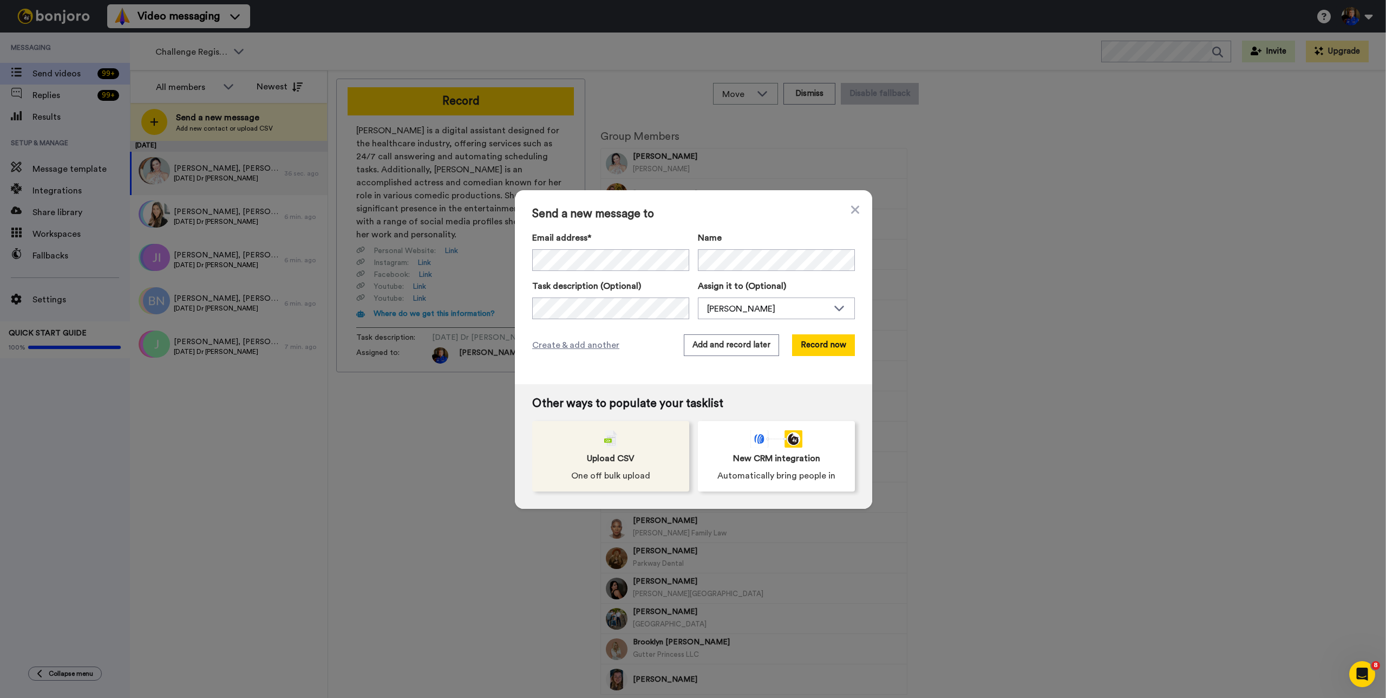
click at [627, 451] on div "Upload CSV One off bulk upload" at bounding box center [610, 456] width 157 height 70
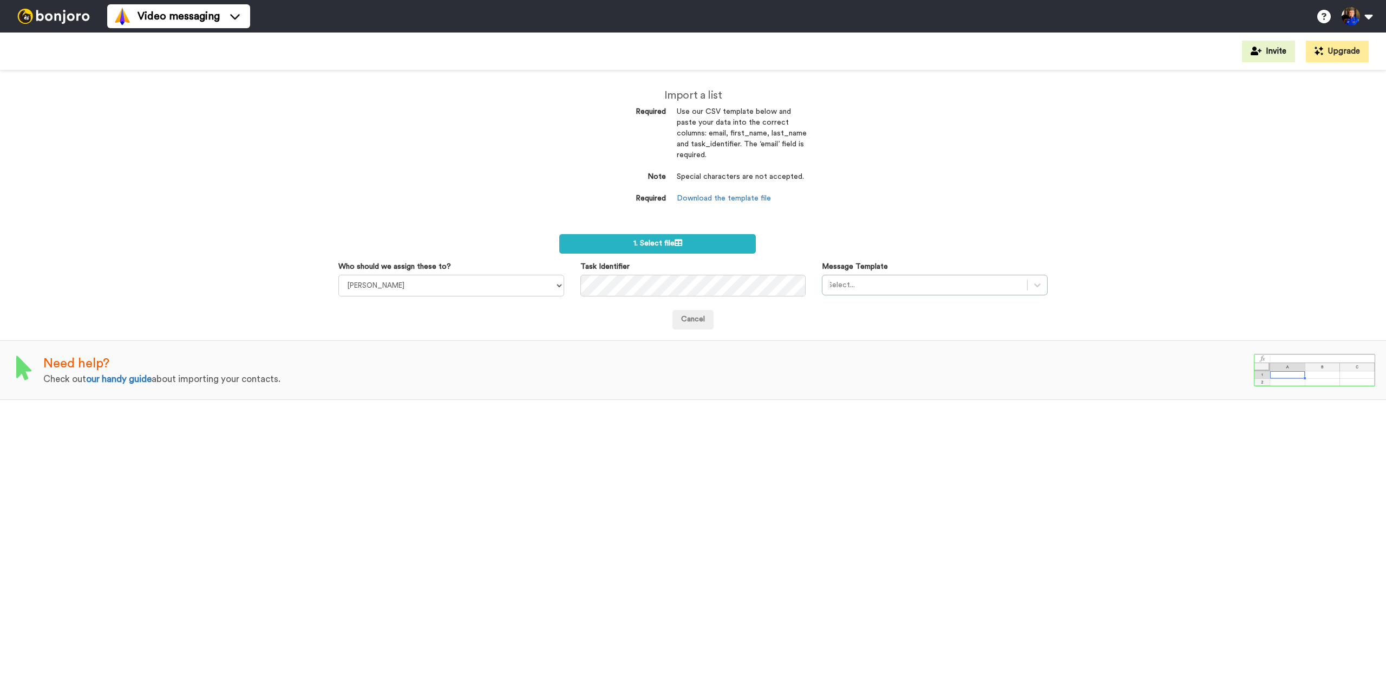
select select "a9f58802-db57-4e71-ac43-b2f844e60d2a"
click at [338, 275] on select "[PERSON_NAME] [PERSON_NAME] [PERSON_NAME] [PERSON_NAME] [PERSON_NAME]" at bounding box center [451, 286] width 226 height 22
click at [870, 283] on div at bounding box center [925, 284] width 194 height 13
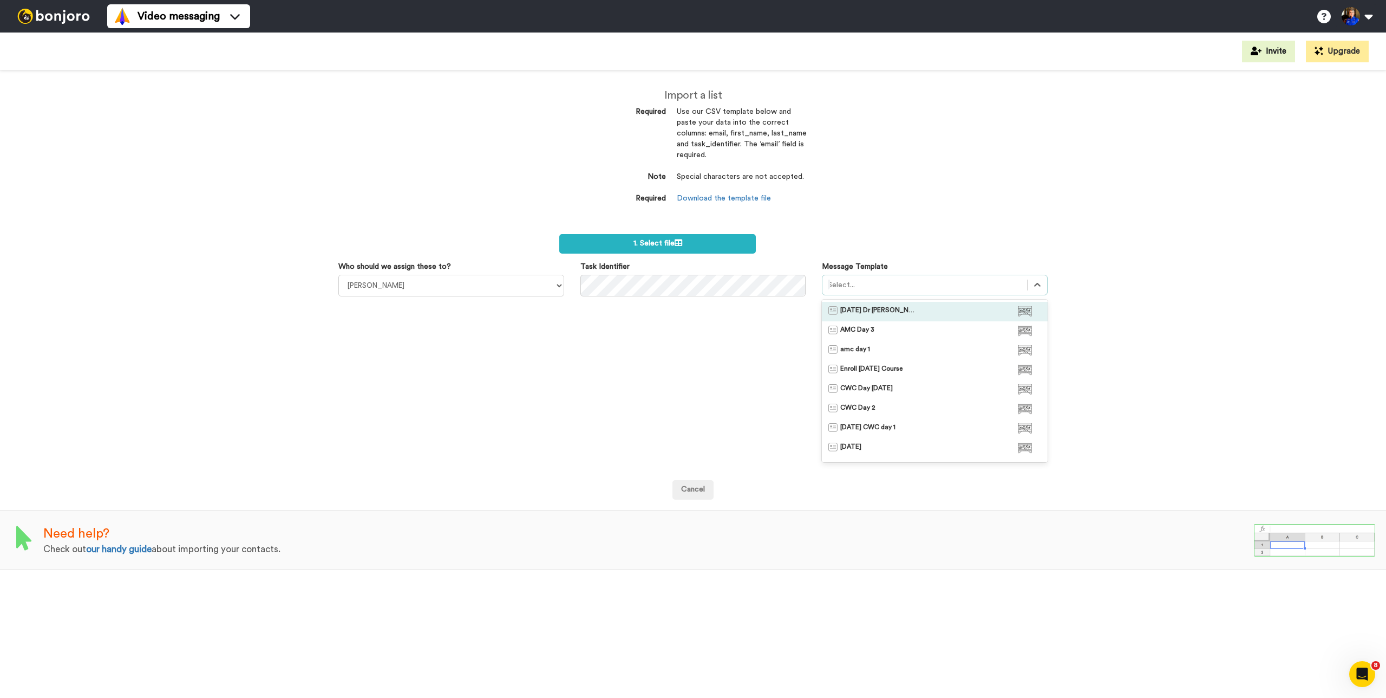
click at [864, 309] on span "[DATE] Dr [PERSON_NAME]'s Class" at bounding box center [879, 311] width 76 height 11
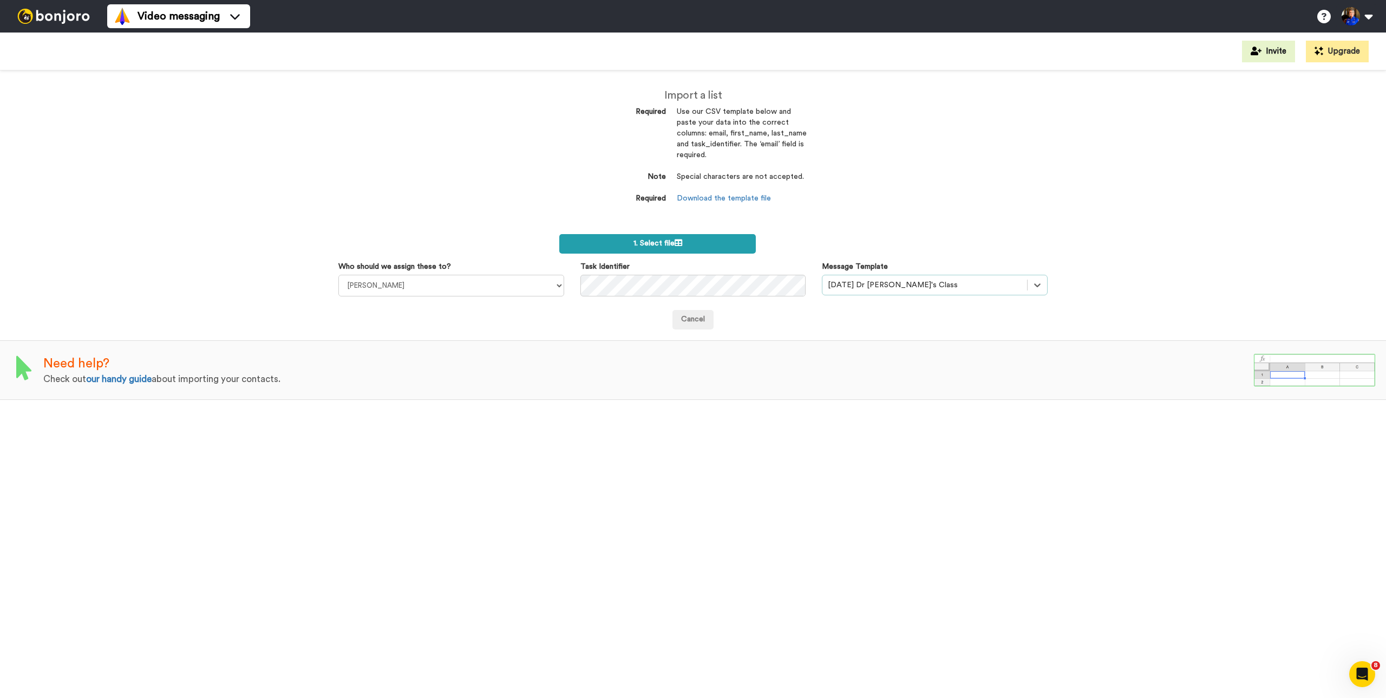
click at [667, 249] on label "1. Select file" at bounding box center [657, 243] width 197 height 19
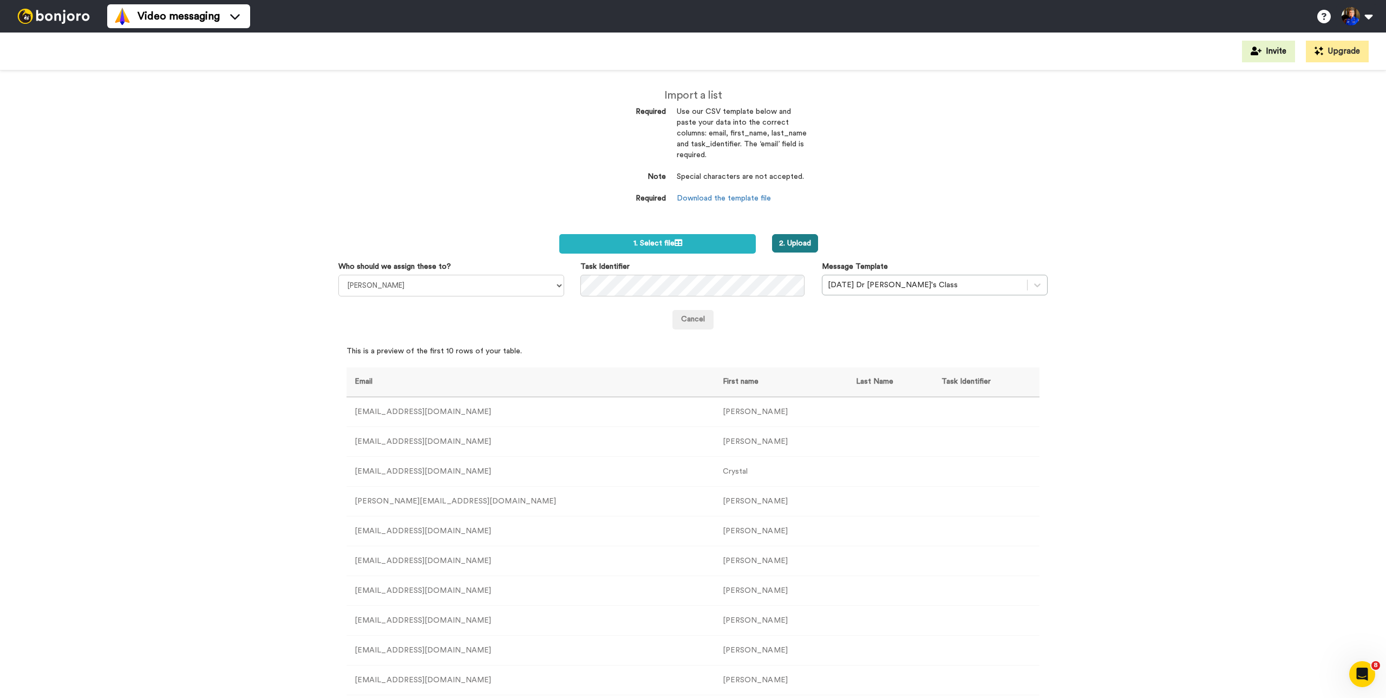
click at [805, 239] on button "2. Upload" at bounding box center [795, 243] width 46 height 18
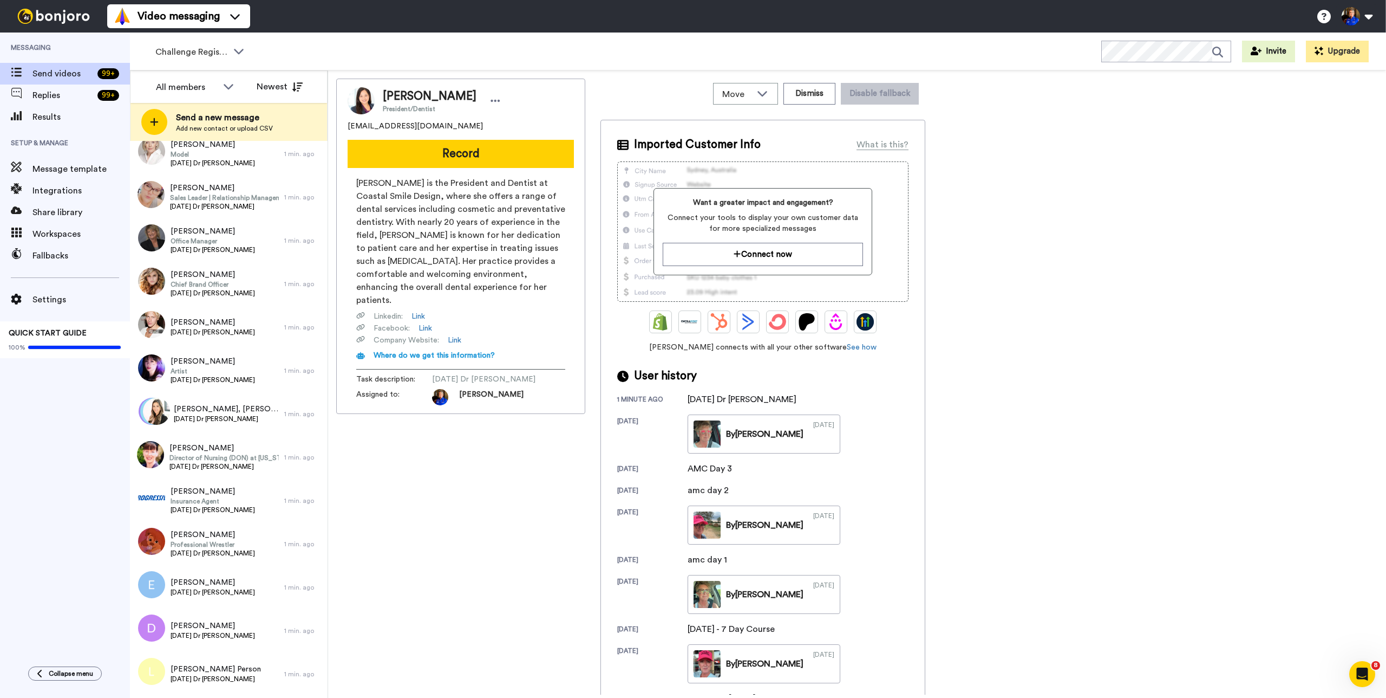
scroll to position [2703, 0]
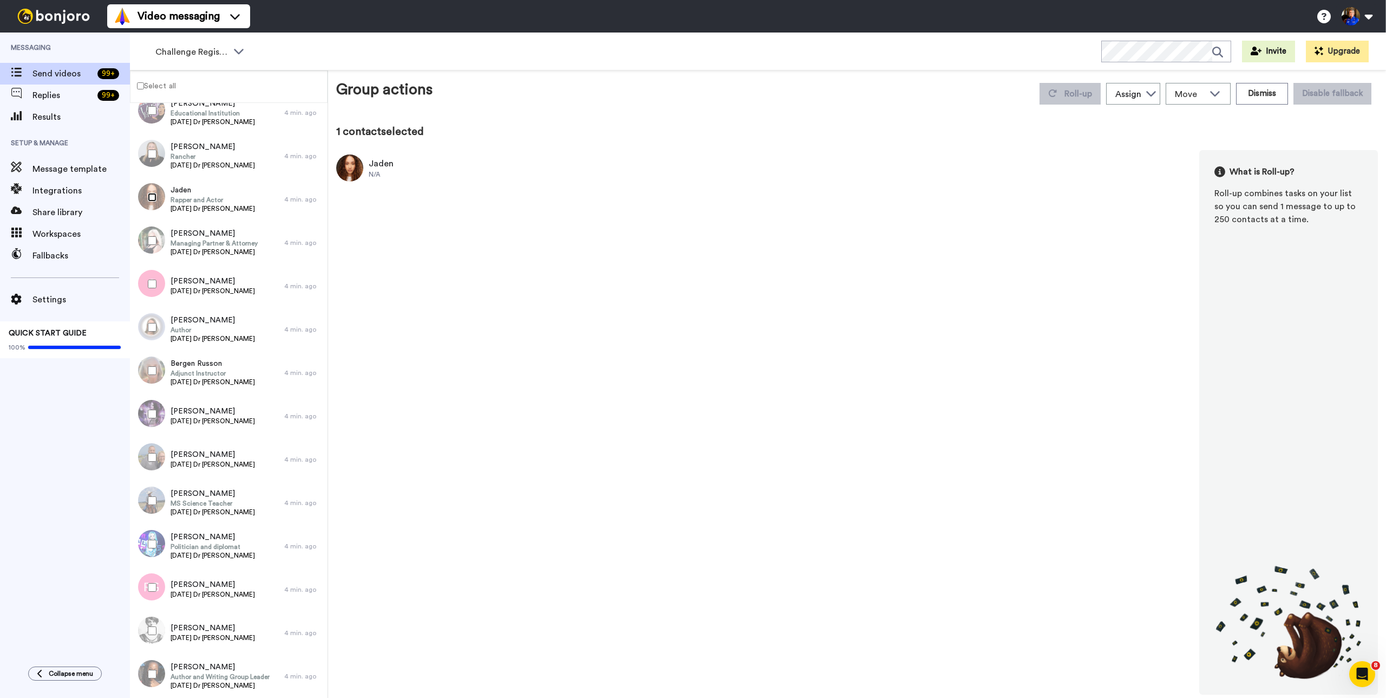
scroll to position [2666, 0]
click at [168, 87] on label "Select all" at bounding box center [153, 85] width 45 height 13
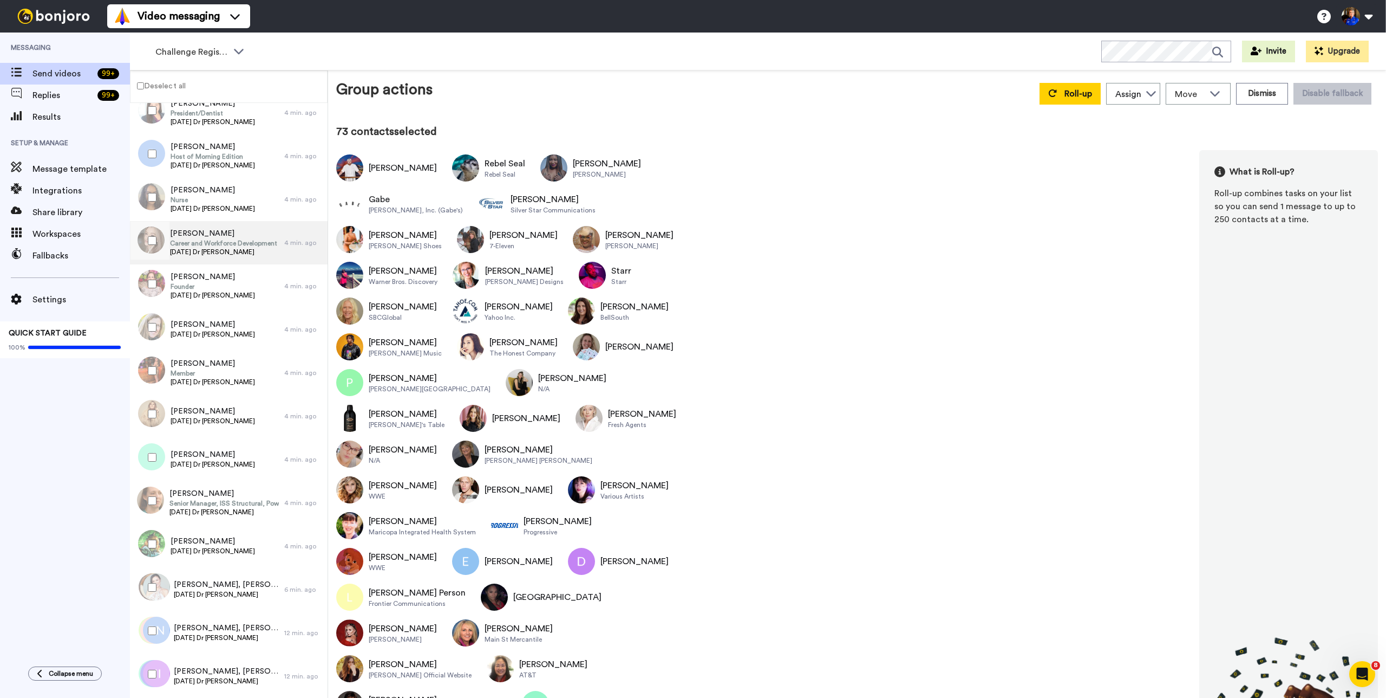
scroll to position [3315, 0]
click at [154, 419] on div at bounding box center [150, 414] width 39 height 38
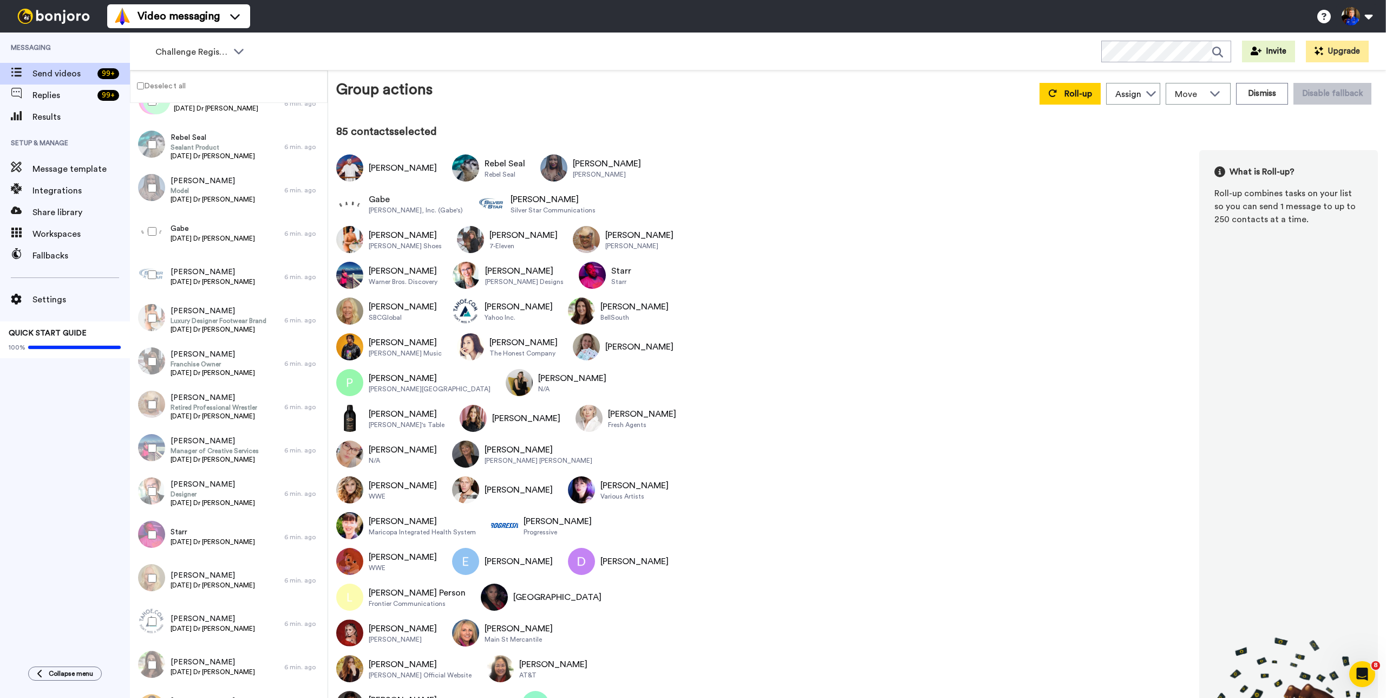
scroll to position [0, 0]
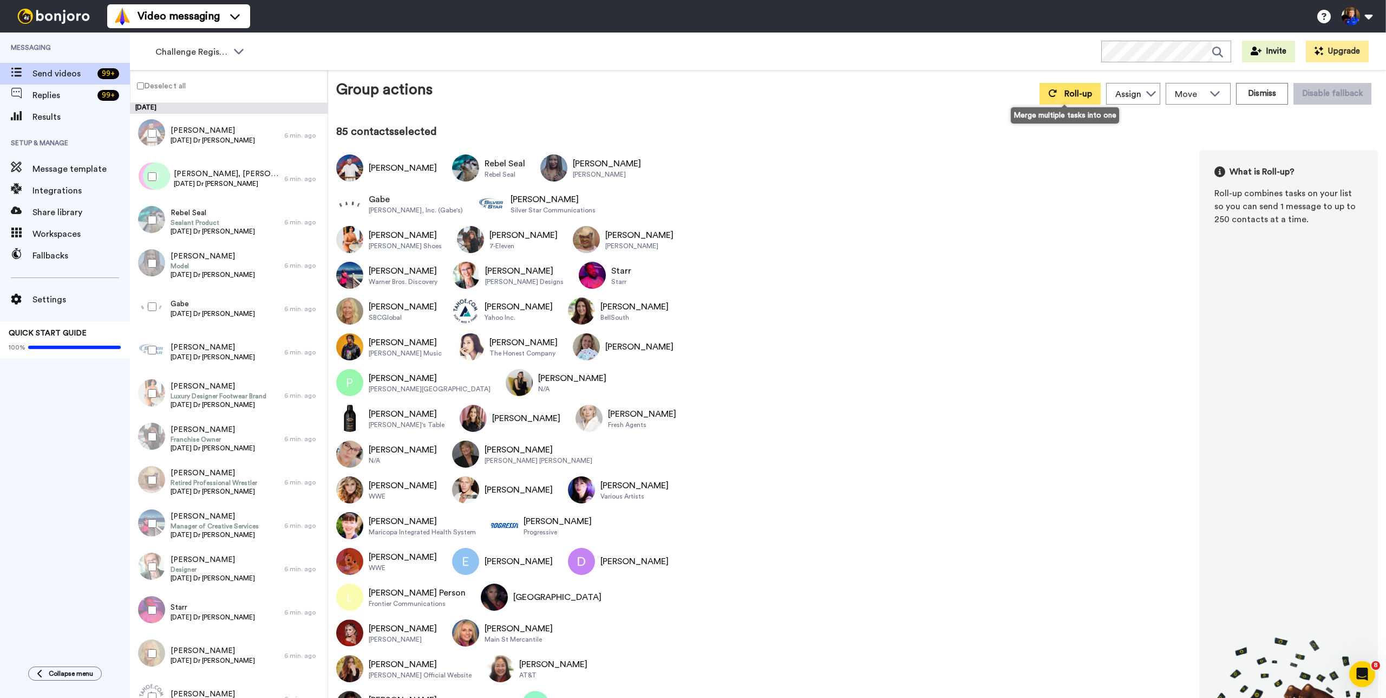
click at [1058, 101] on button "Roll-up" at bounding box center [1070, 94] width 61 height 22
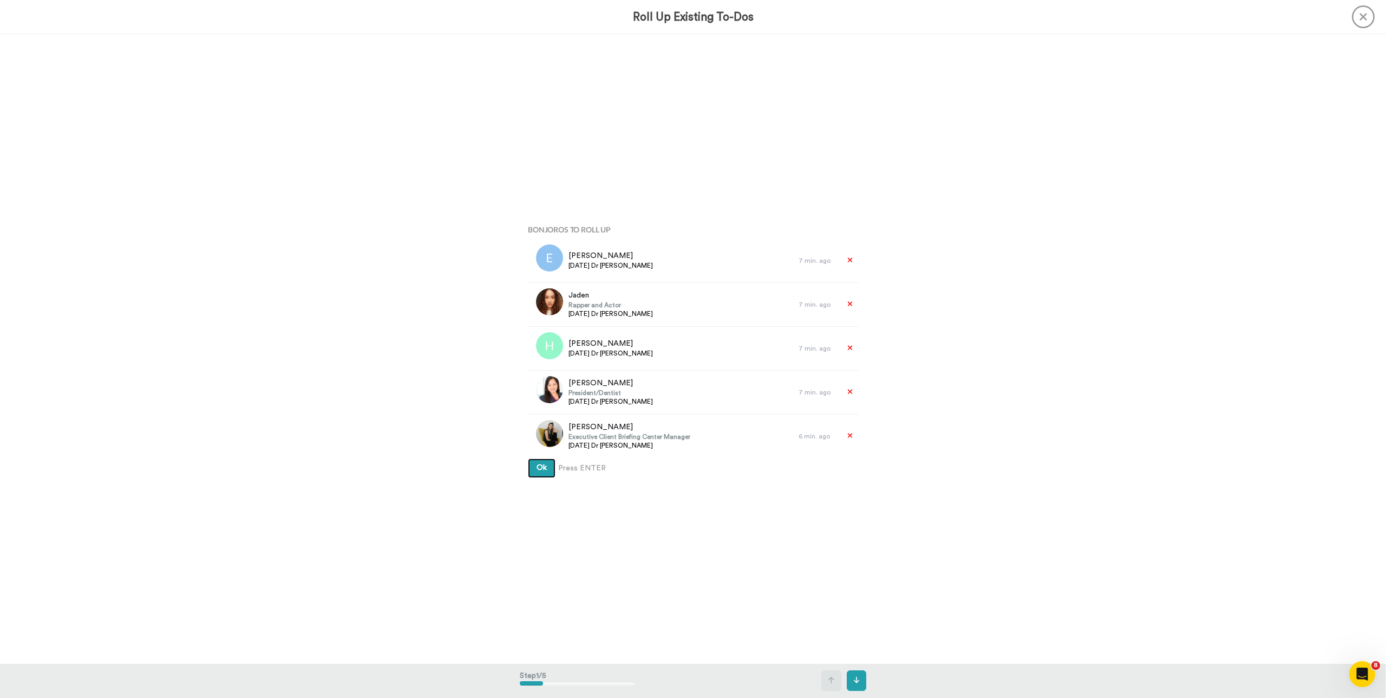
click at [528, 458] on button "Ok" at bounding box center [542, 467] width 28 height 19
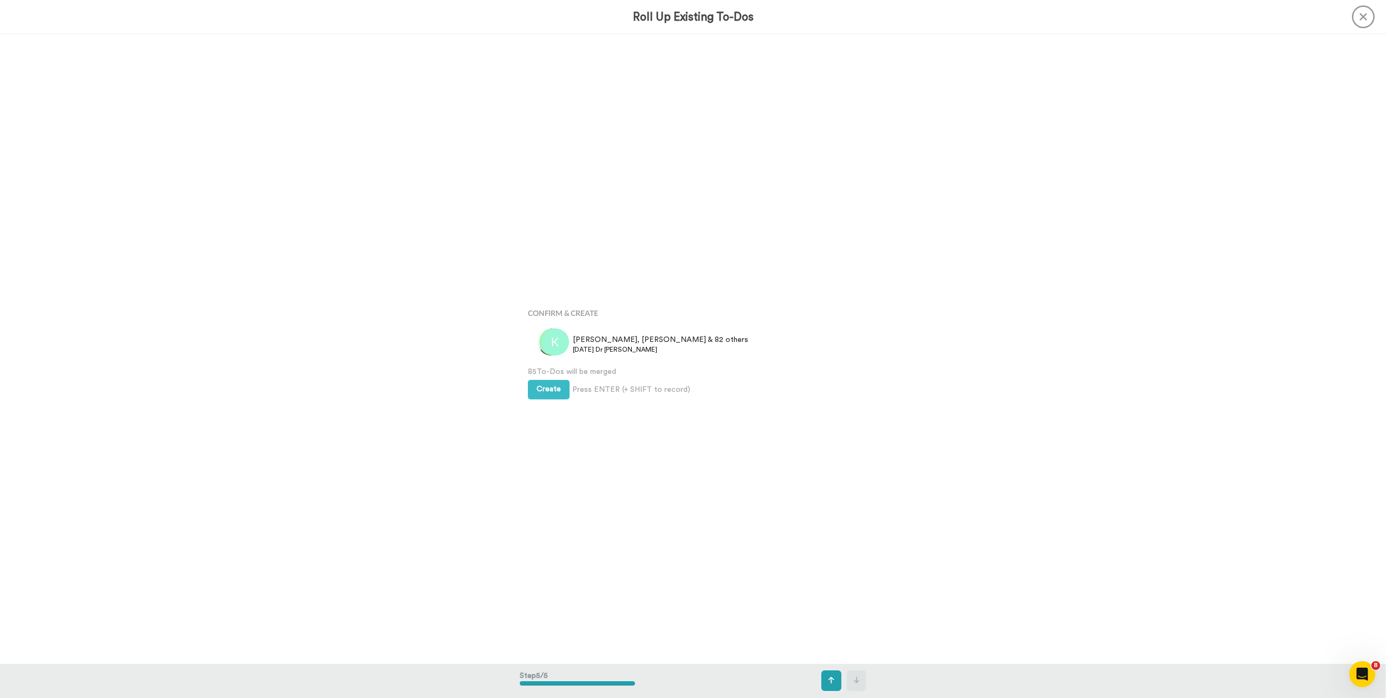
scroll to position [2516, 0]
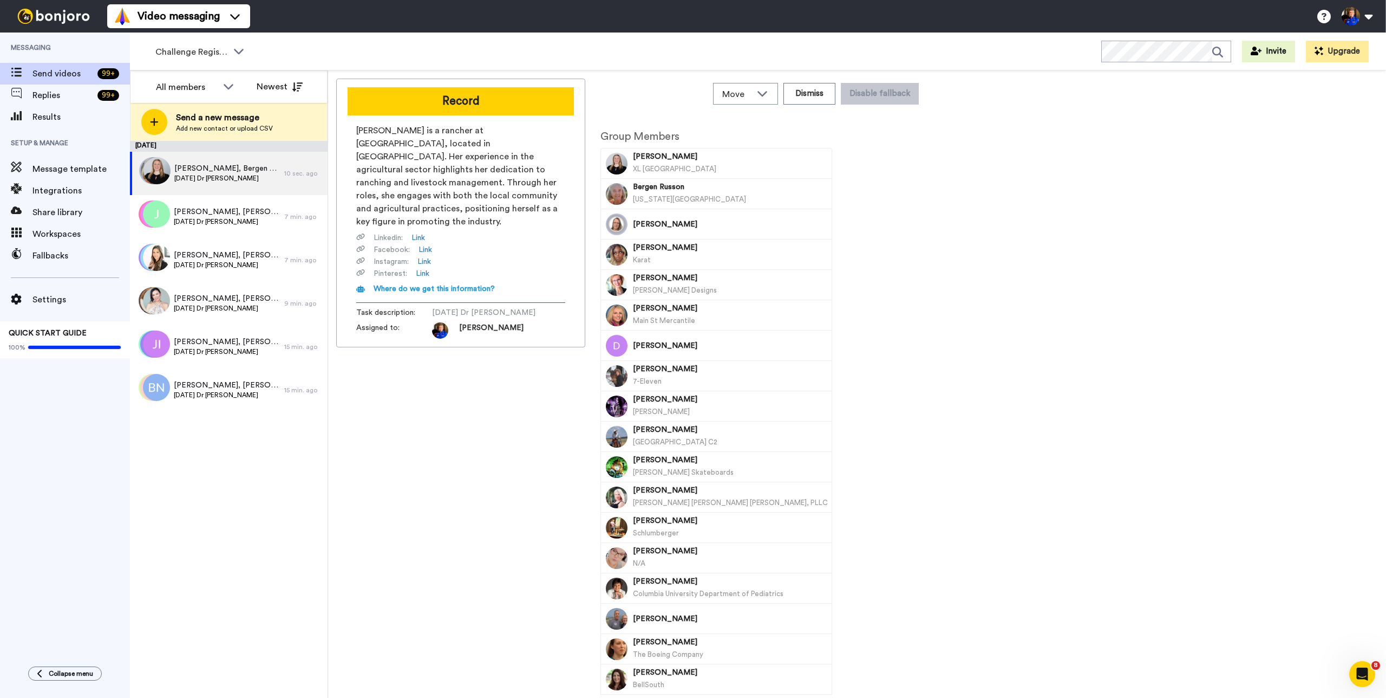
click at [440, 483] on div "Record [PERSON_NAME] is a rancher at XL [GEOGRAPHIC_DATA], located in [GEOGRAPH…" at bounding box center [460, 387] width 249 height 616
click at [994, 578] on div "Record [PERSON_NAME] is a rancher at XL [GEOGRAPHIC_DATA], located in [GEOGRAPH…" at bounding box center [857, 387] width 1042 height 616
